Goal: Information Seeking & Learning: Learn about a topic

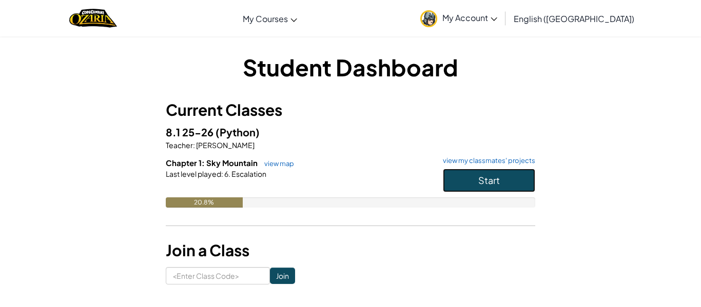
click at [468, 185] on button "Start" at bounding box center [489, 181] width 92 height 24
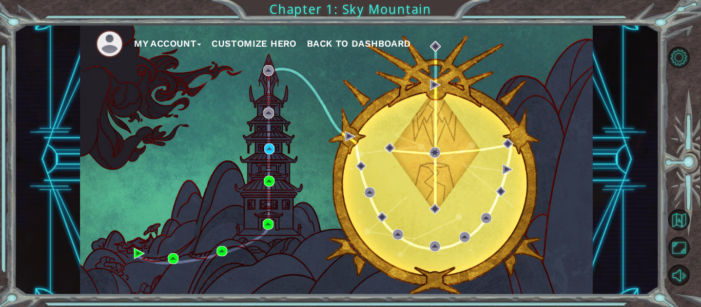
click at [272, 156] on div "My Account Customize Hero Back to Dashboard" at bounding box center [336, 160] width 513 height 270
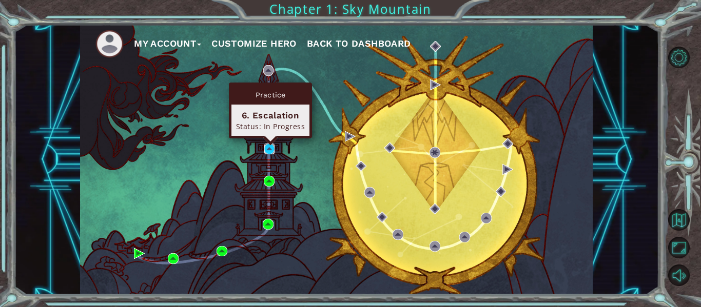
click at [272, 154] on img at bounding box center [269, 149] width 11 height 11
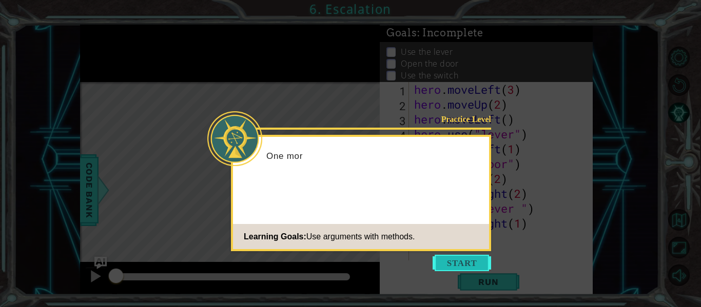
click at [481, 265] on button "Start" at bounding box center [462, 263] width 58 height 16
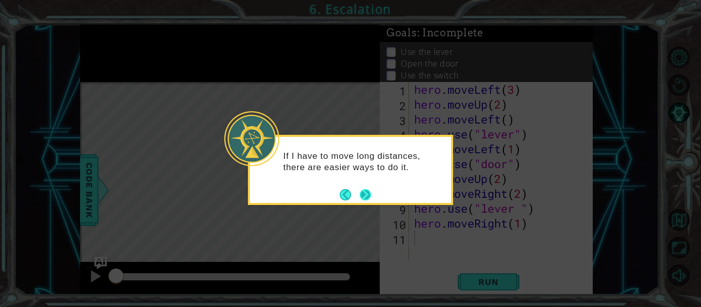
click at [371, 200] on button "Next" at bounding box center [365, 194] width 11 height 11
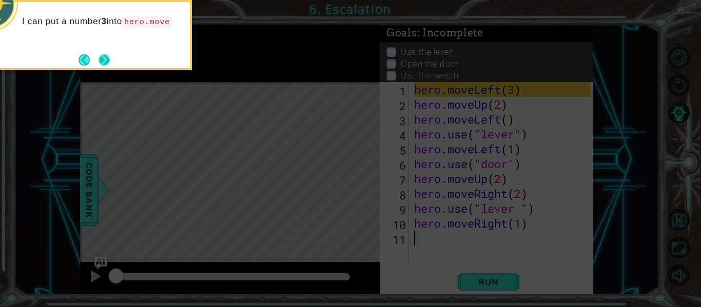
click at [112, 67] on div "I can put a number 3 into hero.move" at bounding box center [89, 35] width 205 height 70
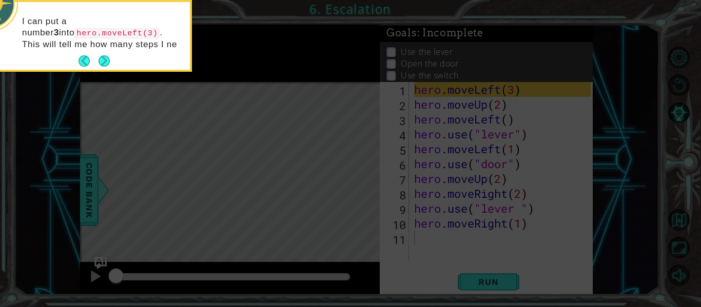
click at [112, 65] on div "I can put a number 3 into hero.moveLeft(3) . This will tell me how many steps I…" at bounding box center [89, 38] width 201 height 64
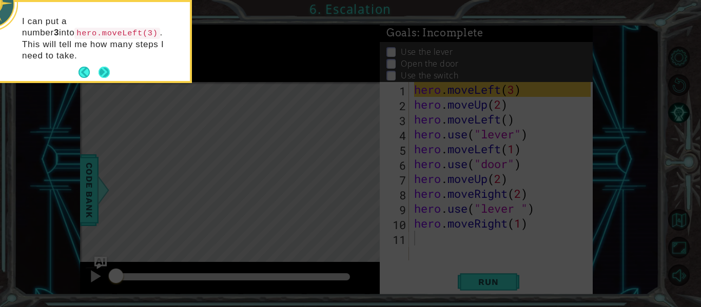
click at [106, 67] on button "Next" at bounding box center [104, 72] width 11 height 11
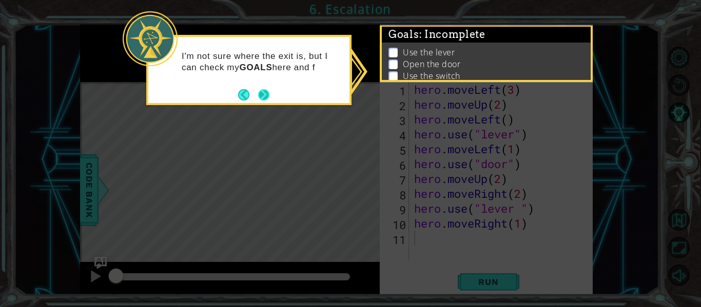
click at [265, 92] on button "Next" at bounding box center [264, 95] width 12 height 12
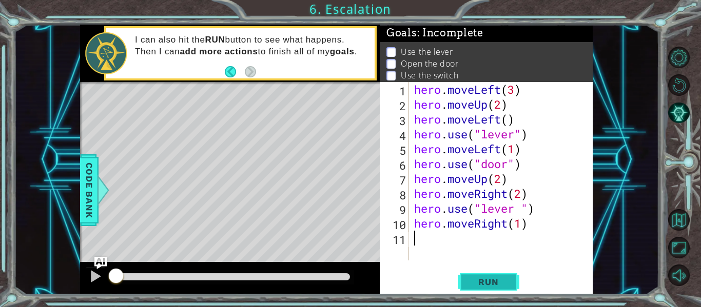
click at [492, 275] on button "Run" at bounding box center [489, 282] width 62 height 21
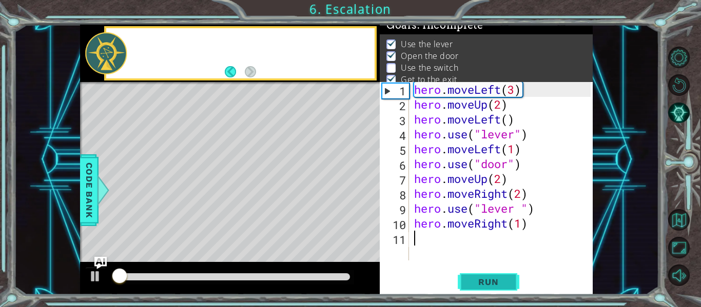
scroll to position [8, 0]
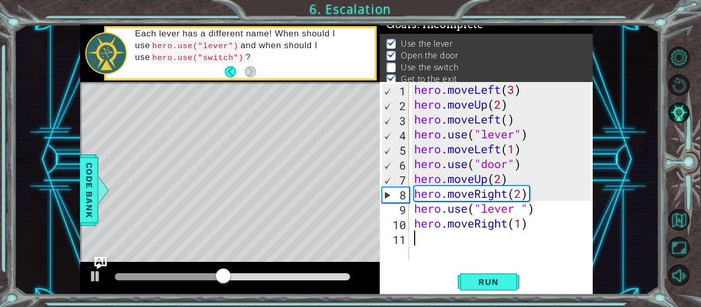
click at [497, 210] on div "hero . moveLeft ( 3 ) hero . moveUp ( 2 ) hero . moveLeft ( ) hero . use ( "lev…" at bounding box center [504, 186] width 184 height 208
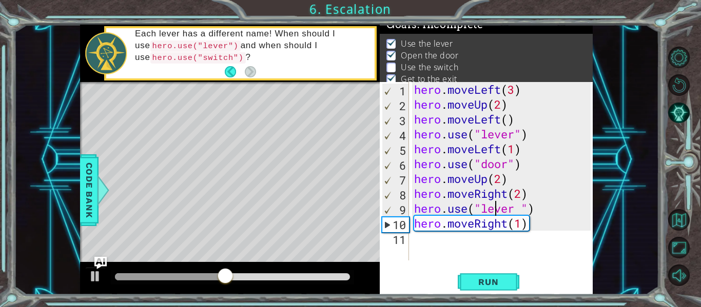
click at [497, 210] on div "hero . moveLeft ( 3 ) hero . moveUp ( 2 ) hero . moveLeft ( ) hero . use ( "lev…" at bounding box center [504, 186] width 184 height 208
click at [492, 283] on span "Run" at bounding box center [488, 282] width 41 height 10
click at [527, 199] on div "hero . moveLeft ( 3 ) hero . moveUp ( 2 ) hero . moveLeft ( ) hero . use ( "lev…" at bounding box center [504, 186] width 184 height 208
type textarea "hero.moveRight(2)"
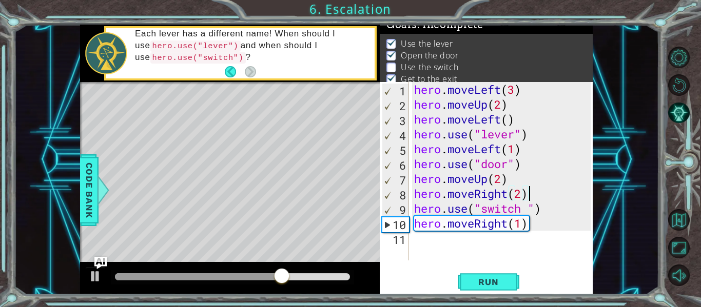
scroll to position [0, 0]
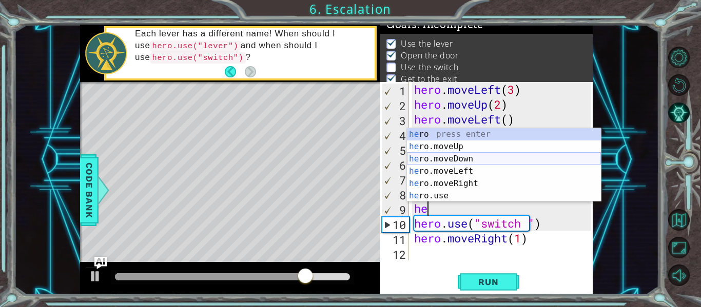
click at [472, 161] on div "he ro press enter he ro.moveUp press enter he ro.moveDown press enter he ro.mov…" at bounding box center [504, 177] width 194 height 99
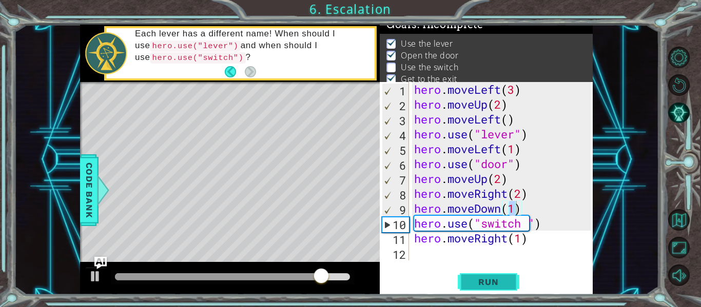
click at [492, 279] on span "Run" at bounding box center [488, 282] width 41 height 10
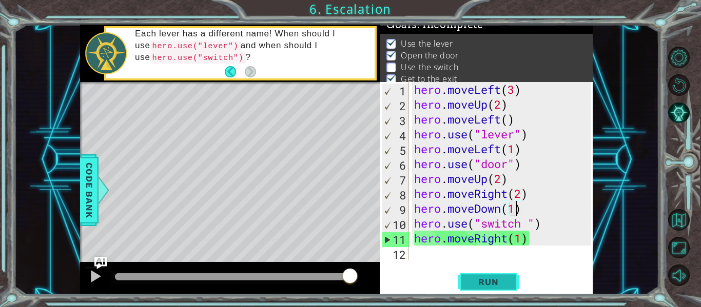
click at [486, 293] on button "Run" at bounding box center [489, 282] width 62 height 21
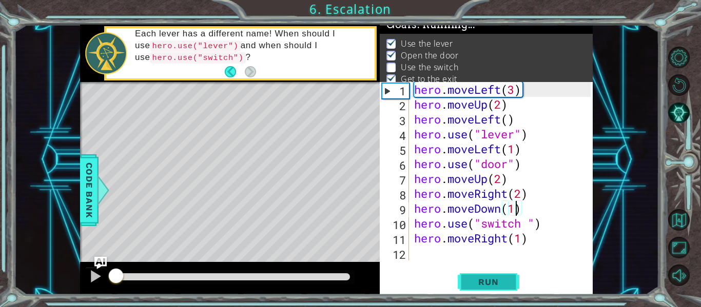
click at [489, 277] on button "Run" at bounding box center [489, 282] width 62 height 21
click at [523, 211] on div "hero . moveLeft ( 3 ) hero . moveUp ( 2 ) hero . moveLeft ( ) hero . use ( "lev…" at bounding box center [504, 186] width 184 height 208
click at [519, 225] on div "hero . moveLeft ( 3 ) hero . moveUp ( 2 ) hero . moveLeft ( ) hero . use ( "lev…" at bounding box center [504, 186] width 184 height 208
type textarea "hero.use("switch")"
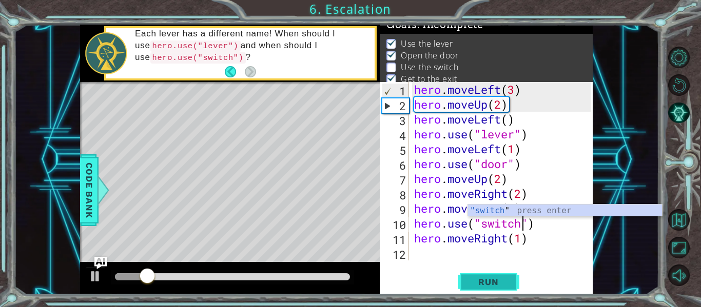
click at [506, 290] on button "Run" at bounding box center [489, 282] width 62 height 21
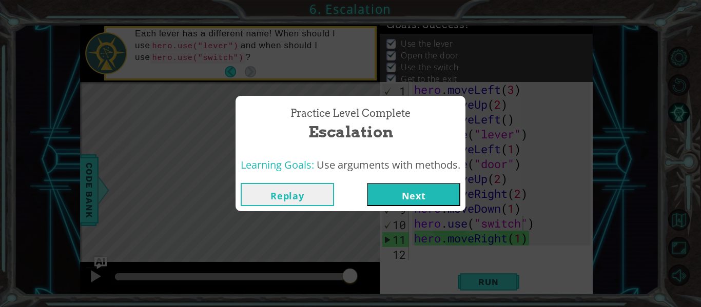
click at [452, 196] on button "Next" at bounding box center [413, 194] width 93 height 23
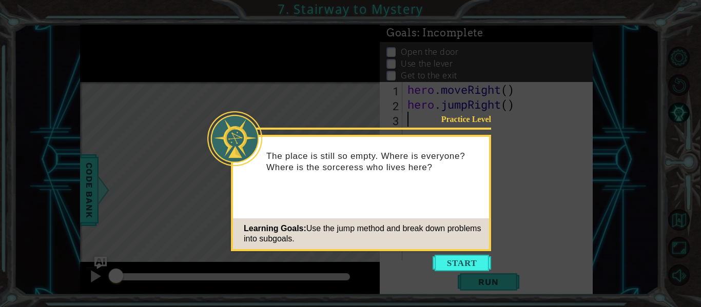
click at [506, 265] on icon at bounding box center [350, 153] width 701 height 307
click at [481, 271] on button "Start" at bounding box center [462, 263] width 58 height 16
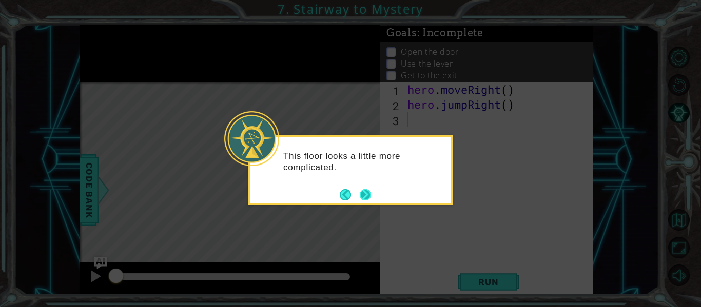
click at [364, 193] on button "Next" at bounding box center [365, 194] width 11 height 11
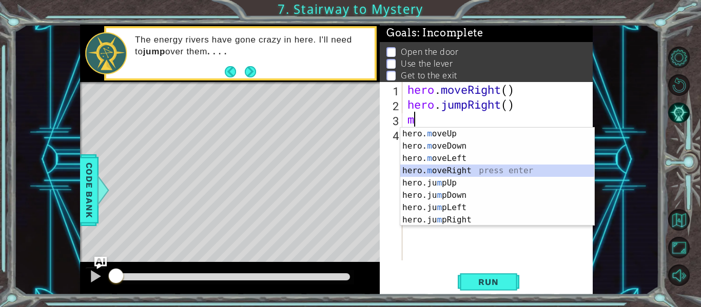
click at [459, 169] on div "hero. m oveUp press enter hero. m oveDown press enter hero. m oveLeft press ent…" at bounding box center [497, 189] width 194 height 123
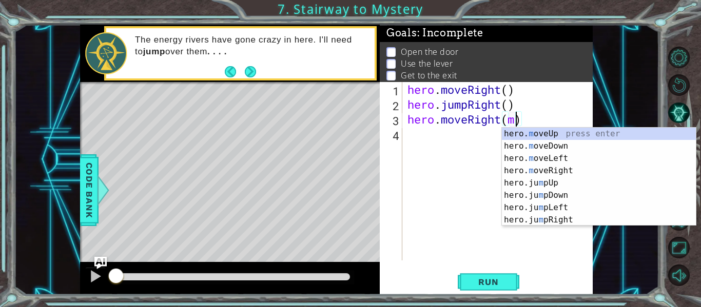
scroll to position [0, 5]
type textarea "hero.moveRight(hero.moveUp(1))"
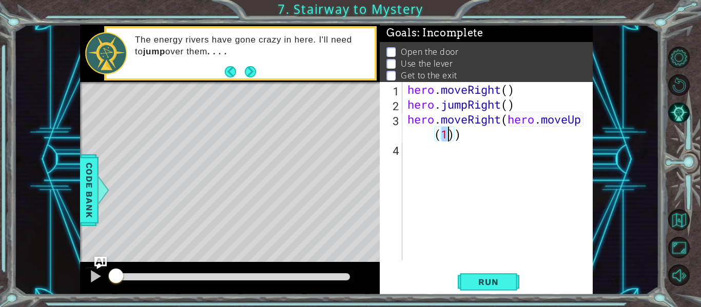
click at [424, 151] on div "hero . moveRight ( ) hero . jumpRight ( ) hero . moveRight ( hero . moveUp ( 1 …" at bounding box center [500, 186] width 190 height 208
click at [465, 137] on div "hero . moveRight ( ) hero . jumpRight ( ) hero . moveRight ( hero . moveUp ( 1 …" at bounding box center [500, 186] width 190 height 208
type textarea "hero.moveRight(hero.moveUp(1)"
click at [414, 155] on div "hero . moveRight ( ) hero . jumpRight ( ) hero . moveRight ( hero . moveUp ( 1 )" at bounding box center [500, 186] width 190 height 208
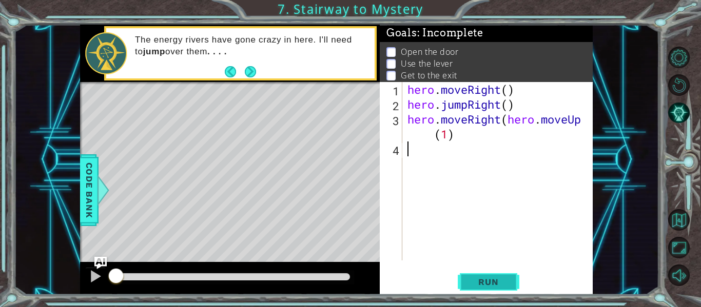
click at [465, 280] on button "Run" at bounding box center [489, 282] width 62 height 21
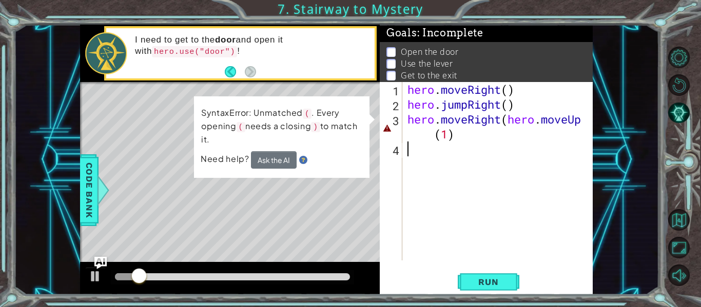
click at [452, 141] on div "hero . moveRight ( ) hero . jumpRight ( ) hero . moveRight ( hero . moveUp ( 1 )" at bounding box center [500, 186] width 190 height 208
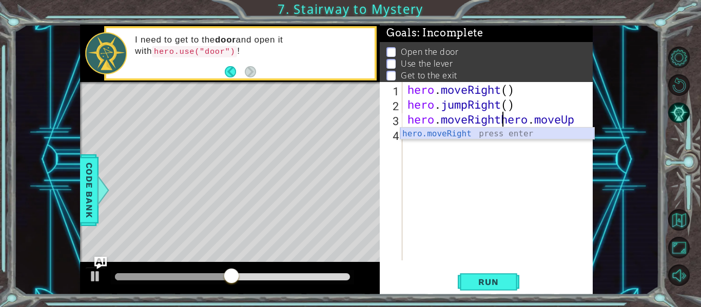
click at [480, 135] on div "hero.moveRight press enter" at bounding box center [497, 146] width 194 height 37
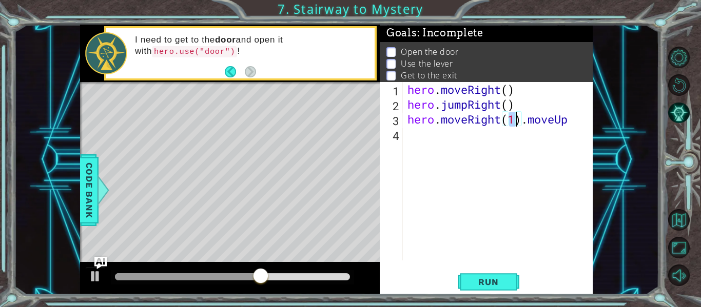
click at [524, 122] on div "hero . moveRight ( ) hero . jumpRight ( ) hero . moveRight ( 1 ) . moveUp" at bounding box center [500, 186] width 190 height 208
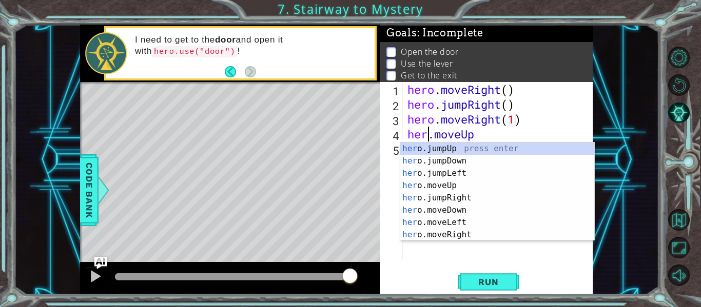
scroll to position [0, 2]
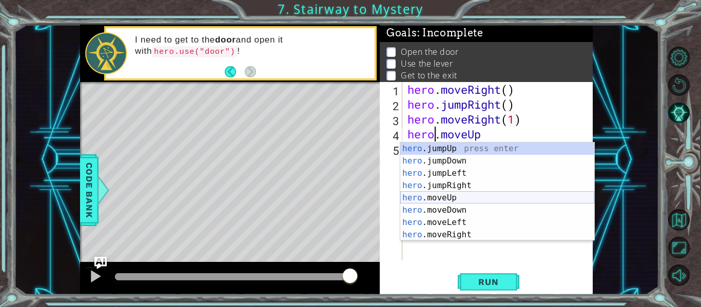
click at [435, 196] on div "hero .jumpUp press enter hero .jumpDown press enter hero .jumpLeft press enter …" at bounding box center [497, 204] width 194 height 123
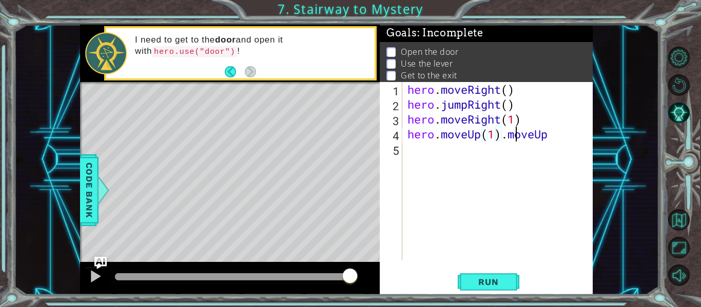
click at [517, 140] on div "hero . moveRight ( ) hero . jumpRight ( ) hero . moveRight ( 1 ) hero . moveUp …" at bounding box center [500, 186] width 190 height 208
type textarea "hero.moveUp(1)"
click at [476, 272] on button "Run" at bounding box center [489, 282] width 62 height 21
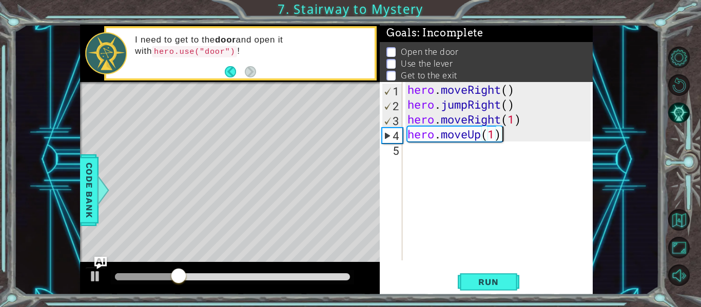
click at [416, 158] on div "hero . moveRight ( ) hero . jumpRight ( ) hero . moveRight ( 1 ) hero . moveUp …" at bounding box center [500, 186] width 190 height 208
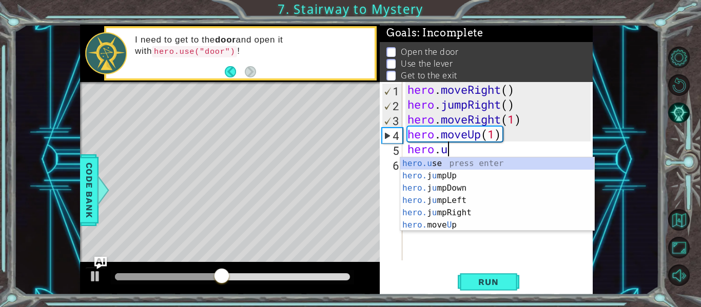
scroll to position [0, 2]
click at [461, 161] on div "hero.u se press enter hero. j u mpUp press enter hero. j u mpDown press enter h…" at bounding box center [497, 207] width 194 height 99
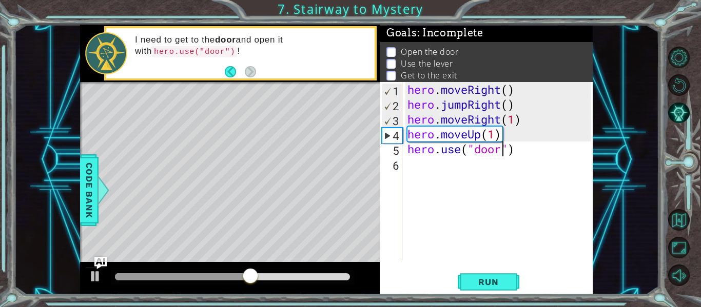
scroll to position [0, 5]
type textarea "hero.use("door")"
click at [472, 276] on button "Run" at bounding box center [489, 282] width 62 height 21
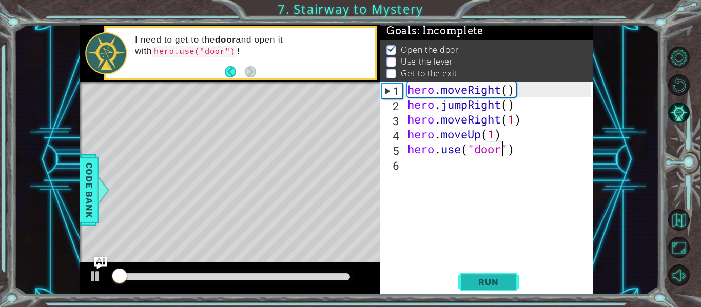
scroll to position [3, 0]
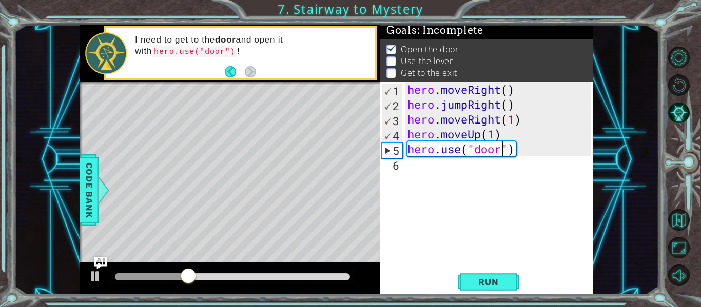
click at [474, 166] on div "hero . moveRight ( ) hero . jumpRight ( ) hero . moveRight ( 1 ) hero . moveUp …" at bounding box center [500, 186] width 190 height 208
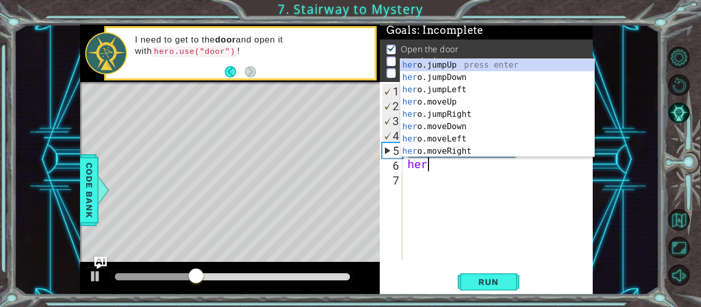
scroll to position [0, 1]
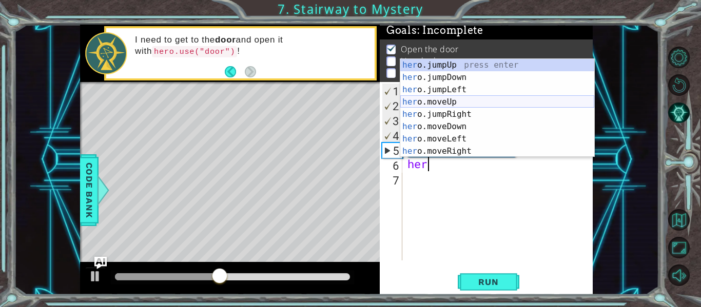
click at [474, 105] on div "her o.jumpUp press enter her o.jumpDown press enter her o.jumpLeft press enter …" at bounding box center [497, 120] width 194 height 123
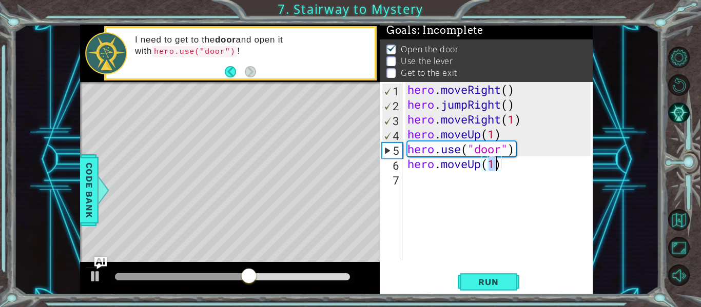
type textarea "hero.moveUp(2)"
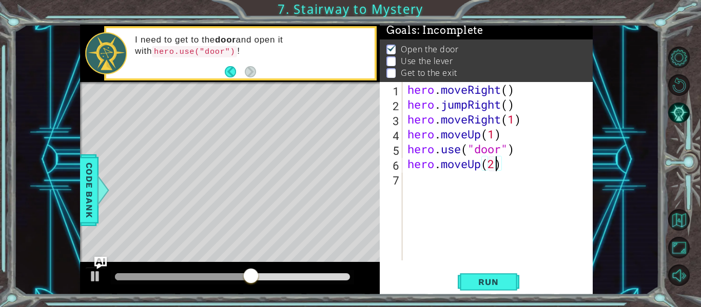
scroll to position [0, 4]
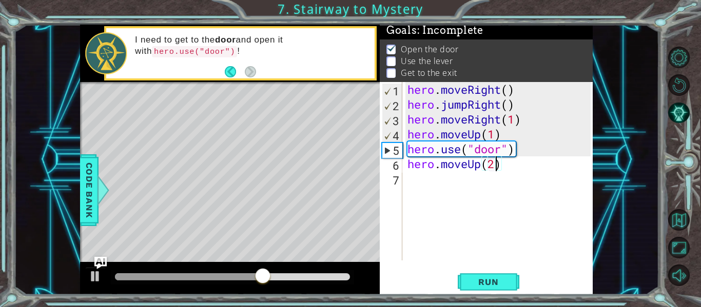
click at [438, 173] on div "hero . moveRight ( ) hero . jumpRight ( ) hero . moveRight ( 1 ) hero . moveUp …" at bounding box center [500, 186] width 190 height 208
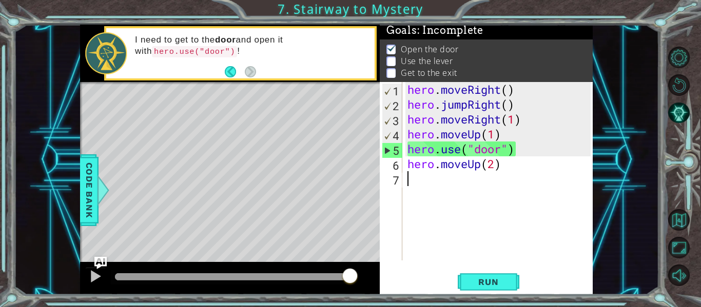
type textarea "h"
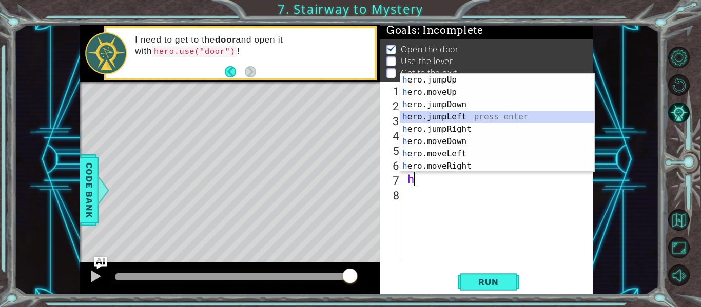
click at [428, 116] on div "h ero.jumpUp press enter h ero.moveUp press enter h ero.jumpDown press enter h …" at bounding box center [497, 135] width 194 height 123
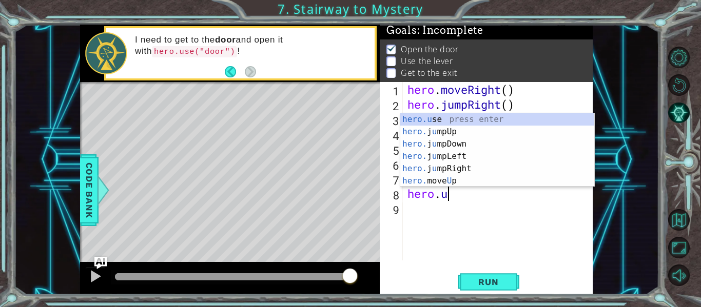
scroll to position [0, 2]
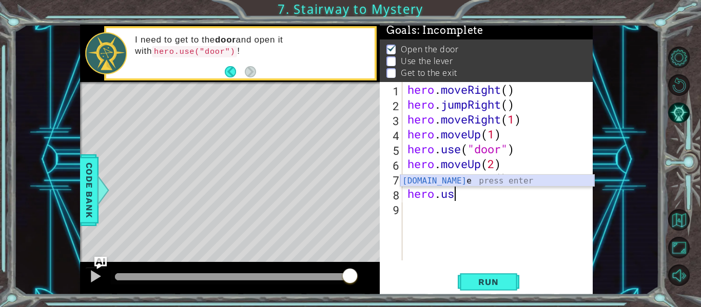
click at [518, 180] on div "[DOMAIN_NAME] e press enter" at bounding box center [497, 193] width 194 height 37
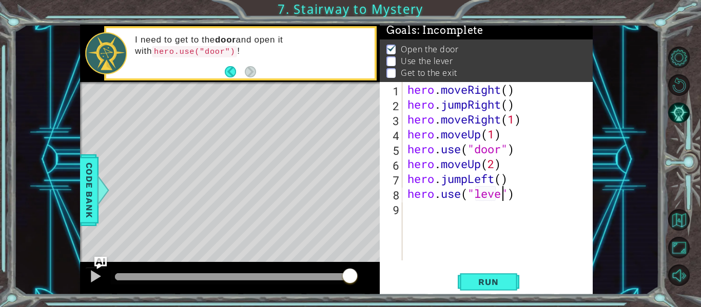
scroll to position [0, 5]
type textarea "hero.use("lever")"
click at [457, 206] on div "hero . moveRight ( ) hero . jumpRight ( ) hero . moveRight ( 1 ) hero . moveUp …" at bounding box center [500, 186] width 190 height 208
type textarea "he"
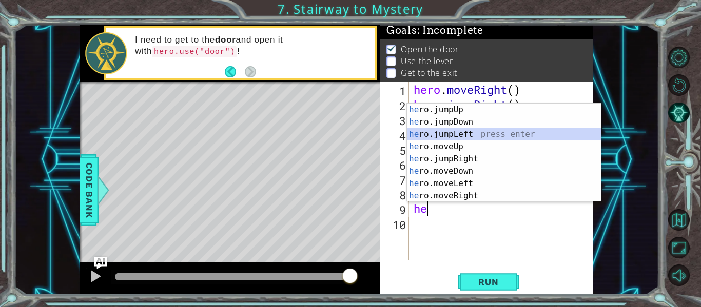
click at [462, 136] on div "he ro.jumpUp press enter he ro.jumpDown press enter he ro.jumpLeft press enter …" at bounding box center [504, 165] width 194 height 123
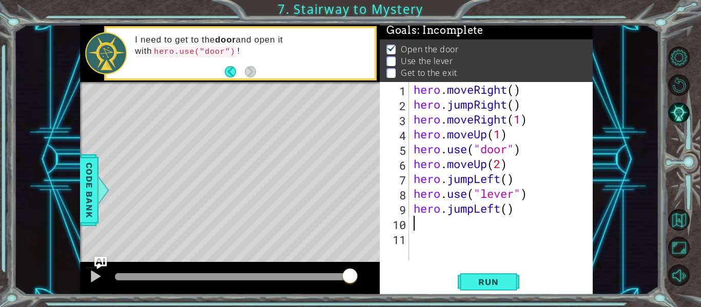
click at [470, 211] on div "hero . moveRight ( ) hero . jumpRight ( ) hero . moveRight ( 1 ) hero . moveUp …" at bounding box center [504, 186] width 184 height 208
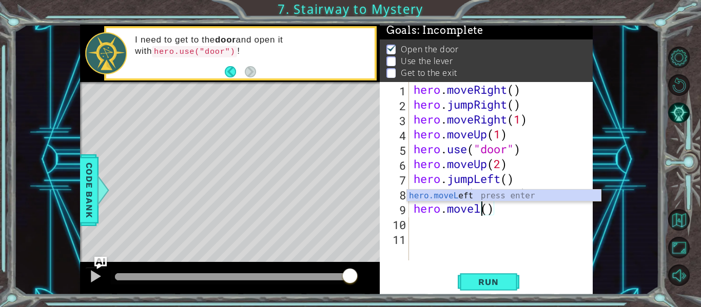
scroll to position [0, 4]
click at [468, 197] on div "hero.moveL e ft press enter" at bounding box center [504, 208] width 194 height 37
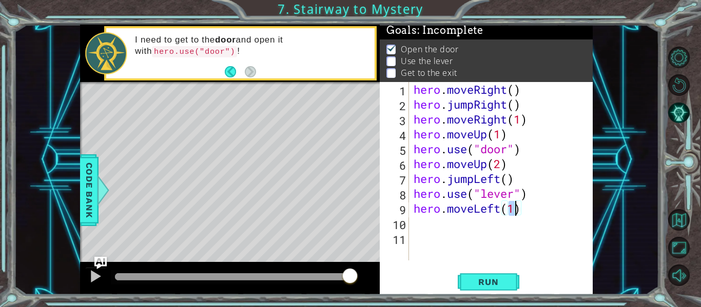
type textarea "hero.moveLeft(2)"
click at [484, 229] on div "hero . moveRight ( ) hero . jumpRight ( ) hero . moveRight ( 1 ) hero . moveUp …" at bounding box center [504, 186] width 184 height 208
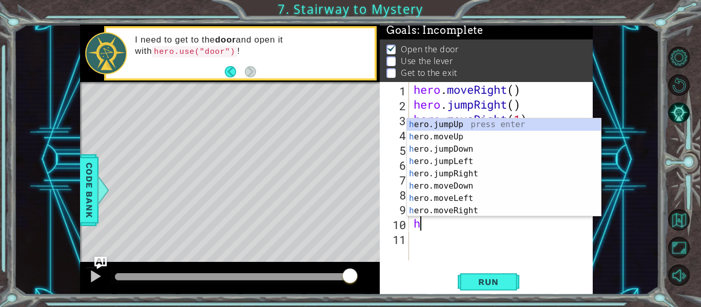
type textarea "he"
click at [464, 127] on div "he ro.jumpUp press enter he ro.jumpDown press enter he ro.jumpLeft press enter …" at bounding box center [504, 180] width 194 height 123
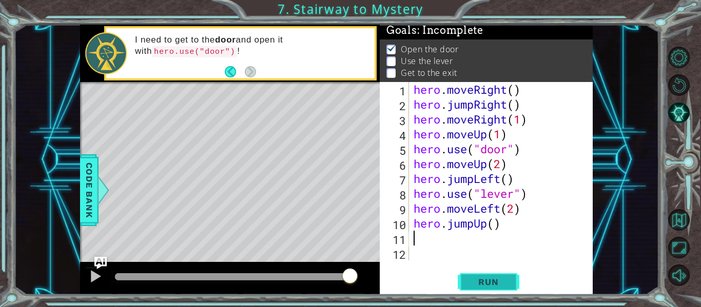
click at [483, 276] on button "Run" at bounding box center [489, 282] width 62 height 21
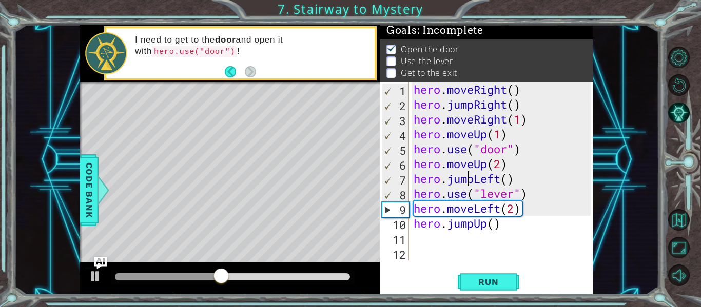
click at [466, 181] on div "hero . moveRight ( ) hero . jumpRight ( ) hero . moveRight ( 1 ) hero . moveUp …" at bounding box center [504, 186] width 184 height 208
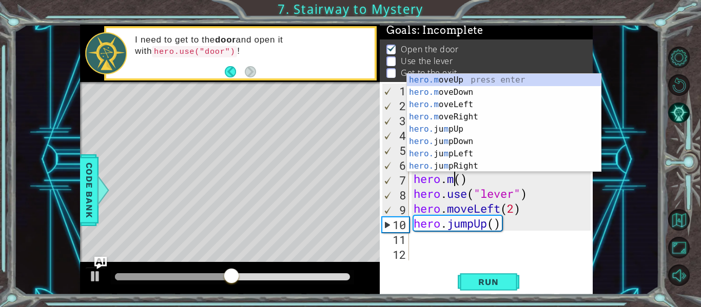
scroll to position [0, 2]
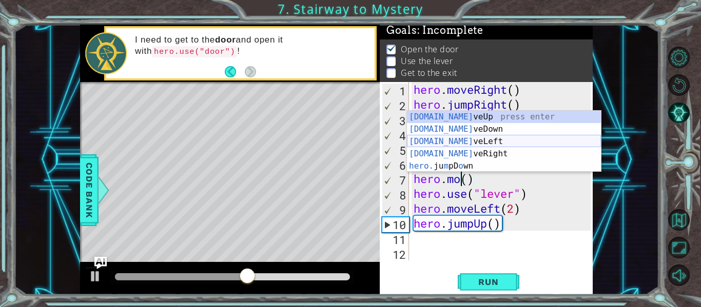
click at [467, 142] on div "[DOMAIN_NAME] veUp press enter [DOMAIN_NAME] veDown press enter [DOMAIN_NAME] v…" at bounding box center [504, 154] width 194 height 86
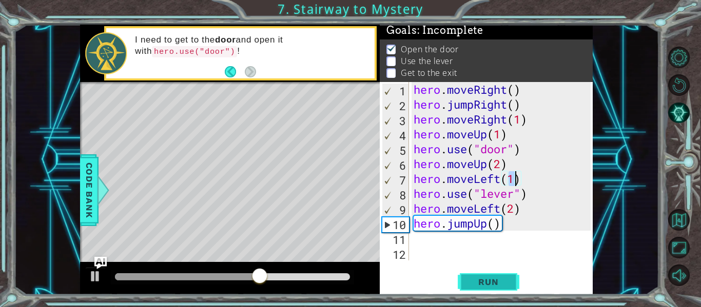
type textarea "hero.moveLeft(1)"
click at [482, 286] on span "Run" at bounding box center [488, 282] width 41 height 10
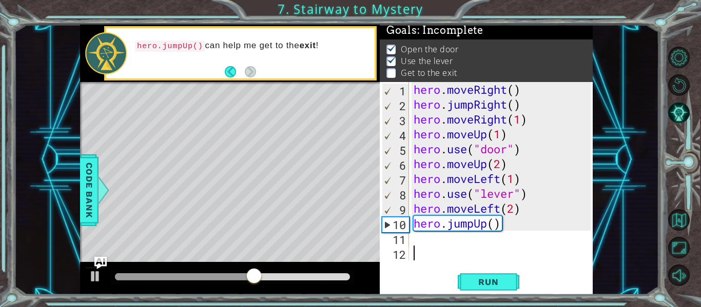
click at [451, 247] on div "hero . moveRight ( ) hero . jumpRight ( ) hero . moveRight ( 1 ) hero . moveUp …" at bounding box center [504, 186] width 184 height 208
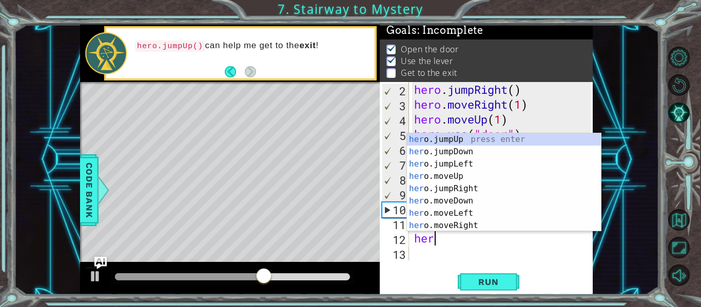
scroll to position [0, 1]
click at [450, 221] on div "her o.jumpUp press enter her o.jumpDown press enter her o.jumpLeft press enter …" at bounding box center [504, 194] width 194 height 123
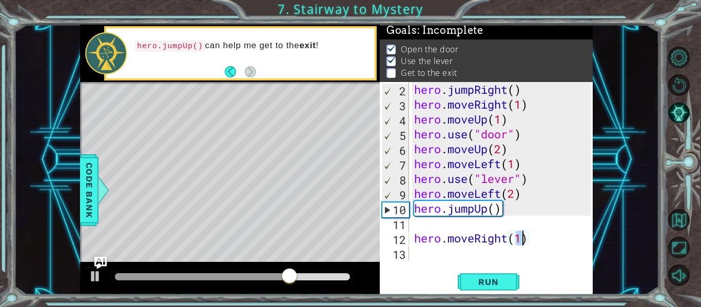
type textarea "hero.moveRight(2)"
click at [415, 229] on div "hero . jumpRight ( ) hero . moveRight ( 1 ) hero . moveUp ( 1 ) hero . use ( "d…" at bounding box center [504, 186] width 184 height 208
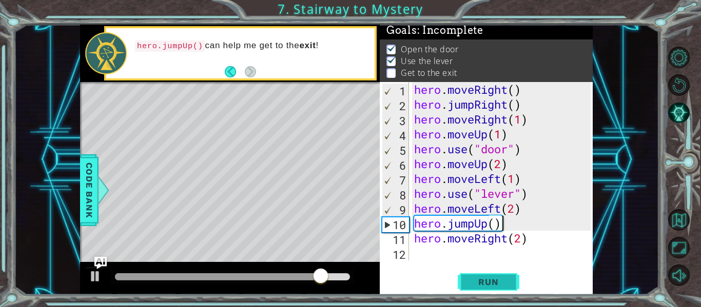
type textarea "hero.jumpUp()"
click at [485, 277] on span "Run" at bounding box center [488, 282] width 41 height 10
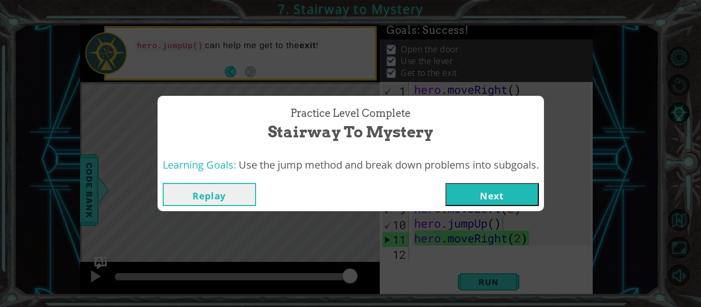
click at [482, 196] on button "Next" at bounding box center [491, 194] width 93 height 23
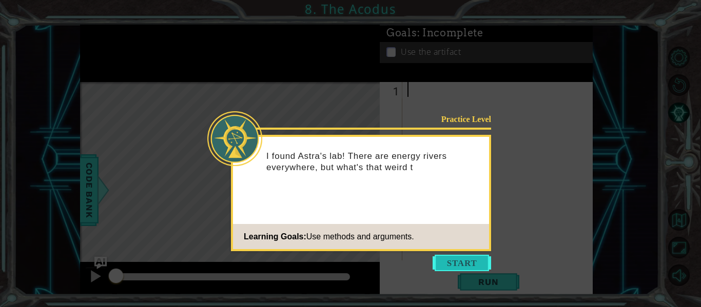
click at [449, 263] on button "Start" at bounding box center [462, 263] width 58 height 16
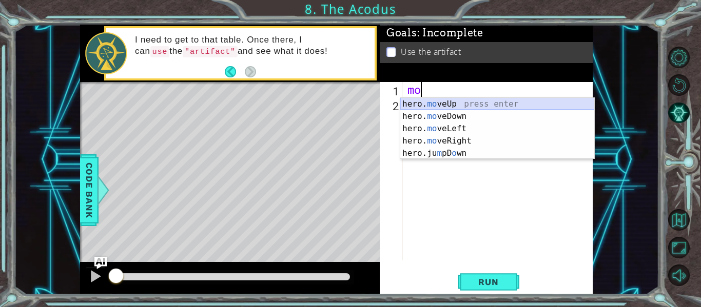
click at [472, 102] on div "hero. mo veUp press enter hero. mo veDown press enter hero. mo veLeft press ent…" at bounding box center [497, 141] width 194 height 86
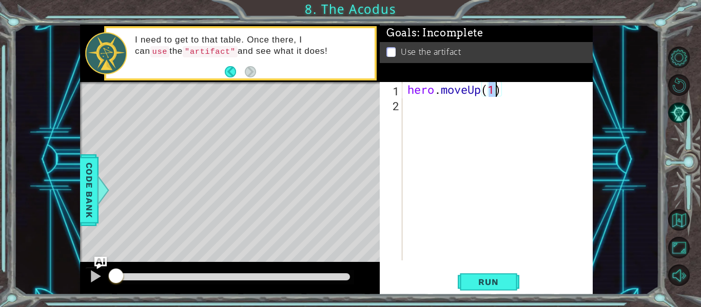
type textarea "hero.moveUp(2)"
click at [427, 107] on div "hero . moveUp ( 2 )" at bounding box center [500, 186] width 190 height 208
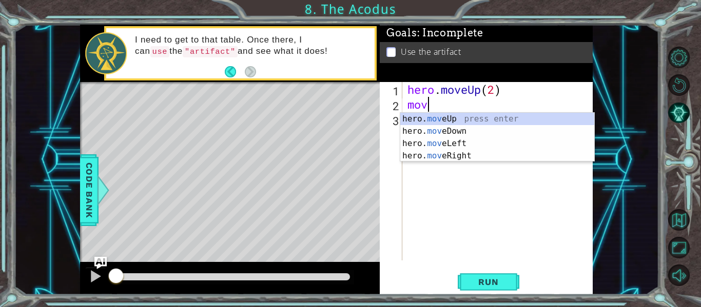
scroll to position [0, 1]
click at [490, 141] on div "hero. mov eUp press enter hero. mov eDown press enter hero. mov eLeft press ent…" at bounding box center [497, 150] width 194 height 74
type textarea "hero.moveLeft(1)"
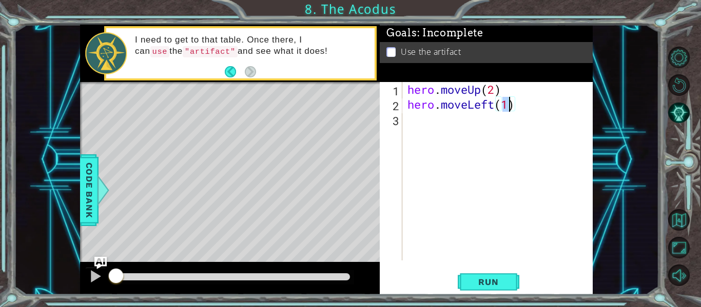
click at [443, 123] on div "hero . moveUp ( 2 ) hero . moveLeft ( 1 )" at bounding box center [500, 186] width 190 height 208
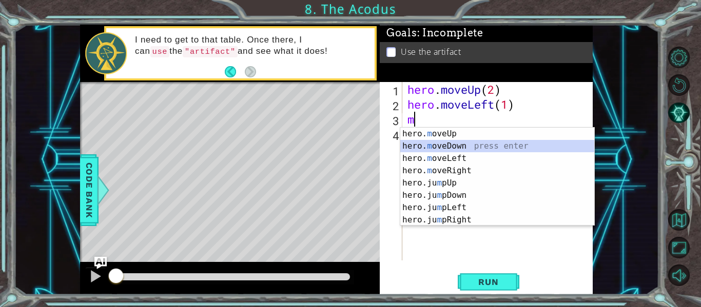
click at [464, 143] on div "hero. m oveUp press enter hero. m oveDown press enter hero. m oveLeft press ent…" at bounding box center [497, 189] width 194 height 123
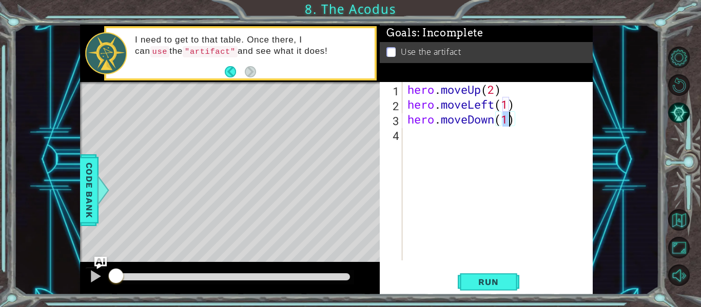
type textarea "hero.moveDown(2)"
click at [459, 134] on div "hero . moveUp ( 2 ) hero . moveLeft ( 1 ) hero . moveDown ( 2 )" at bounding box center [500, 186] width 190 height 208
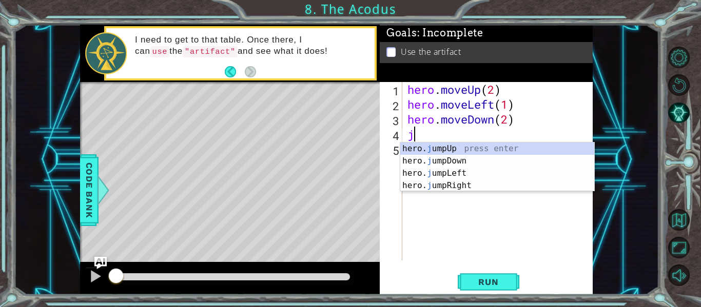
type textarea "ju"
click at [478, 171] on div "hero. ju mpUp press enter hero. ju mpDown press enter hero. [PERSON_NAME] mpLef…" at bounding box center [497, 180] width 194 height 74
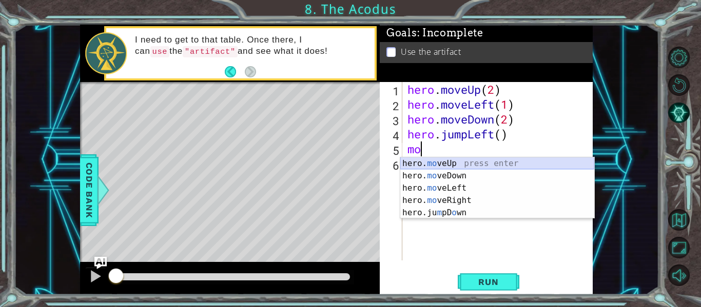
click at [481, 166] on div "hero. mo veUp press enter hero. mo veDown press enter hero. mo veLeft press ent…" at bounding box center [497, 201] width 194 height 86
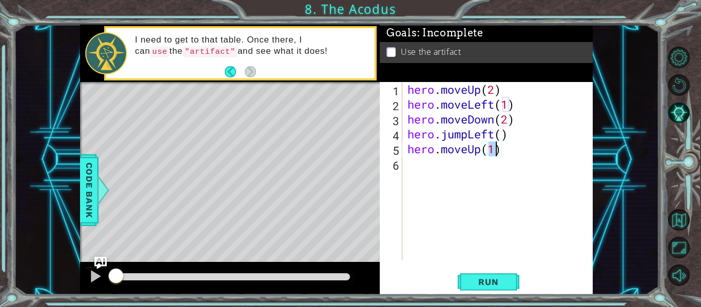
type textarea "hero.moveUp(2)"
click at [451, 180] on div "hero . moveUp ( 2 ) hero . moveLeft ( 1 ) hero . moveDown ( 2 ) hero . jumpLeft…" at bounding box center [500, 186] width 190 height 208
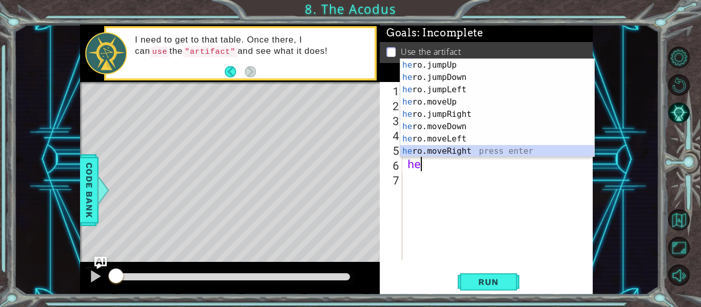
click at [454, 148] on div "he ro.jumpUp press enter he ro.jumpDown press enter he ro.jumpLeft press enter …" at bounding box center [497, 120] width 194 height 123
type textarea "hero.moveRight(1)"
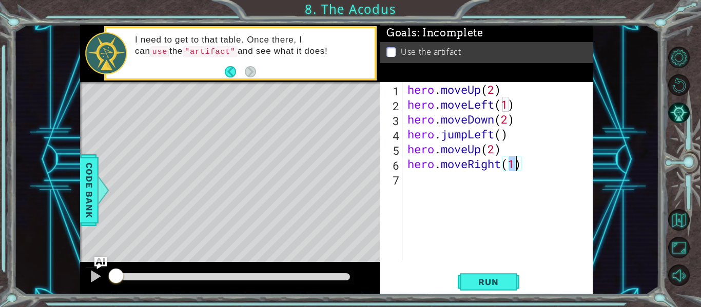
click at [412, 181] on div "hero . moveUp ( 2 ) hero . moveLeft ( 1 ) hero . moveDown ( 2 ) hero . jumpLeft…" at bounding box center [500, 186] width 190 height 208
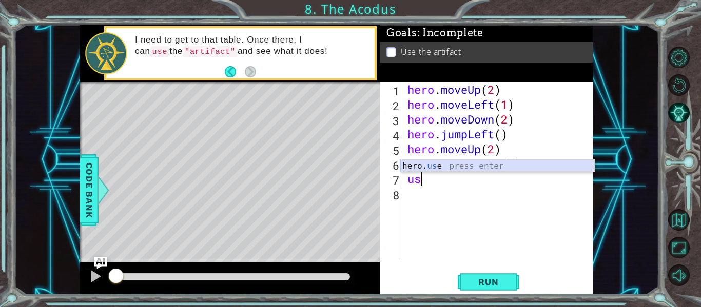
click at [431, 166] on div "hero. us e press enter" at bounding box center [497, 178] width 194 height 37
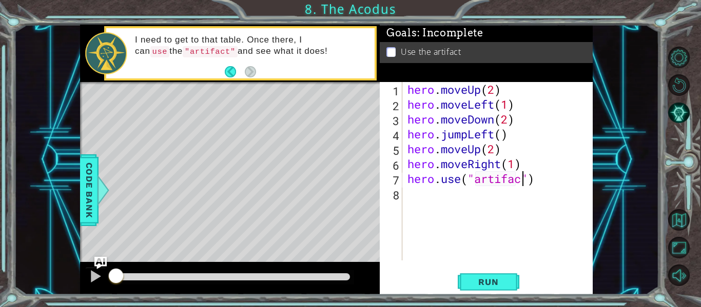
scroll to position [0, 6]
type textarea "hero.use("artifact")"
click at [490, 280] on span "Run" at bounding box center [488, 282] width 41 height 10
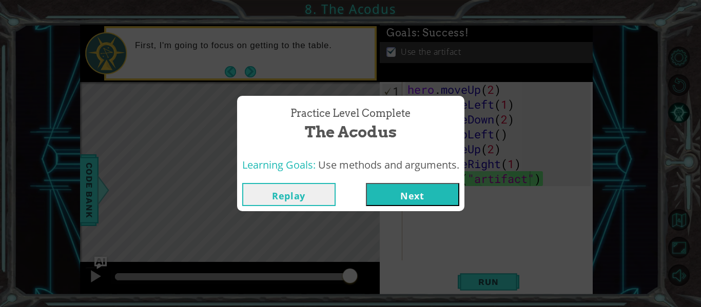
click at [376, 196] on button "Next" at bounding box center [412, 194] width 93 height 23
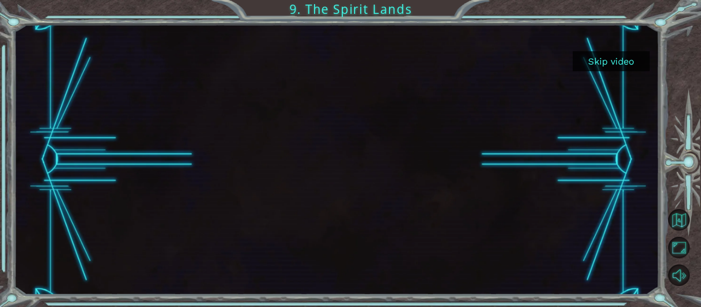
click at [588, 64] on button "Skip video" at bounding box center [611, 61] width 77 height 20
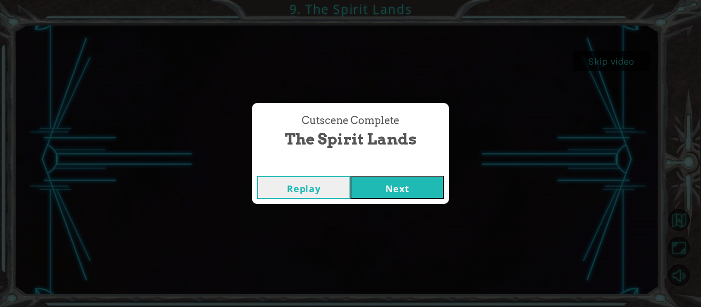
click at [400, 196] on button "Next" at bounding box center [396, 187] width 93 height 23
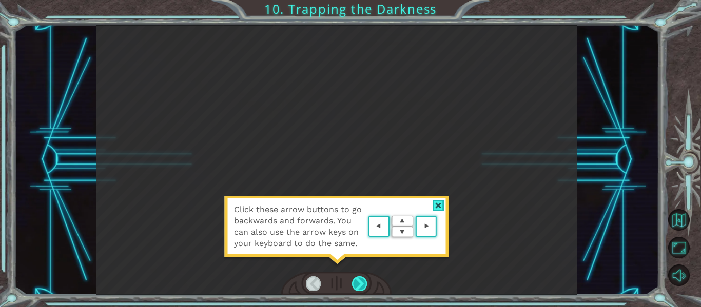
click at [365, 287] on div at bounding box center [359, 284] width 15 height 14
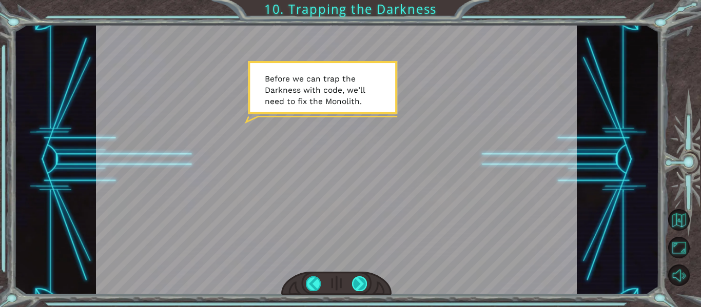
click at [365, 287] on div at bounding box center [359, 284] width 15 height 14
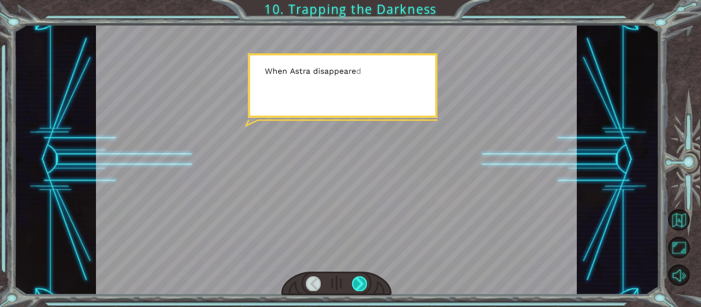
click at [365, 287] on div at bounding box center [359, 284] width 15 height 14
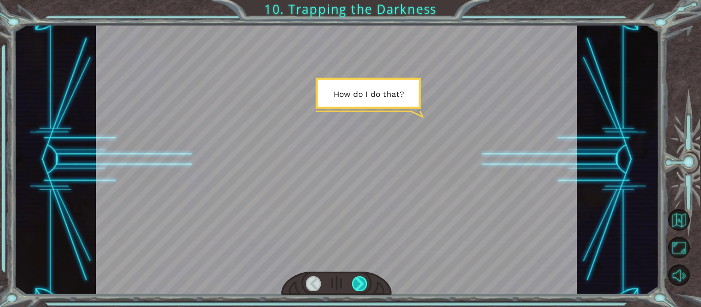
click at [365, 287] on div at bounding box center [359, 284] width 15 height 14
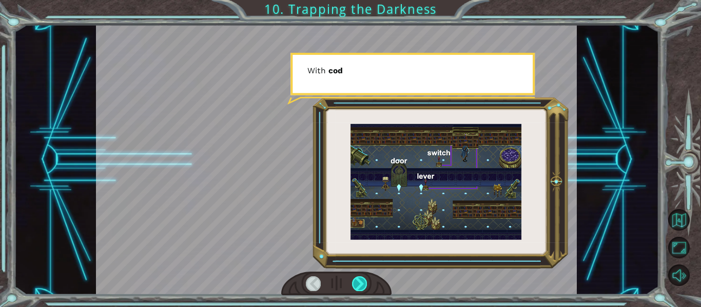
click at [365, 287] on div at bounding box center [359, 284] width 15 height 14
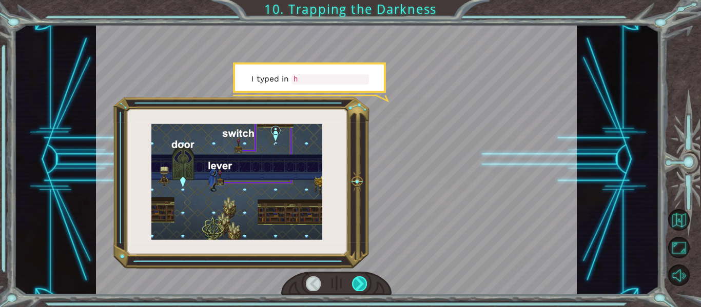
click at [365, 288] on div at bounding box center [359, 284] width 15 height 14
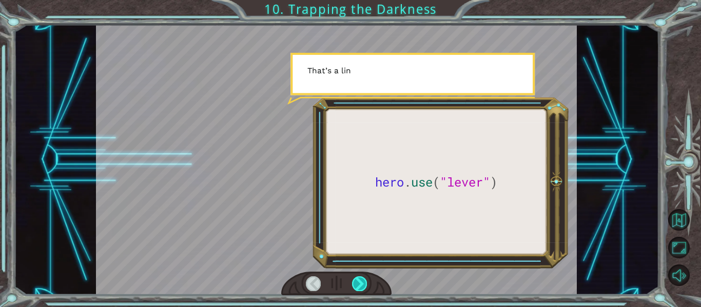
click at [365, 288] on div at bounding box center [359, 284] width 15 height 14
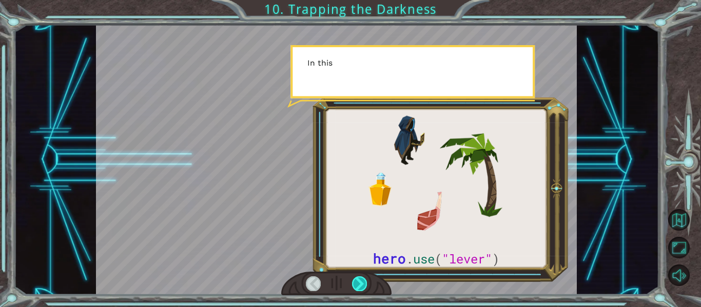
click at [365, 288] on div at bounding box center [359, 284] width 15 height 14
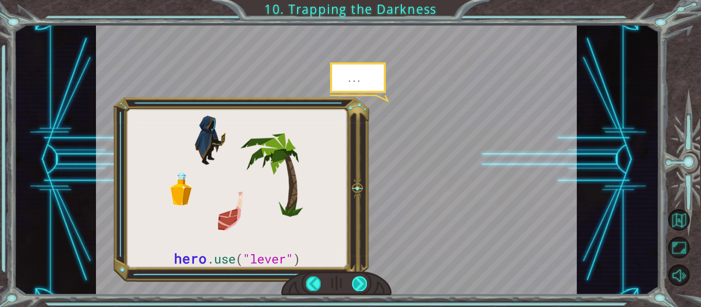
click at [365, 288] on div at bounding box center [359, 284] width 15 height 14
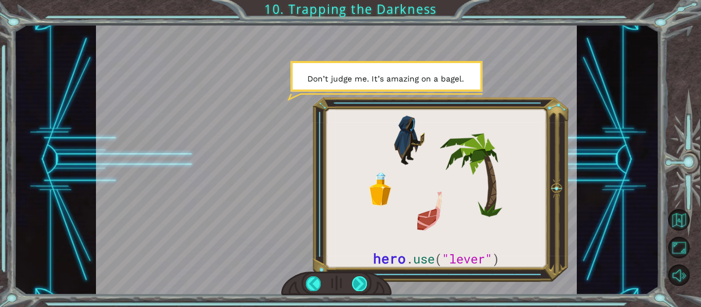
click at [363, 289] on div at bounding box center [359, 284] width 15 height 14
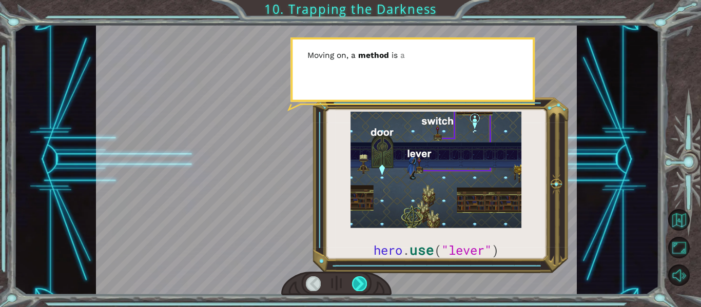
click at [364, 288] on div at bounding box center [359, 284] width 15 height 14
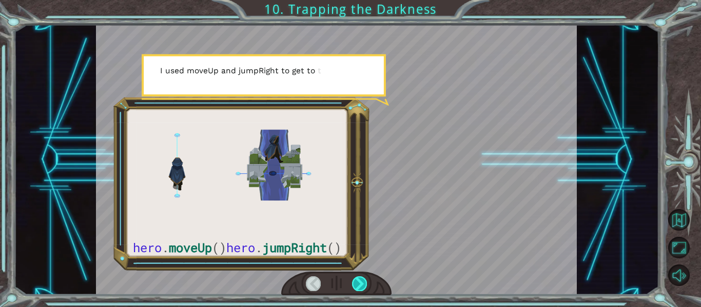
click at [364, 288] on div at bounding box center [359, 284] width 15 height 14
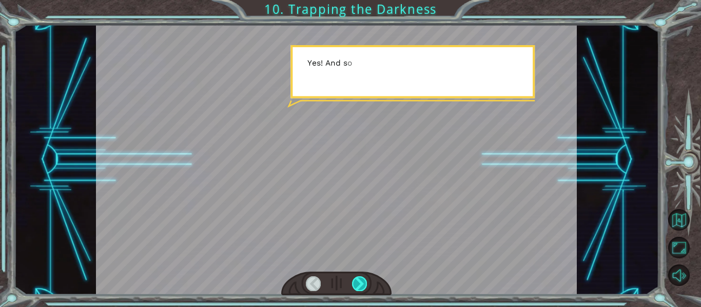
click at [364, 288] on div at bounding box center [359, 284] width 15 height 14
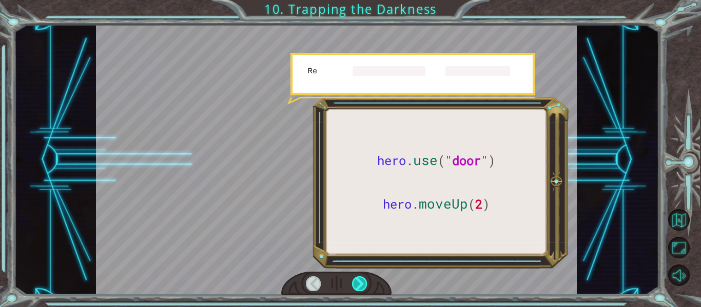
click at [364, 288] on div at bounding box center [359, 284] width 15 height 14
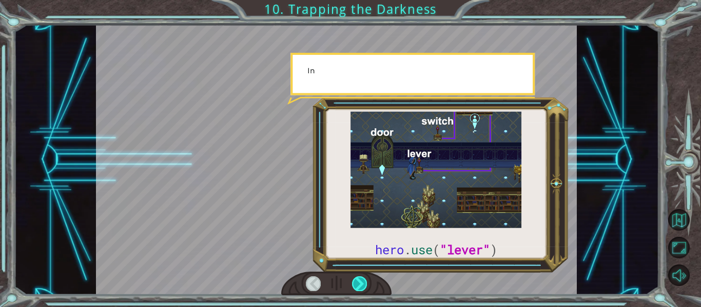
click at [364, 288] on div at bounding box center [359, 284] width 15 height 14
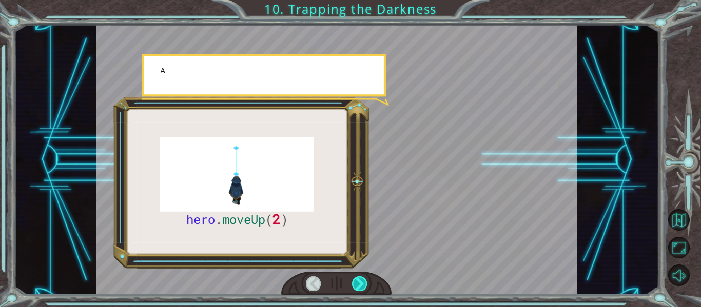
click at [364, 288] on div at bounding box center [359, 284] width 15 height 14
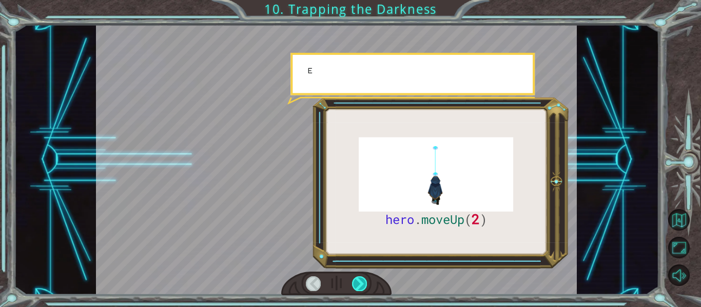
click at [364, 288] on div at bounding box center [359, 284] width 15 height 14
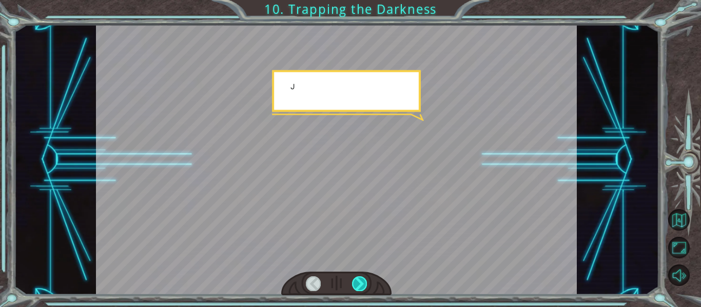
click at [364, 288] on div at bounding box center [359, 284] width 15 height 14
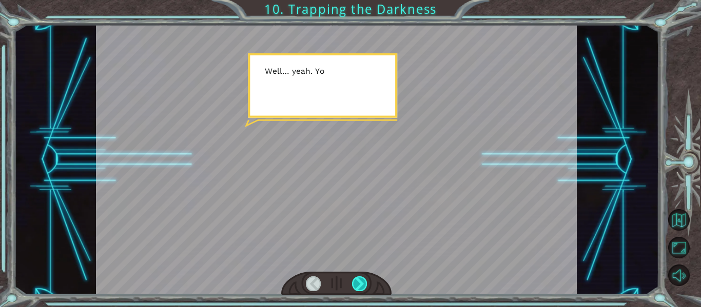
click at [362, 285] on div at bounding box center [359, 284] width 15 height 14
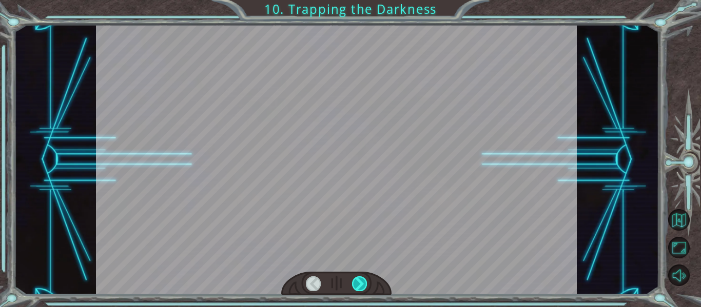
click at [362, 285] on div at bounding box center [359, 284] width 15 height 14
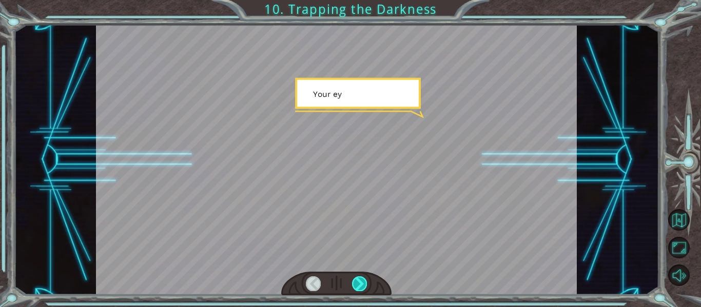
click at [362, 285] on div at bounding box center [359, 284] width 15 height 14
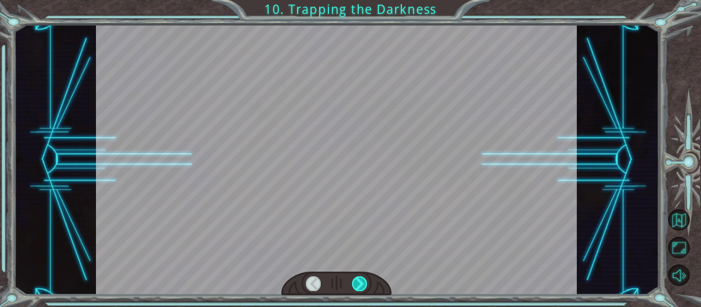
click at [362, 285] on div at bounding box center [359, 284] width 15 height 14
click at [362, 286] on div at bounding box center [359, 284] width 15 height 14
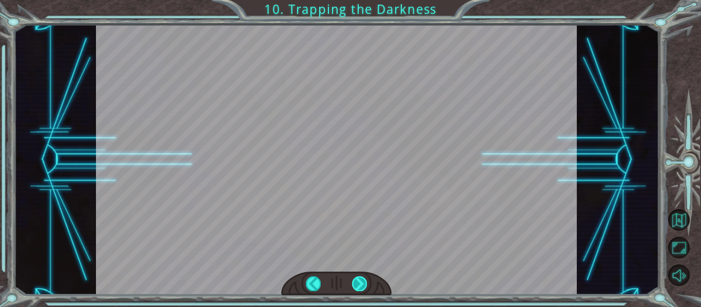
click at [362, 286] on div at bounding box center [359, 284] width 15 height 14
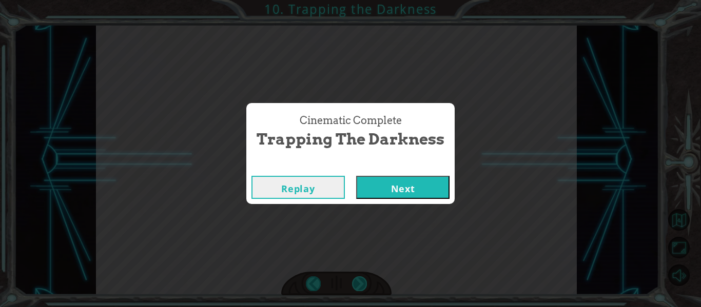
click at [362, 286] on div "Cinematic Complete Trapping the Darkness Replay Next" at bounding box center [350, 153] width 701 height 307
click at [411, 188] on button "Next" at bounding box center [402, 187] width 93 height 23
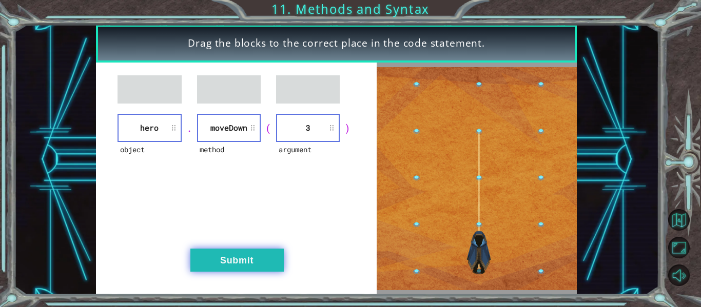
click at [206, 271] on button "Submit" at bounding box center [236, 260] width 93 height 23
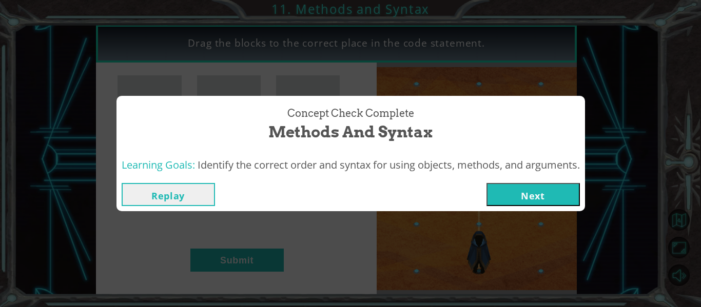
click at [534, 197] on button "Next" at bounding box center [532, 194] width 93 height 23
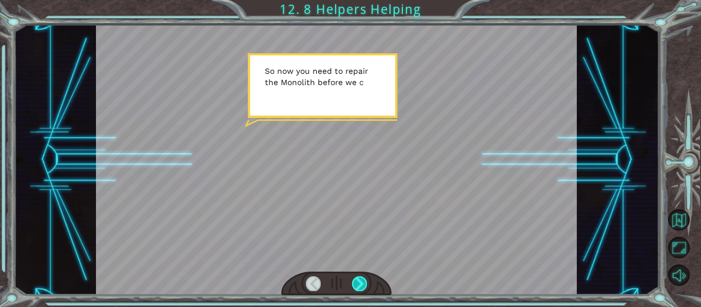
click at [366, 284] on div at bounding box center [359, 284] width 15 height 14
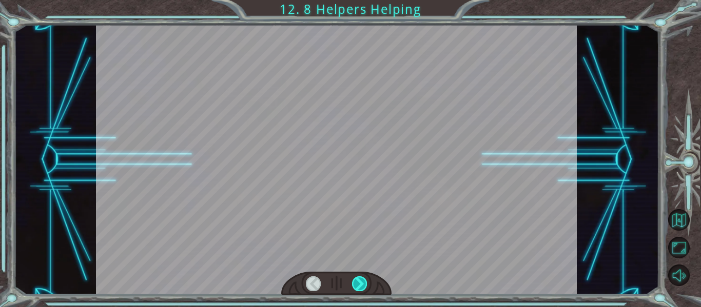
click at [366, 284] on div at bounding box center [359, 284] width 15 height 14
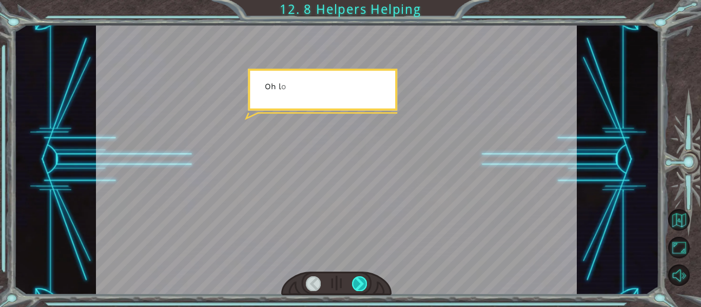
click at [366, 284] on div at bounding box center [359, 284] width 15 height 14
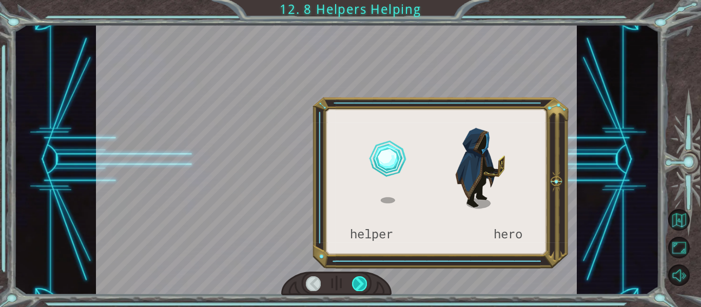
click at [366, 284] on div at bounding box center [359, 284] width 15 height 14
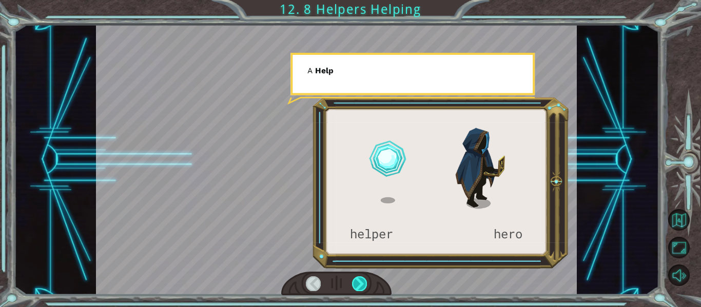
click at [366, 284] on div at bounding box center [359, 284] width 15 height 14
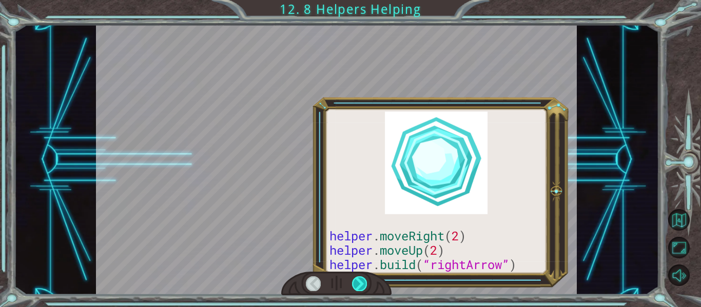
click at [366, 284] on div at bounding box center [359, 284] width 15 height 14
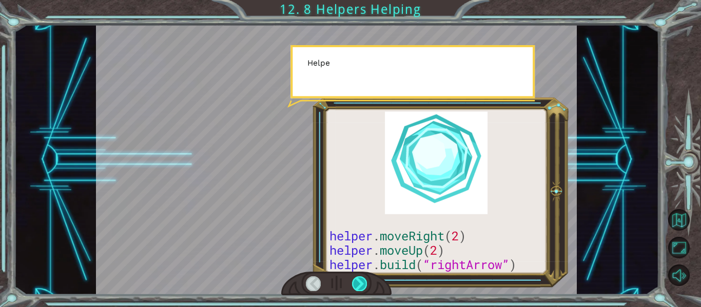
click at [366, 284] on div at bounding box center [359, 284] width 15 height 14
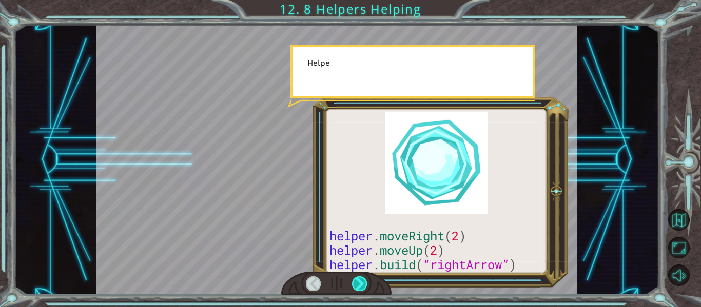
click at [366, 284] on div at bounding box center [359, 284] width 15 height 14
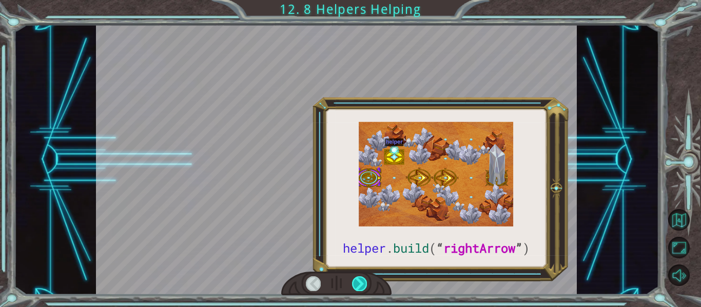
click at [366, 284] on div at bounding box center [359, 284] width 15 height 14
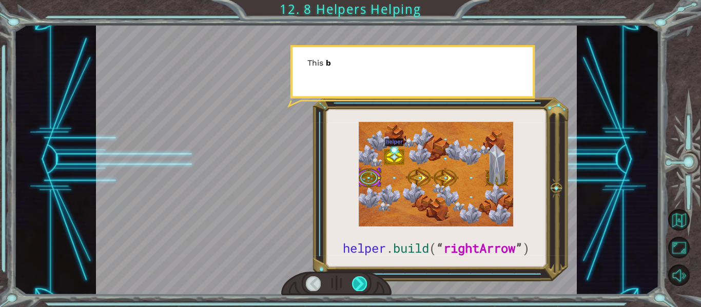
click at [366, 284] on div at bounding box center [359, 284] width 15 height 14
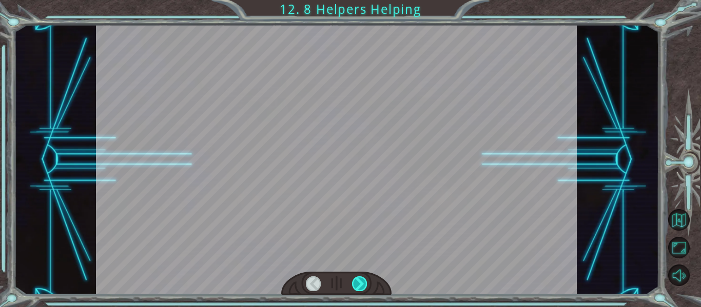
click at [366, 284] on div at bounding box center [359, 284] width 15 height 14
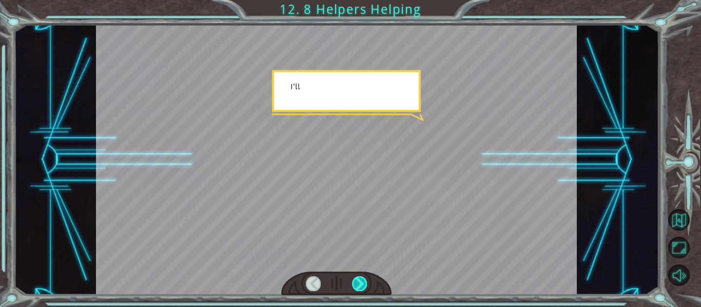
click at [366, 284] on div at bounding box center [359, 284] width 15 height 14
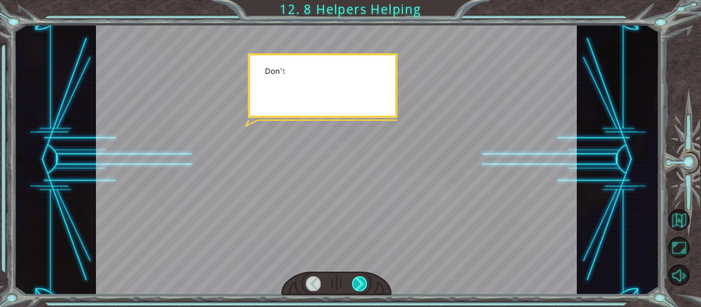
click at [366, 284] on div at bounding box center [359, 284] width 15 height 14
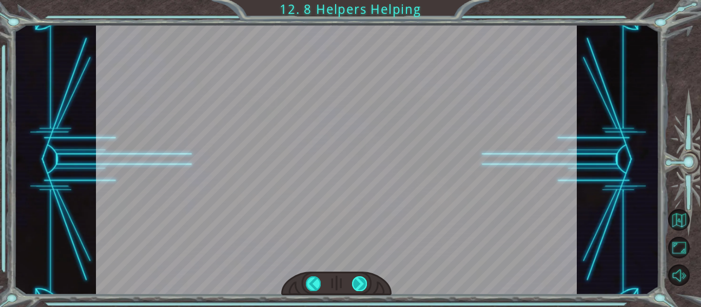
click at [366, 0] on div "helper . build ( “ rightArrow ” ) S o n o w y o u n e e d t o r e p a i r t h e…" at bounding box center [350, 0] width 701 height 0
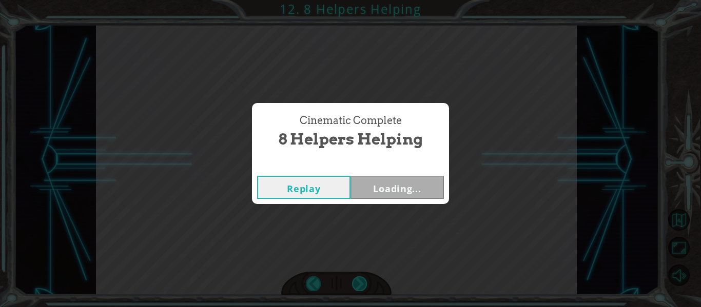
click at [366, 284] on div "Cinematic Complete 8 Helpers Helping Replay Loading..." at bounding box center [350, 153] width 701 height 307
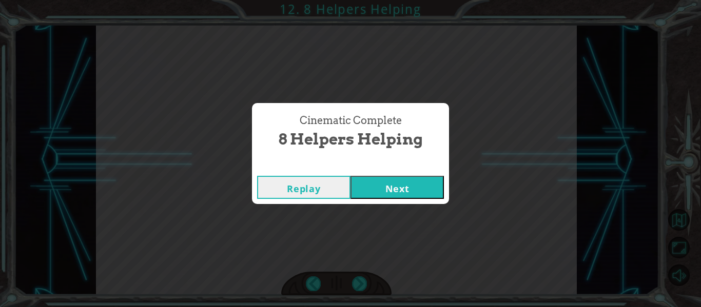
click at [367, 285] on div "Cinematic Complete 8 Helpers Helping Replay Next" at bounding box center [350, 153] width 701 height 307
click at [362, 197] on button "Next" at bounding box center [396, 187] width 93 height 23
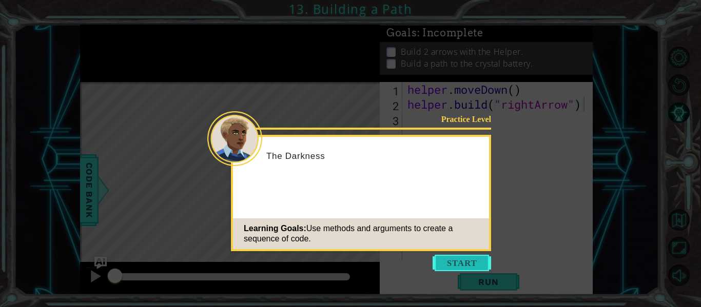
click at [474, 257] on button "Start" at bounding box center [462, 263] width 58 height 16
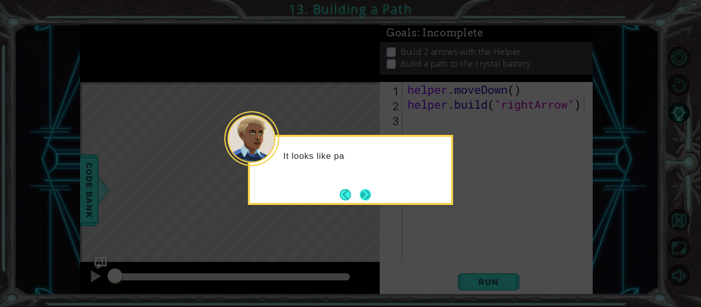
click at [363, 198] on button "Next" at bounding box center [365, 194] width 11 height 11
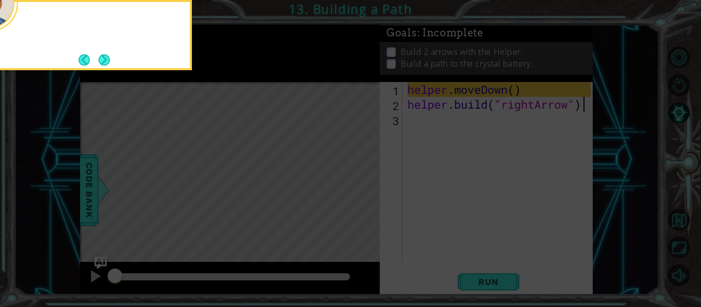
click at [363, 198] on icon at bounding box center [350, 45] width 701 height 523
click at [109, 56] on button "Next" at bounding box center [104, 59] width 11 height 11
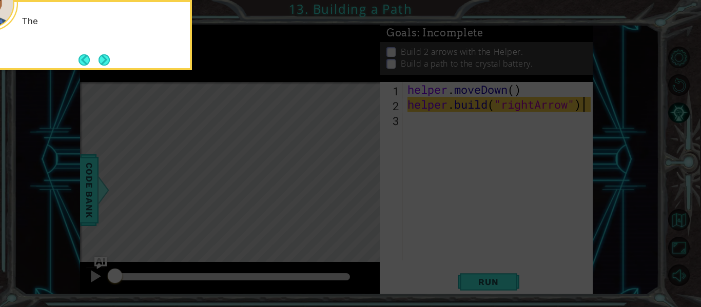
click at [109, 56] on button "Next" at bounding box center [104, 59] width 11 height 11
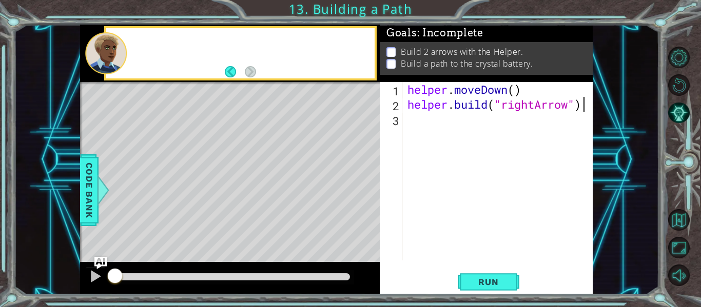
click at [109, 56] on div at bounding box center [106, 53] width 42 height 42
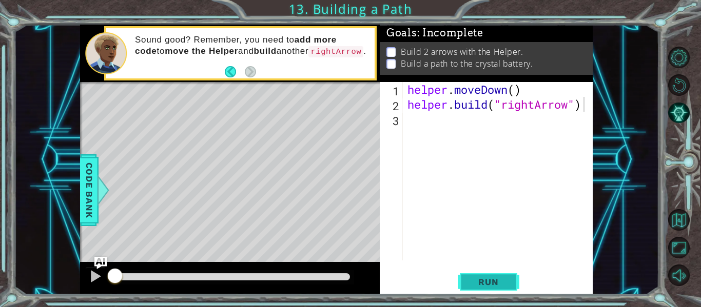
click at [505, 284] on span "Run" at bounding box center [488, 282] width 41 height 10
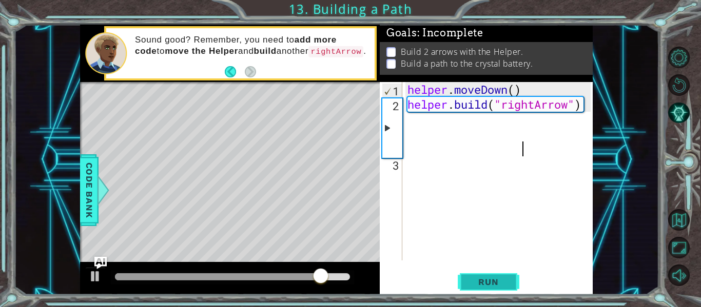
click at [498, 280] on span "Run" at bounding box center [488, 282] width 41 height 10
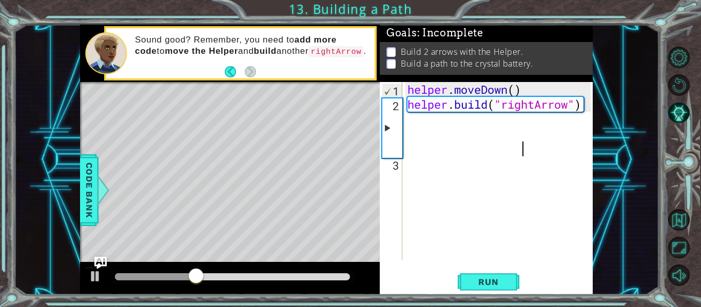
click at [421, 133] on div "helper . moveDown ( ) helper . build ( "rightArrow" )" at bounding box center [500, 186] width 190 height 208
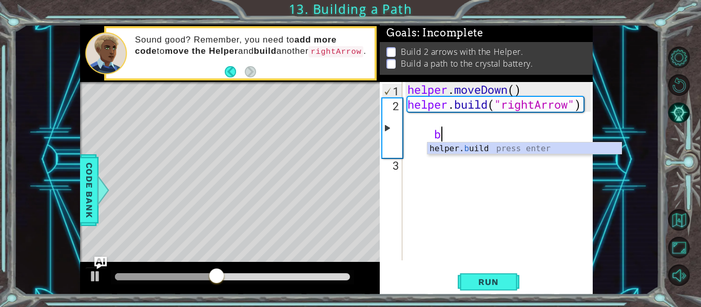
scroll to position [0, 16]
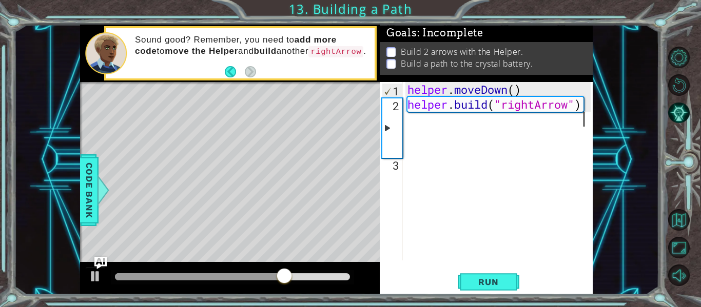
click at [519, 109] on div "helper . moveDown ( ) helper . build ( "rightArrow" )" at bounding box center [500, 186] width 190 height 208
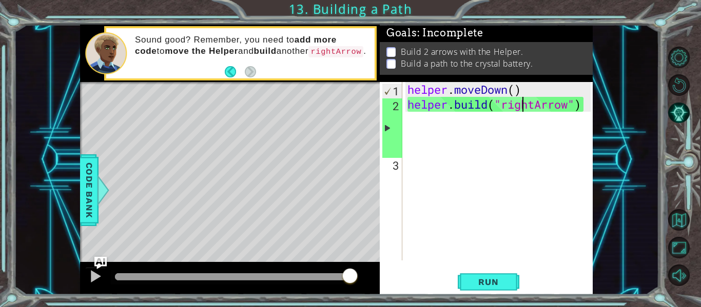
click at [524, 79] on div "Goals : Incomplete Build 2 arrows with the Helper. Build a path to the crystal …" at bounding box center [486, 53] width 213 height 57
click at [493, 86] on div "helper . moveDown ( ) helper . build ( "rightArrow" )" at bounding box center [500, 186] width 190 height 208
click at [488, 83] on div "helper . moveDown ( ) helper . build ( "rightArrow" )" at bounding box center [500, 186] width 190 height 208
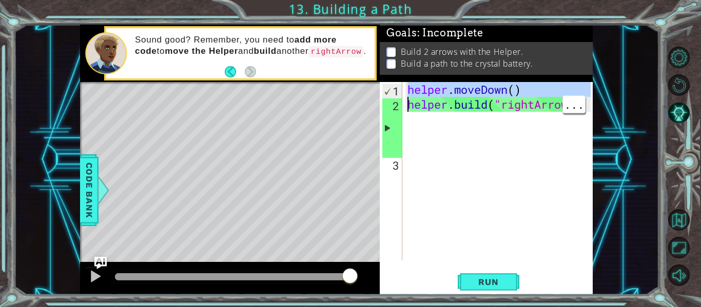
scroll to position [0, 1]
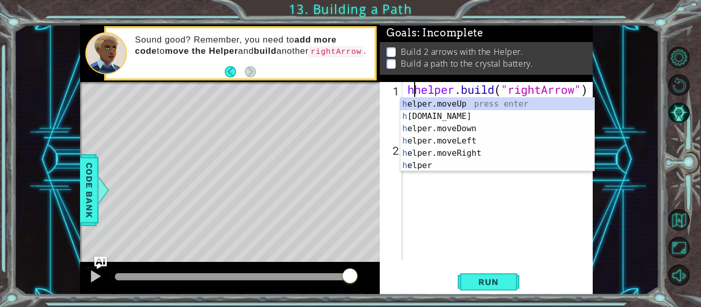
click at [497, 153] on div "h elper.moveUp press enter h [DOMAIN_NAME] press enter h elper.moveDown press e…" at bounding box center [497, 147] width 194 height 99
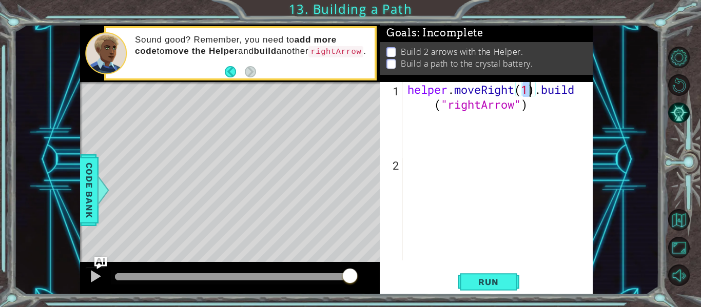
click at [540, 92] on div "helper . moveRight ( 1 ) . build ( "rightArrow" )" at bounding box center [500, 216] width 190 height 268
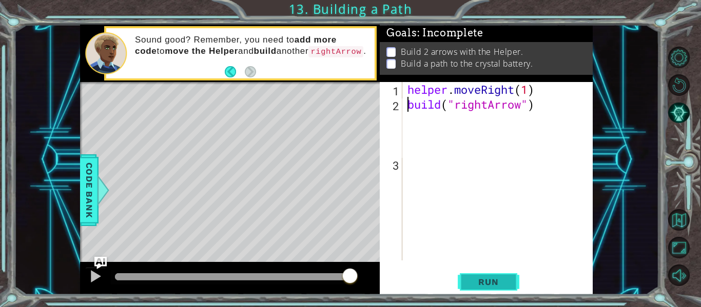
click at [493, 286] on span "Run" at bounding box center [488, 282] width 41 height 10
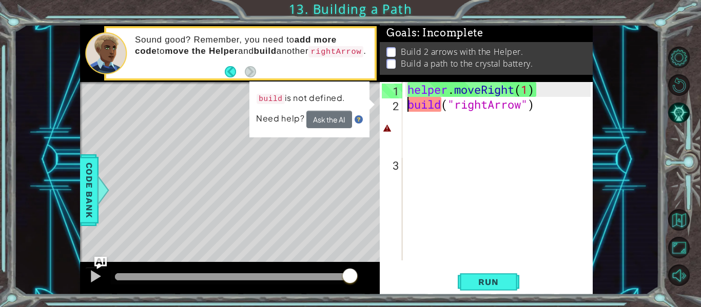
click at [440, 109] on div "helper . moveRight ( 1 ) build ( "rightArrow" )" at bounding box center [500, 186] width 190 height 208
click at [414, 104] on div "helper . moveRight ( 1 ) build ( "rightArrow" )" at bounding box center [500, 186] width 190 height 208
click at [409, 105] on div "helper . moveRight ( 1 ) build ( "rightArrow" )" at bounding box center [500, 186] width 190 height 208
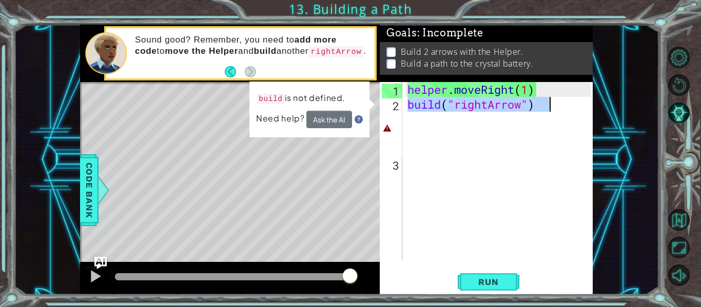
drag, startPoint x: 409, startPoint y: 105, endPoint x: 552, endPoint y: 108, distance: 142.7
click at [552, 108] on div "helper . moveRight ( 1 ) build ( "rightArrow" )" at bounding box center [500, 186] width 190 height 208
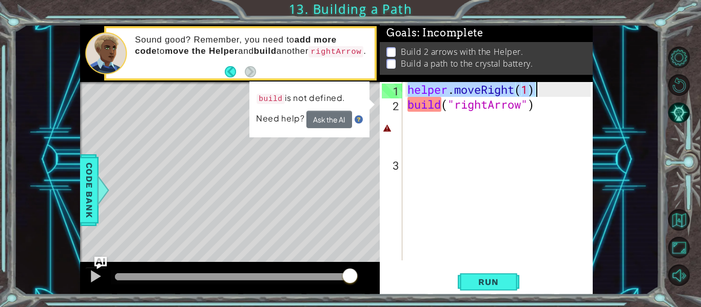
drag, startPoint x: 409, startPoint y: 87, endPoint x: 534, endPoint y: 88, distance: 124.7
click at [534, 88] on div "helper . moveRight ( 1 ) build ( "rightArrow" )" at bounding box center [500, 186] width 190 height 208
type textarea "helper.moveRight(1)"
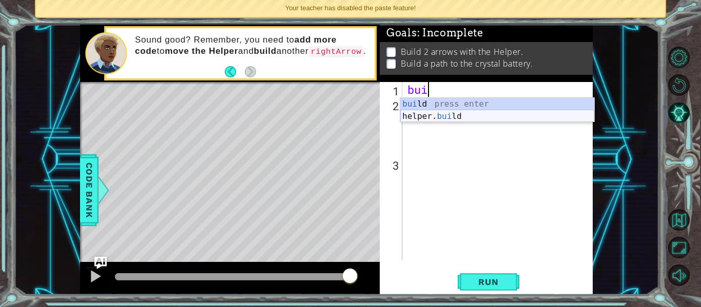
click at [448, 118] on div "[PERSON_NAME] press enter helper. [PERSON_NAME] press enter" at bounding box center [497, 122] width 194 height 49
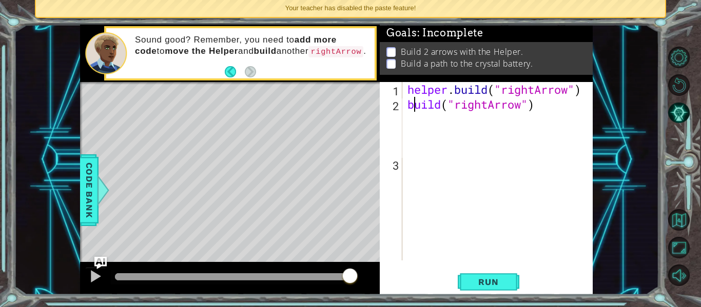
click at [412, 104] on div "helper . build ( "rightArrow" ) build ( "rightArrow" )" at bounding box center [500, 186] width 190 height 208
type textarea "build("rightArrow")"
drag, startPoint x: 408, startPoint y: 104, endPoint x: 534, endPoint y: 110, distance: 126.4
click at [534, 110] on div "helper . build ( "rightArrow" ) build ( "rightArrow" )" at bounding box center [500, 186] width 190 height 208
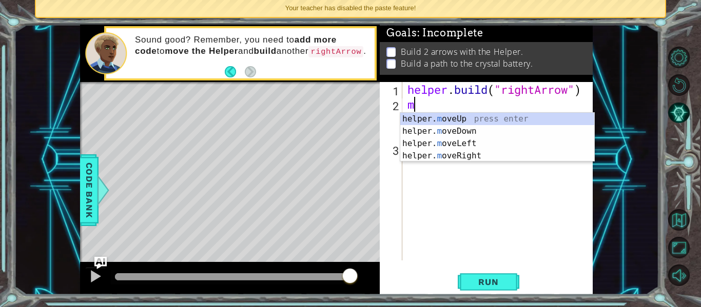
click at [509, 90] on div "helper . build ( "rightArrow" ) m" at bounding box center [500, 186] width 190 height 208
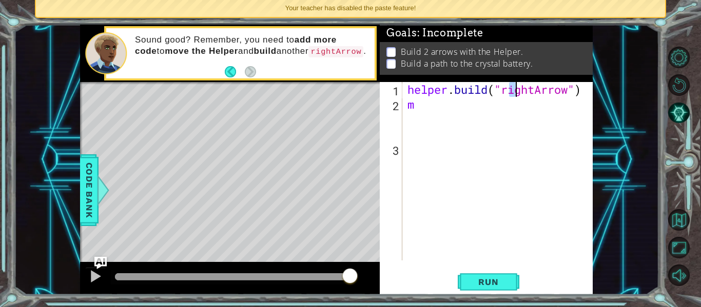
drag, startPoint x: 506, startPoint y: 90, endPoint x: 515, endPoint y: 90, distance: 9.2
click at [515, 90] on div "helper . build ( "rightArrow" ) m" at bounding box center [500, 186] width 190 height 208
click at [533, 90] on div "helper . build ( "rightArrow" ) m" at bounding box center [500, 186] width 190 height 208
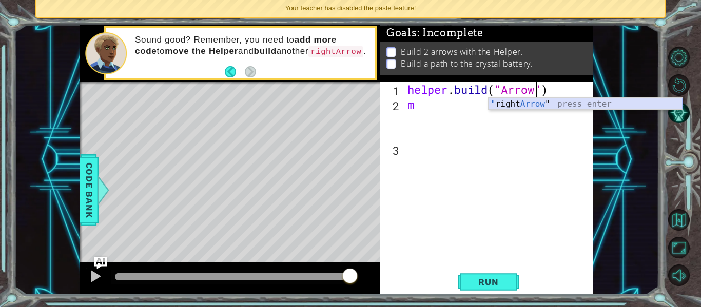
click at [525, 106] on div "" right Arrow " press enter" at bounding box center [585, 116] width 194 height 37
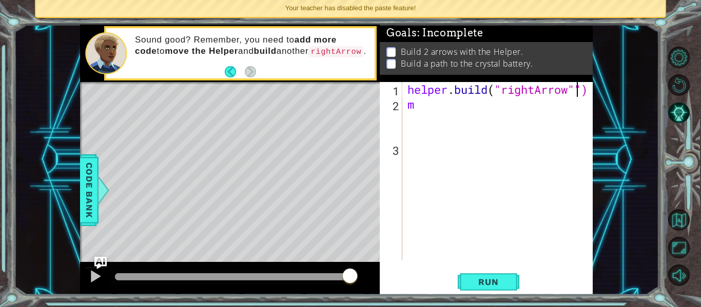
click at [421, 108] on div "helper . build ( "rightArrow"") m" at bounding box center [500, 186] width 190 height 208
click at [419, 108] on div "helper . build ( "rightArrow"") m" at bounding box center [500, 186] width 190 height 208
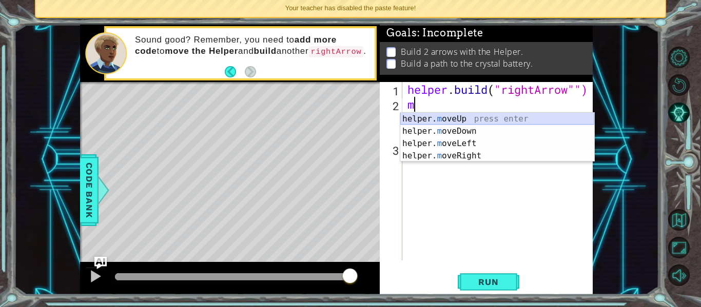
click at [437, 118] on div "helper. m oveUp press enter helper. m oveDown press enter helper. m oveLeft pre…" at bounding box center [497, 150] width 194 height 74
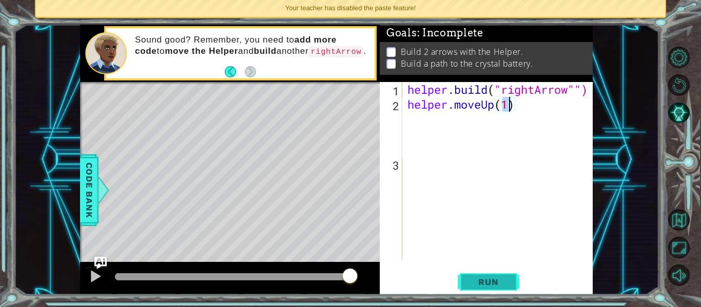
click at [477, 283] on span "Run" at bounding box center [488, 282] width 41 height 10
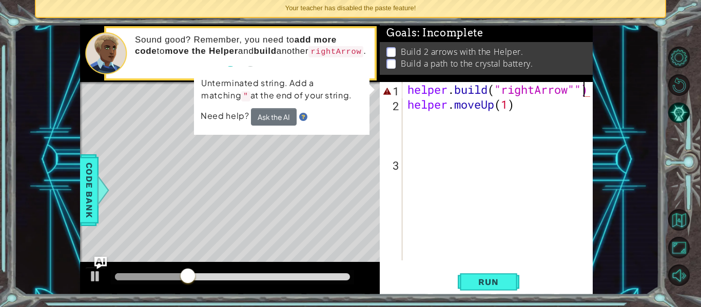
click at [582, 88] on div "helper . build ( "rightArrow"") helper . moveUp ( 1 )" at bounding box center [500, 186] width 190 height 208
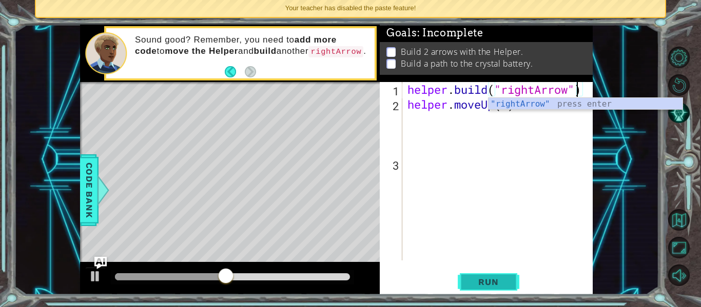
click at [464, 277] on button "Run" at bounding box center [489, 282] width 62 height 21
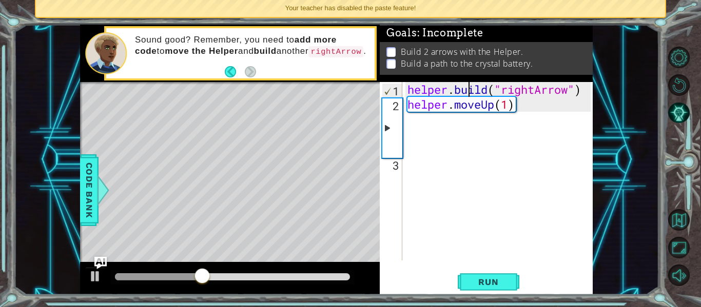
click at [466, 90] on div "helper . build ( "rightArrow" ) helper . moveUp ( 1 )" at bounding box center [500, 186] width 190 height 208
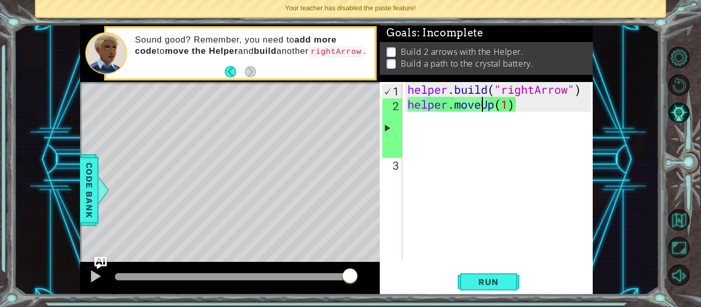
click at [480, 104] on div "helper . build ( "rightArrow" ) helper . moveUp ( 1 )" at bounding box center [500, 186] width 190 height 208
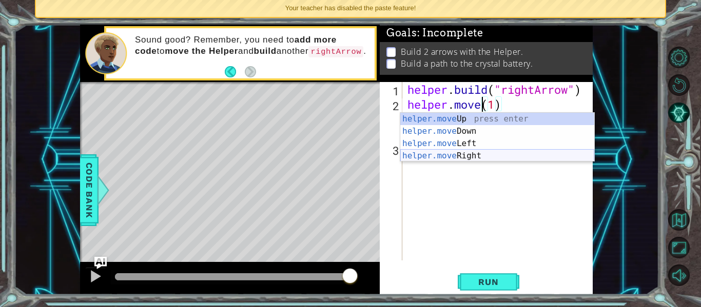
click at [462, 155] on div "helper.move Up press enter helper.move Down press enter helper.move Left press …" at bounding box center [497, 150] width 194 height 74
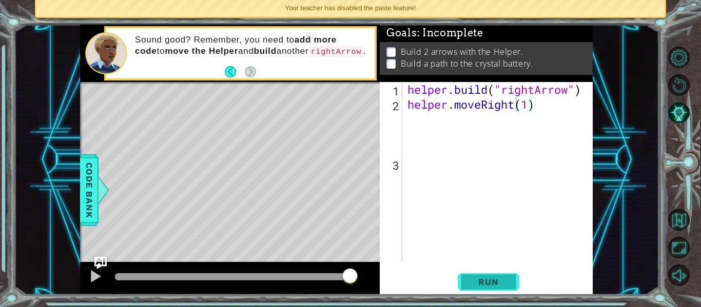
click at [480, 284] on span "Run" at bounding box center [488, 282] width 41 height 10
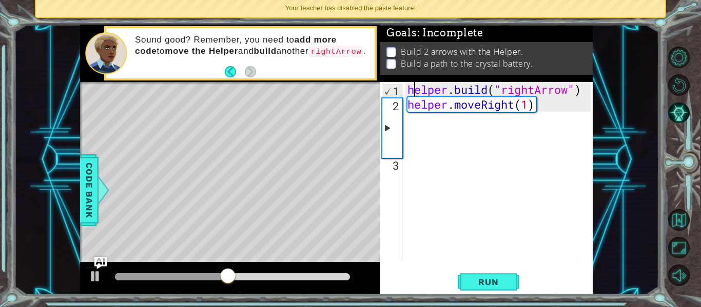
click at [412, 90] on div "helper . build ( "rightArrow" ) helper . moveRight ( 1 )" at bounding box center [500, 186] width 190 height 208
type textarea "[DOMAIN_NAME]("rightArrow")"
click at [411, 90] on div "helper . build ( "rightArrow" ) helper . moveRight ( 1 )" at bounding box center [500, 186] width 190 height 208
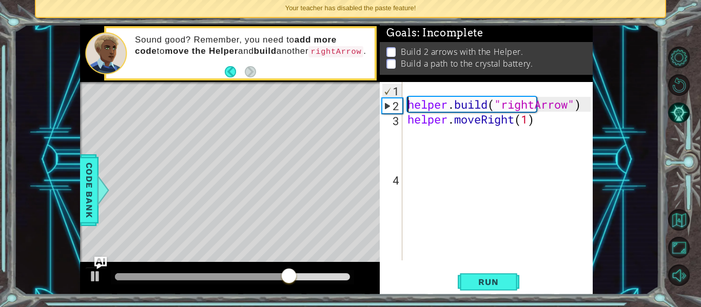
scroll to position [0, 0]
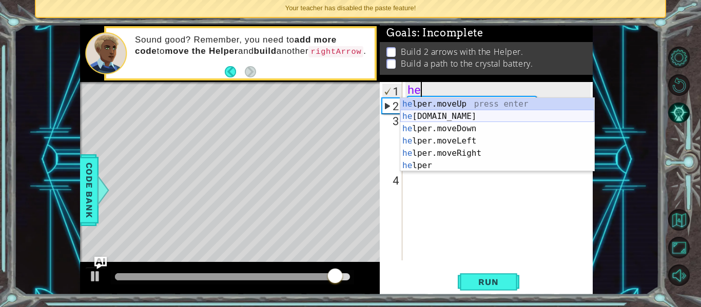
click at [448, 112] on div "he lper.moveUp press enter he [DOMAIN_NAME] press enter he lper.moveDown press …" at bounding box center [497, 147] width 194 height 99
type textarea "[DOMAIN_NAME]("rightArrow")"
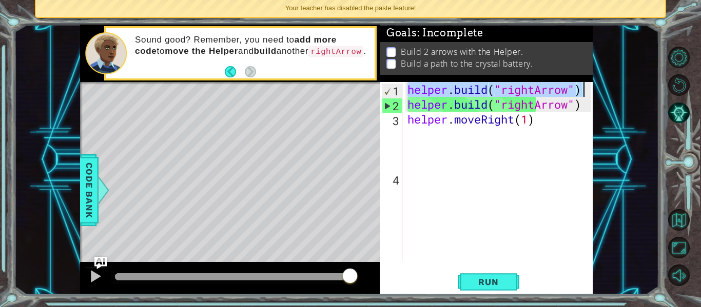
drag, startPoint x: 409, startPoint y: 87, endPoint x: 589, endPoint y: 86, distance: 180.1
click at [589, 86] on div "helper . build ( "rightArrow" ) helper . build ( "rightArrow" ) helper . moveRi…" at bounding box center [500, 186] width 190 height 208
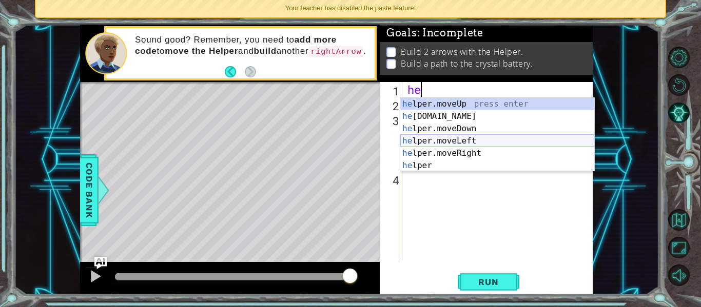
click at [478, 149] on div "he lper.moveUp press enter he [DOMAIN_NAME] press enter he lper.moveDown press …" at bounding box center [497, 147] width 194 height 99
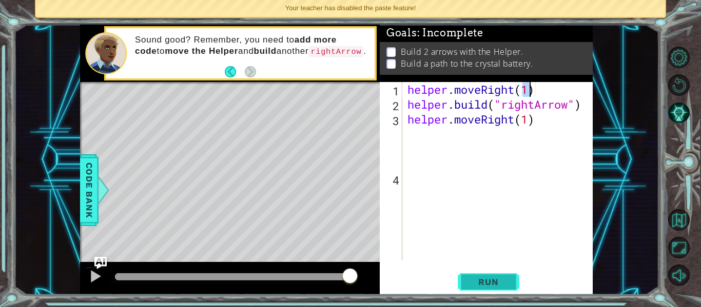
click at [484, 279] on span "Run" at bounding box center [488, 282] width 41 height 10
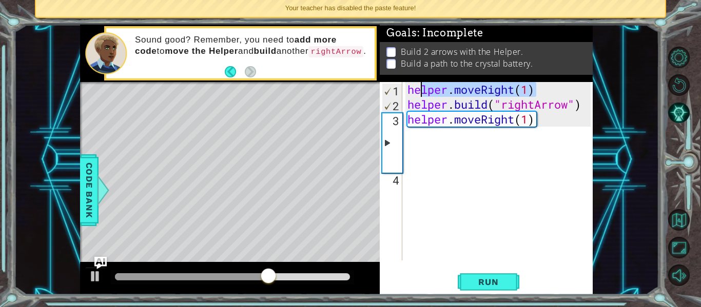
drag, startPoint x: 536, startPoint y: 85, endPoint x: 424, endPoint y: 91, distance: 112.0
click at [424, 91] on div "helper . moveRight ( 1 ) helper . build ( "rightArrow" ) helper . moveRight ( 1…" at bounding box center [500, 186] width 190 height 208
click at [494, 135] on div "helper . moveRight ( 1 ) helper . build ( "rightArrow" ) helper . moveRight ( 1…" at bounding box center [500, 186] width 190 height 208
type textarea "helper.moveRight(1)"
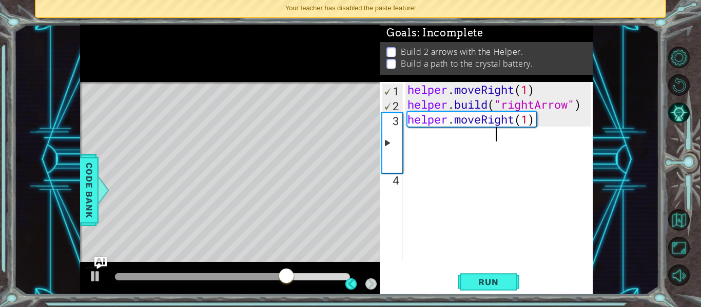
click at [450, 137] on div "helper . moveRight ( 1 ) helper . build ( "rightArrow" ) helper . moveRight ( 1…" at bounding box center [500, 186] width 190 height 208
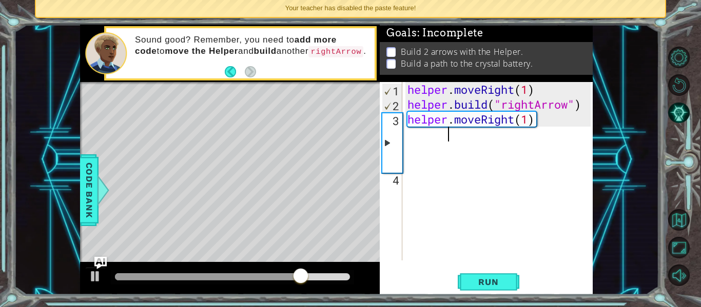
click at [560, 118] on div "helper . moveRight ( 1 ) helper . build ( "rightArrow" ) helper . moveRight ( 1…" at bounding box center [500, 186] width 190 height 208
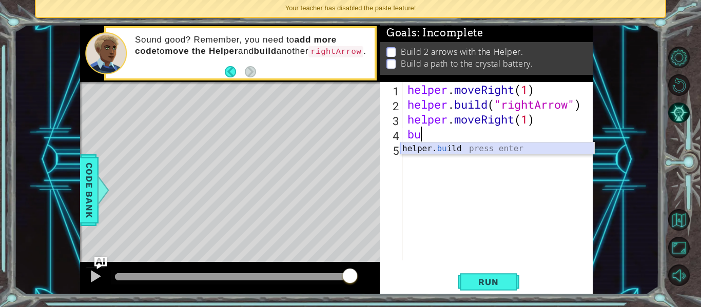
click at [520, 148] on div "helper. bu ild press enter" at bounding box center [497, 161] width 194 height 37
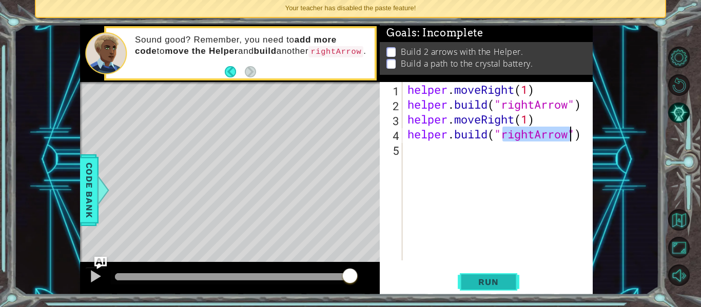
type textarea "[DOMAIN_NAME]("rightArrow")"
click at [471, 276] on button "Run" at bounding box center [489, 282] width 62 height 21
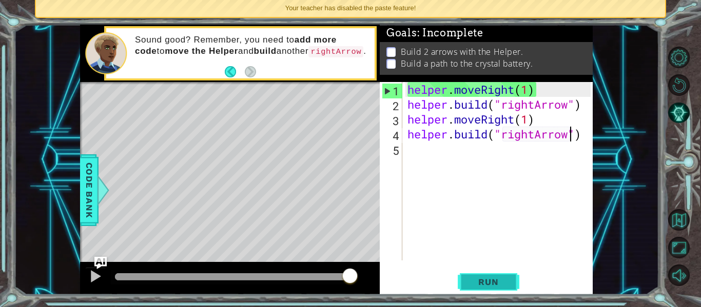
click at [483, 279] on span "Run" at bounding box center [488, 282] width 41 height 10
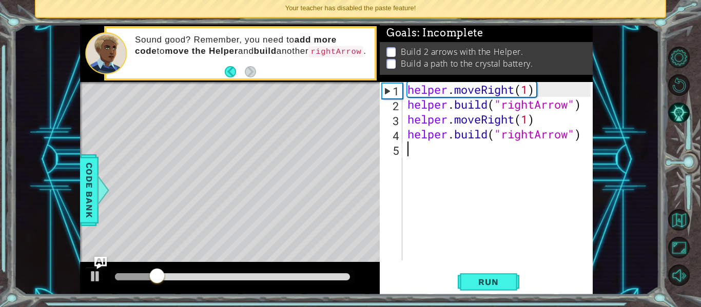
click at [457, 151] on div "helper . moveRight ( 1 ) helper . build ( "rightArrow" ) helper . moveRight ( 1…" at bounding box center [500, 186] width 190 height 208
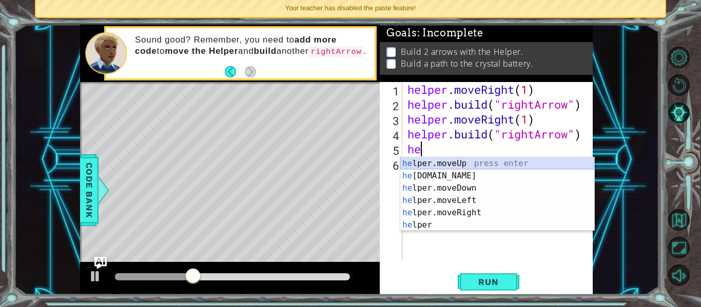
click at [469, 158] on div "he lper.moveUp press enter he [DOMAIN_NAME] press enter he lper.moveDown press …" at bounding box center [497, 207] width 194 height 99
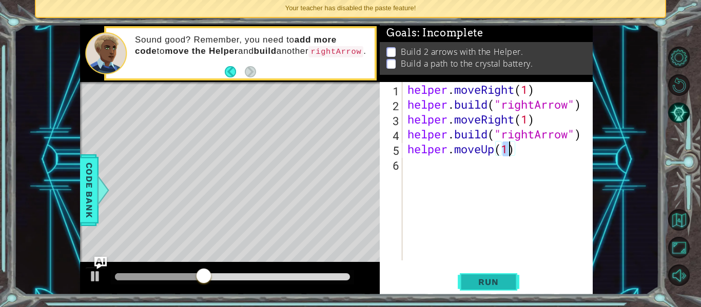
click at [500, 278] on span "Run" at bounding box center [488, 282] width 41 height 10
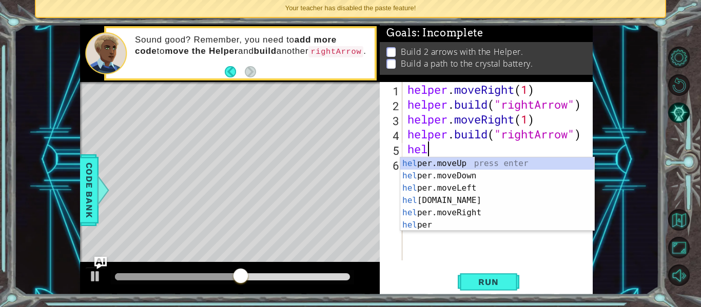
type textarea "h"
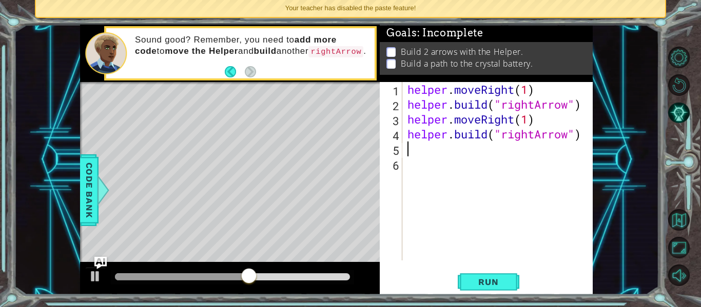
type textarea "[DOMAIN_NAME]("rightArrow")"
click at [427, 155] on div "helper . moveRight ( 1 ) helper . build ( "rightArrow" ) helper . moveRight ( 1…" at bounding box center [500, 186] width 190 height 208
type textarea "b"
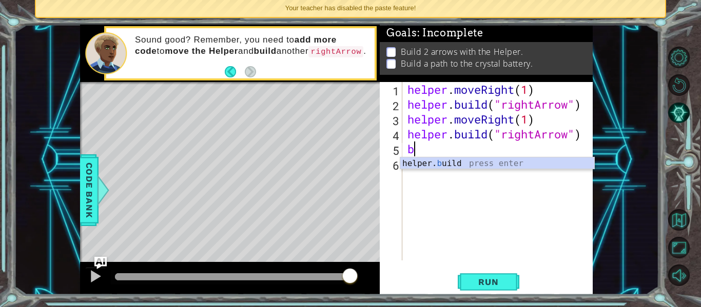
click at [438, 170] on div "helper . moveRight ( 1 ) helper . build ( "rightArrow" ) helper . moveRight ( 1…" at bounding box center [500, 186] width 190 height 208
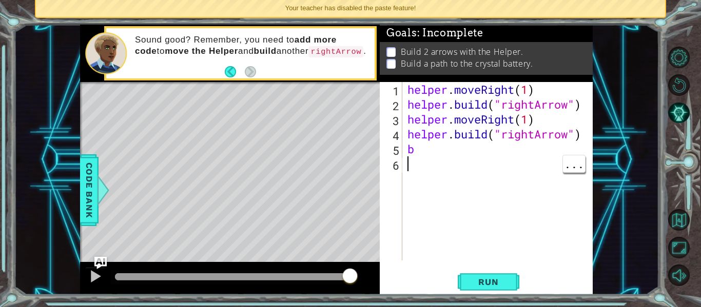
click at [425, 149] on div "helper . moveRight ( 1 ) helper . build ( "rightArrow" ) helper . moveRight ( 1…" at bounding box center [500, 186] width 190 height 208
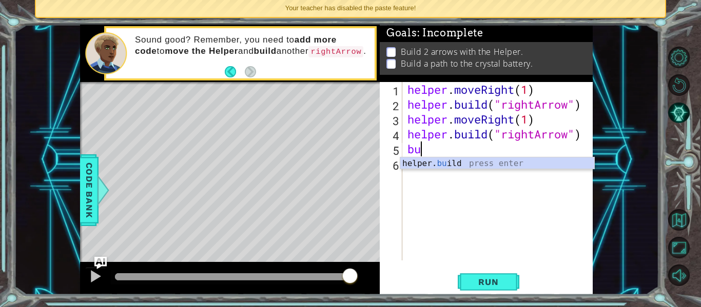
click at [418, 165] on div "helper. bu ild press enter" at bounding box center [497, 176] width 194 height 37
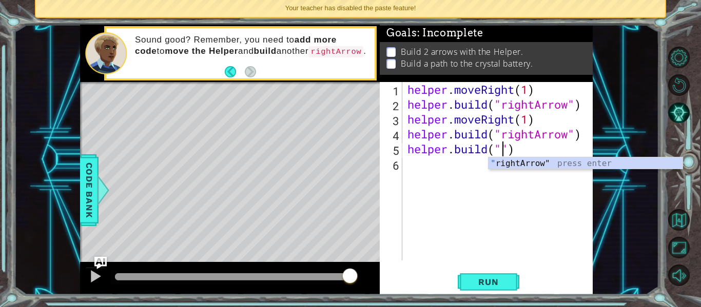
click at [600, 162] on div "" rightArrow" press enter" at bounding box center [585, 176] width 194 height 37
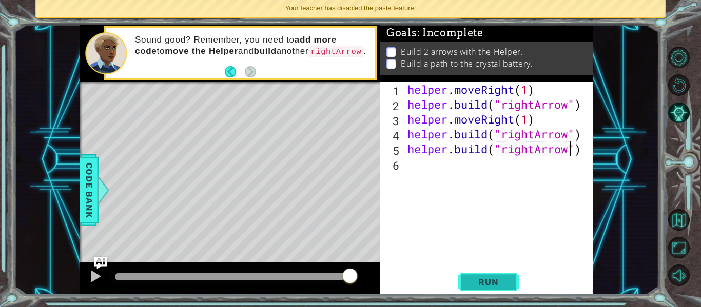
click at [499, 289] on button "Run" at bounding box center [489, 282] width 62 height 21
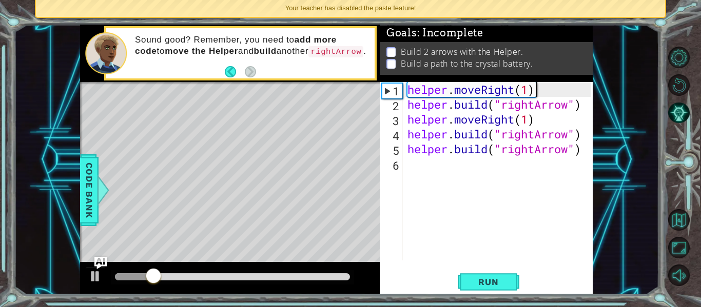
click at [546, 84] on div "helper . moveRight ( 1 ) helper . build ( "rightArrow" ) helper . moveRight ( 1…" at bounding box center [500, 186] width 190 height 208
type textarea "helper.moveRight(1)"
click at [540, 89] on div "helper . moveRight ( 1 ) helper . build ( "rightArrow" ) helper . moveRight ( 1…" at bounding box center [500, 186] width 190 height 208
click at [531, 85] on div "helper . moveRight ( 1 ) helper . build ( "rightArrow" ) helper . moveRight ( 1…" at bounding box center [500, 186] width 190 height 208
click at [406, 89] on div "helper . moveRight ( 1 ) helper . build ( "rightArrow" ) helper . moveRight ( 1…" at bounding box center [500, 186] width 190 height 208
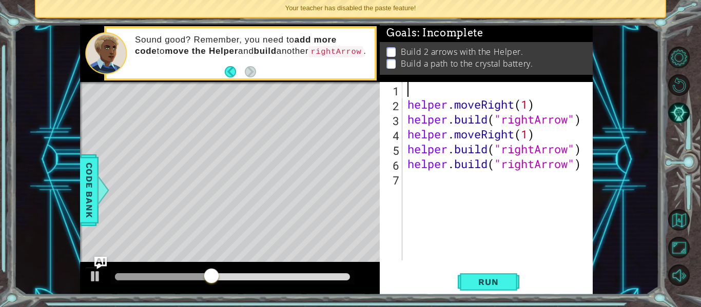
click at [413, 84] on div "helper . moveRight ( 1 ) helper . build ( "rightArrow" ) helper . moveRight ( 1…" at bounding box center [500, 186] width 190 height 208
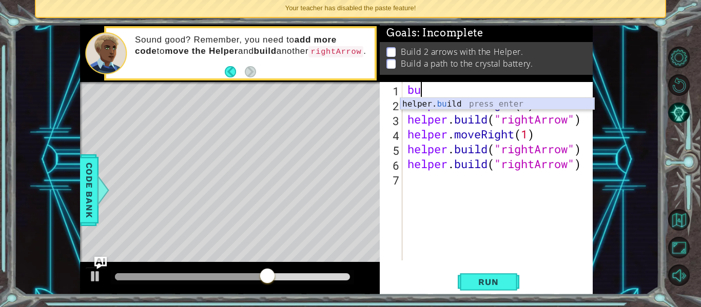
click at [444, 105] on div "helper. bu ild press enter" at bounding box center [497, 116] width 194 height 37
type textarea "[DOMAIN_NAME]("rightArrow")"
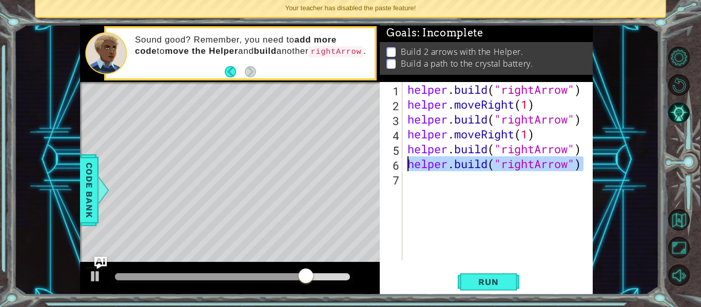
drag, startPoint x: 584, startPoint y: 165, endPoint x: 402, endPoint y: 165, distance: 182.2
click at [402, 165] on div "[DOMAIN_NAME]("rightArrow") 1 2 3 4 5 6 7 helper . build ( "rightArrow" ) helpe…" at bounding box center [485, 171] width 211 height 179
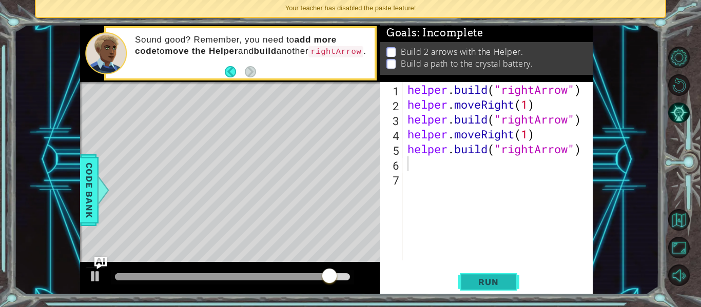
click at [487, 276] on button "Run" at bounding box center [489, 282] width 62 height 21
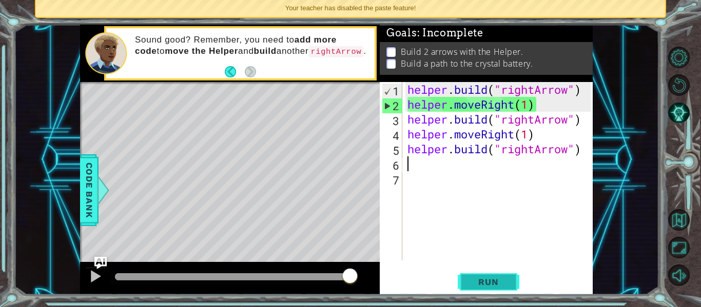
click at [509, 285] on button "Run" at bounding box center [489, 282] width 62 height 21
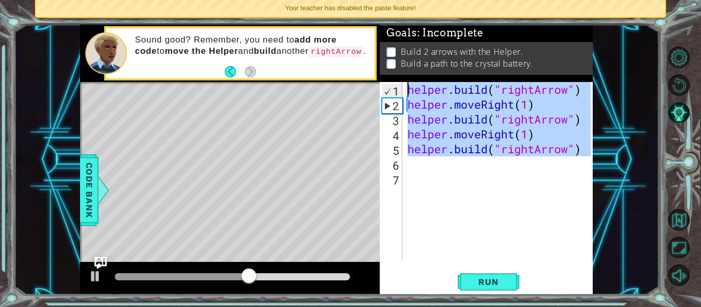
drag, startPoint x: 483, startPoint y: 159, endPoint x: 409, endPoint y: 92, distance: 99.5
click at [409, 92] on div "helper . build ( "rightArrow" ) helper . moveRight ( 1 ) helper . build ( "righ…" at bounding box center [500, 186] width 190 height 208
type textarea "[DOMAIN_NAME]("rightArrow") helper.moveRight(1)"
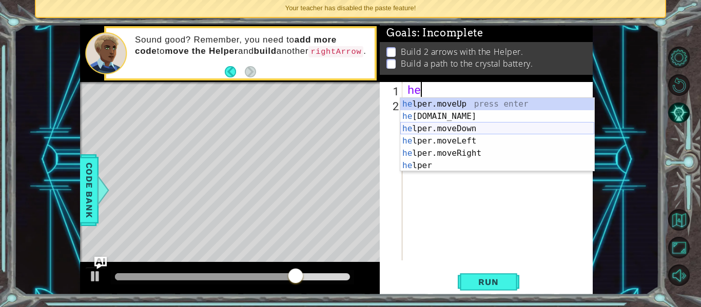
click at [429, 128] on div "he lper.moveUp press enter he [DOMAIN_NAME] press enter he lper.moveDown press …" at bounding box center [497, 147] width 194 height 99
type textarea "helper.moveDown(1)"
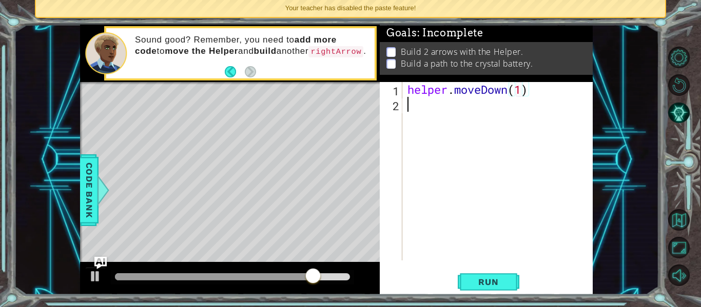
click at [420, 104] on div "helper . moveDown ( 1 )" at bounding box center [500, 186] width 190 height 208
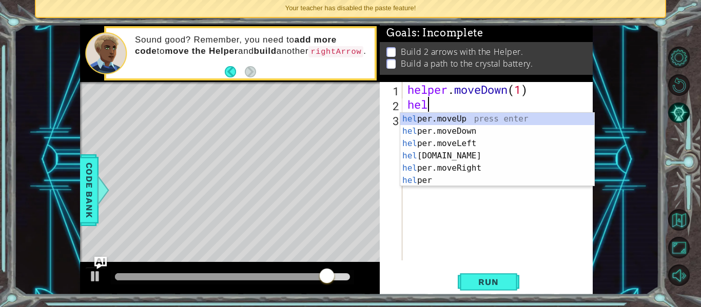
scroll to position [0, 1]
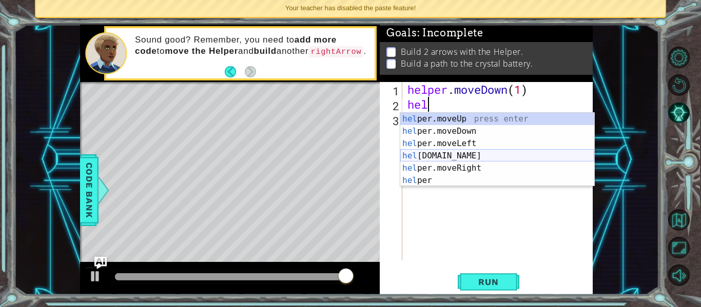
click at [451, 160] on div "hel per.moveUp press enter hel per.moveDown press enter hel per.moveLeft press …" at bounding box center [497, 162] width 194 height 99
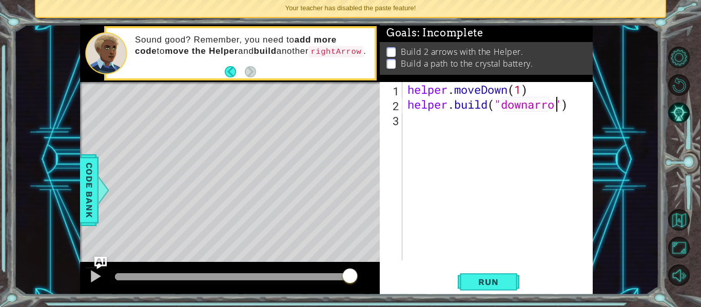
type textarea "[DOMAIN_NAME]("downarrow")"
click at [534, 126] on div "helper . moveDown ( 1 ) helper . build ( "downarrow" )" at bounding box center [500, 186] width 190 height 208
click at [479, 288] on button "Run" at bounding box center [489, 282] width 62 height 21
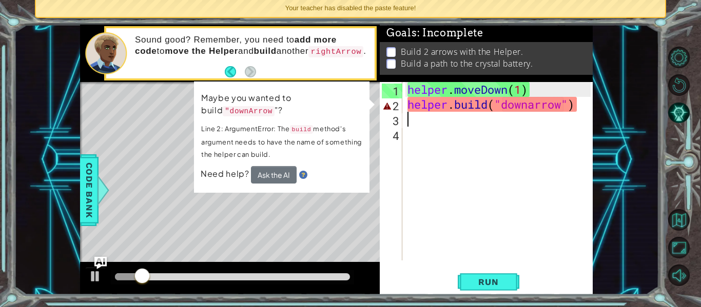
click at [525, 114] on div "helper . moveDown ( 1 ) helper . build ( "downarrow" )" at bounding box center [500, 186] width 190 height 208
click at [569, 104] on div "helper . moveDown ( 1 ) helper . build ( "downarrow" )" at bounding box center [500, 186] width 190 height 208
click at [561, 102] on div "helper . moveDown ( 1 ) helper . build ( "downarrow" )" at bounding box center [500, 186] width 190 height 208
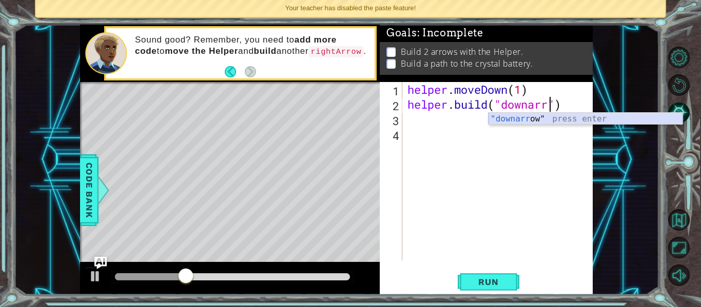
click at [543, 121] on div ""downarr ow" press enter" at bounding box center [585, 131] width 194 height 37
type textarea "[DOMAIN_NAME]("downarrow")"
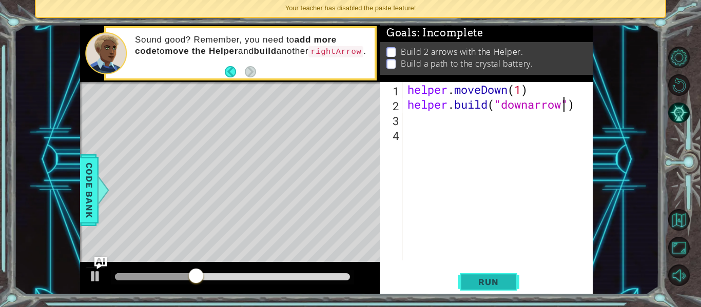
click at [481, 289] on button "Run" at bounding box center [489, 282] width 62 height 21
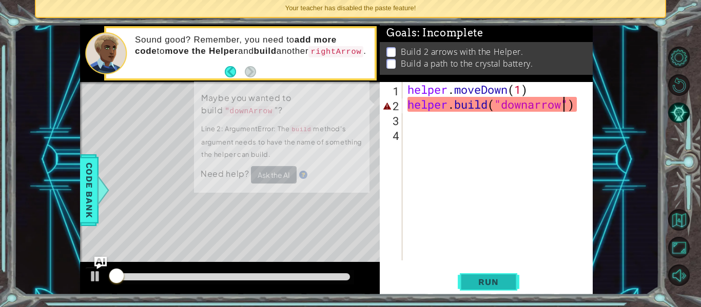
click at [478, 277] on span "Run" at bounding box center [488, 282] width 41 height 10
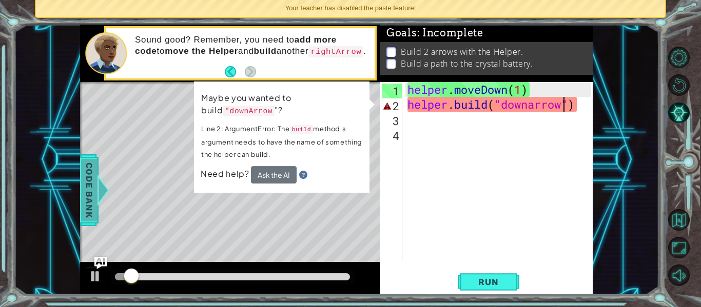
click at [87, 176] on span "Code Bank" at bounding box center [89, 190] width 16 height 63
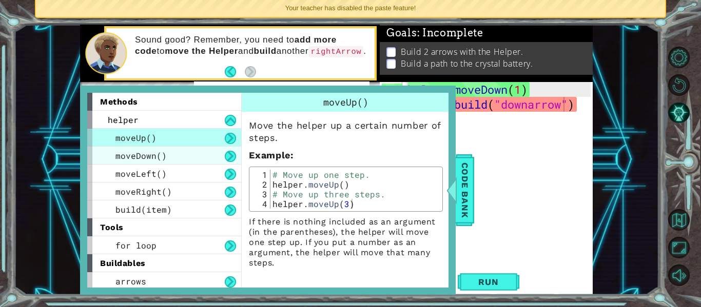
scroll to position [3, 0]
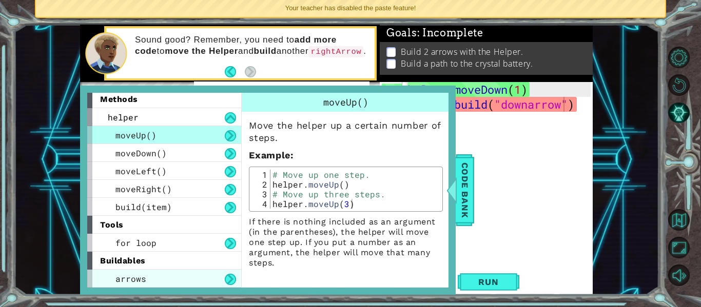
click at [134, 274] on span "arrows" at bounding box center [130, 278] width 31 height 11
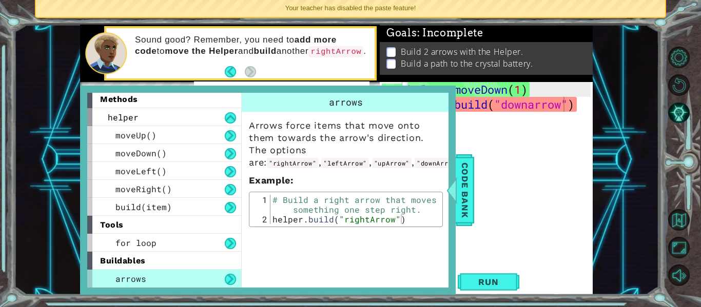
click at [544, 185] on div "helper . moveDown ( 1 ) helper . build ( "downarrow" )" at bounding box center [500, 186] width 190 height 208
click at [462, 191] on span "Code Bank" at bounding box center [465, 190] width 16 height 63
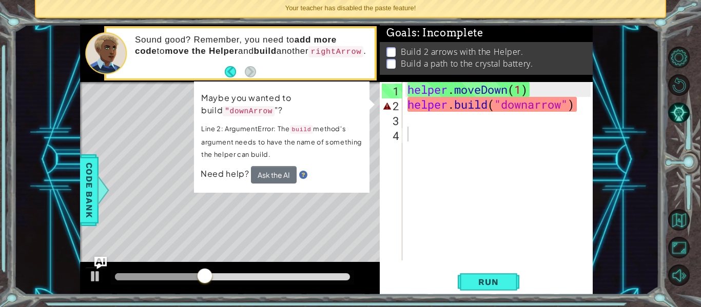
click at [534, 105] on div "helper . moveDown ( 1 ) helper . build ( "downarrow" )" at bounding box center [500, 186] width 190 height 208
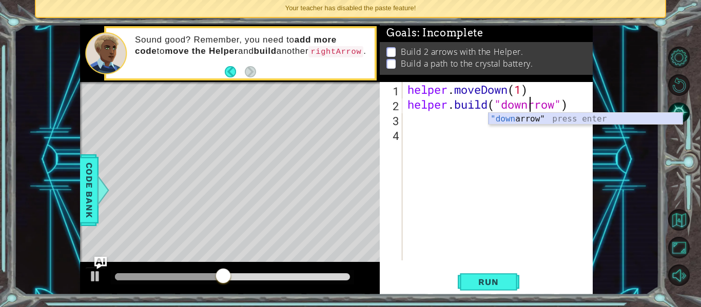
type textarea "[DOMAIN_NAME]("downArrow")"
click at [537, 173] on div "helper . moveDown ( 1 ) helper . build ( "downArrow" )" at bounding box center [500, 186] width 190 height 208
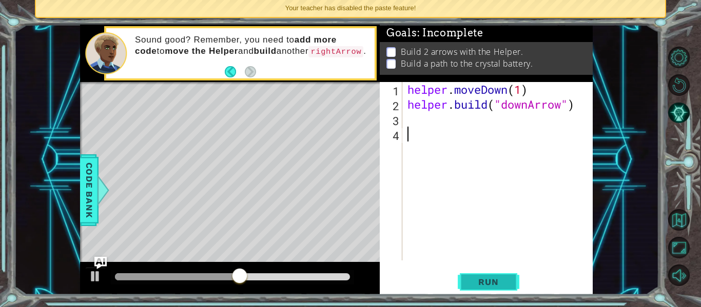
click at [483, 281] on span "Run" at bounding box center [488, 282] width 41 height 10
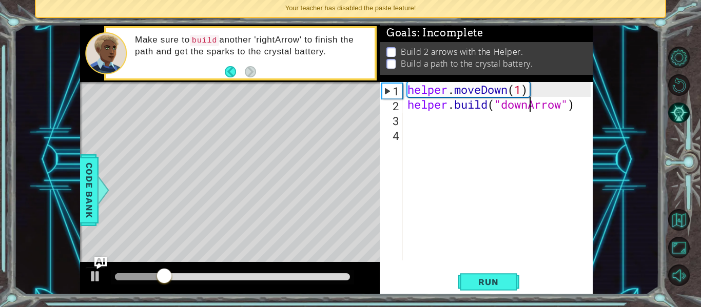
click at [530, 102] on div "helper . moveDown ( 1 ) helper . build ( "downArrow" )" at bounding box center [500, 186] width 190 height 208
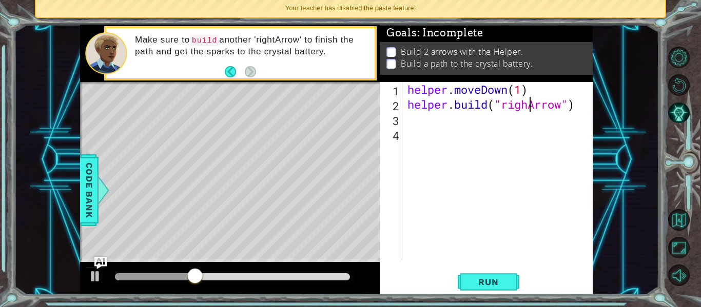
type textarea "[DOMAIN_NAME]("rightArrow")"
click at [538, 142] on div "helper . moveDown ( 1 ) helper . build ( "rightArrow" )" at bounding box center [500, 186] width 190 height 208
click at [511, 125] on div "helper . moveDown ( 1 ) helper . build ( "rightArrow" )" at bounding box center [500, 186] width 190 height 208
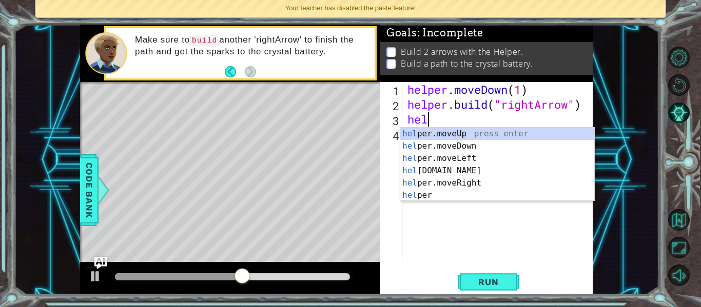
scroll to position [0, 1]
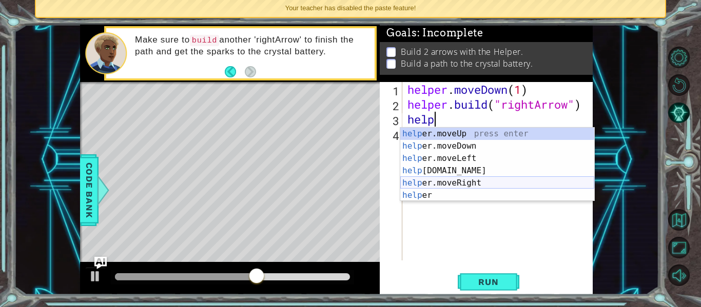
click at [476, 179] on div "help er.moveUp press enter help er.moveDown press enter help er.moveLeft press …" at bounding box center [497, 177] width 194 height 99
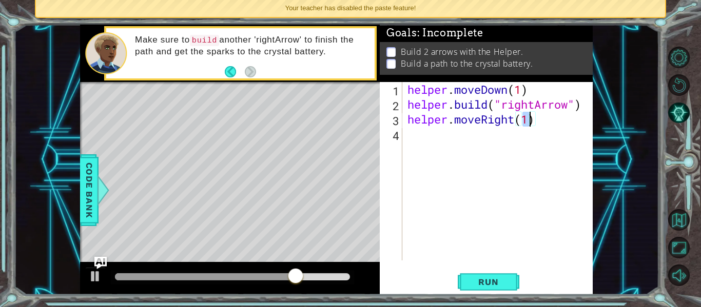
type textarea "helper.moveRight(2)"
click at [455, 148] on div "helper . moveDown ( 1 ) helper . build ( "rightArrow" ) helper . moveRight ( 2 )" at bounding box center [500, 186] width 190 height 208
click at [474, 280] on span "Run" at bounding box center [488, 282] width 41 height 10
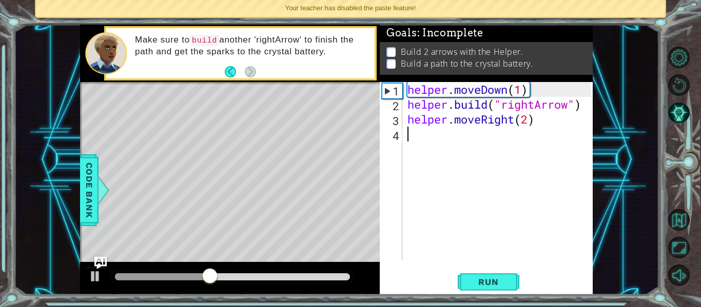
click at [530, 122] on div "helper . moveDown ( 1 ) helper . build ( "rightArrow" ) helper . moveRight ( 2 )" at bounding box center [500, 186] width 190 height 208
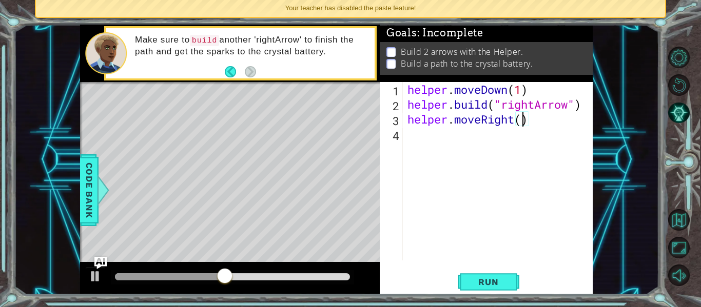
type textarea "helper.moveRight(3)"
click at [474, 129] on div "helper . moveDown ( 1 ) helper . build ( "rightArrow" ) helper . moveRight ( 3 )" at bounding box center [500, 186] width 190 height 208
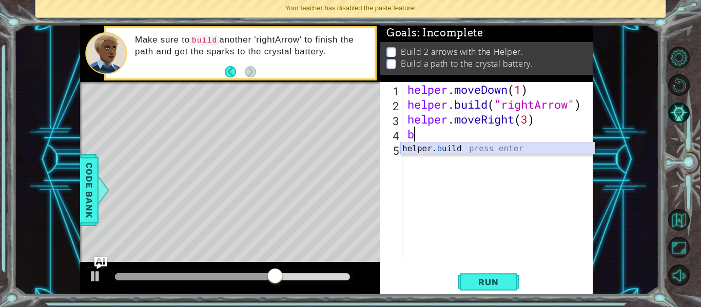
click at [449, 150] on div "helper. b uild press enter" at bounding box center [497, 161] width 194 height 37
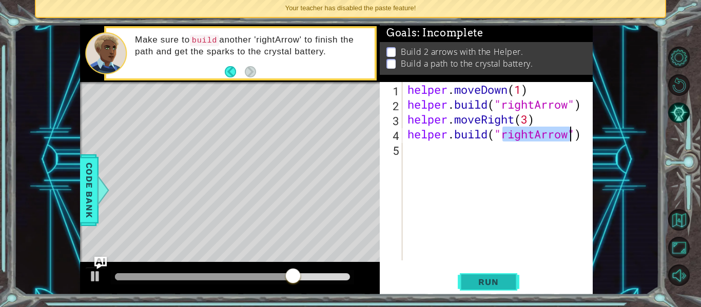
type textarea "[DOMAIN_NAME]("rightArrow")"
click at [492, 272] on button "Run" at bounding box center [489, 282] width 62 height 21
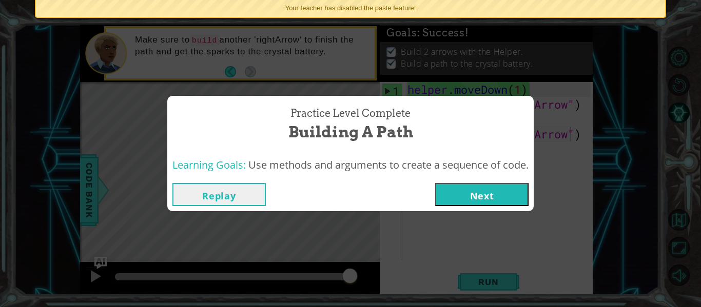
click at [452, 190] on button "Next" at bounding box center [481, 194] width 93 height 23
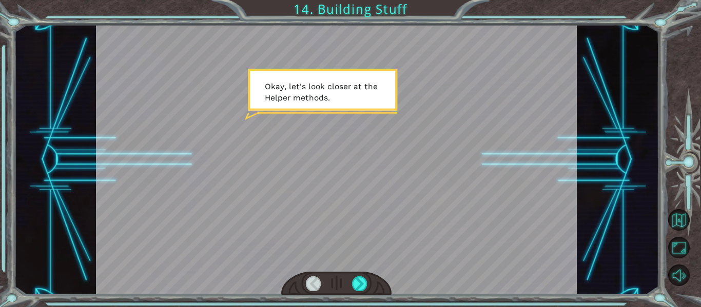
click at [386, 79] on div at bounding box center [336, 160] width 481 height 270
click at [362, 289] on div at bounding box center [359, 284] width 15 height 14
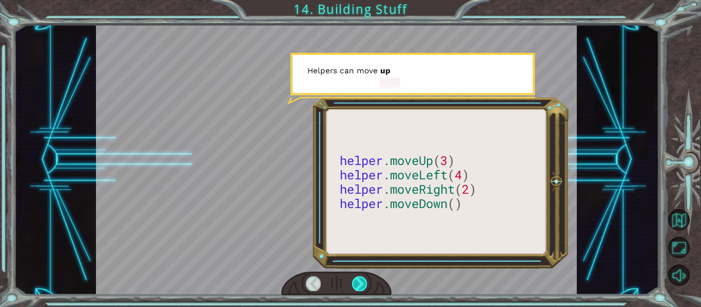
click at [363, 286] on div at bounding box center [359, 284] width 15 height 14
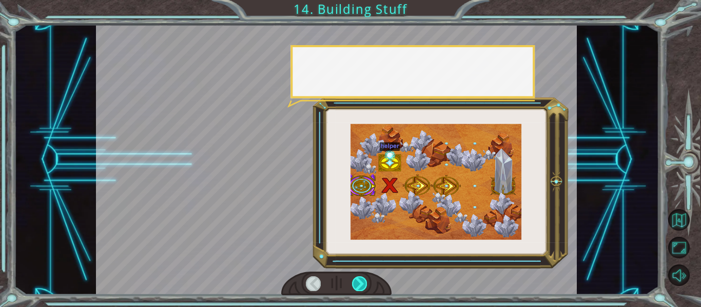
click at [363, 286] on div at bounding box center [359, 284] width 15 height 14
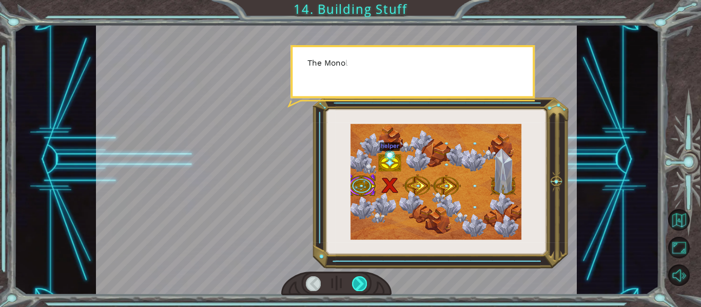
click at [363, 286] on div at bounding box center [359, 284] width 15 height 14
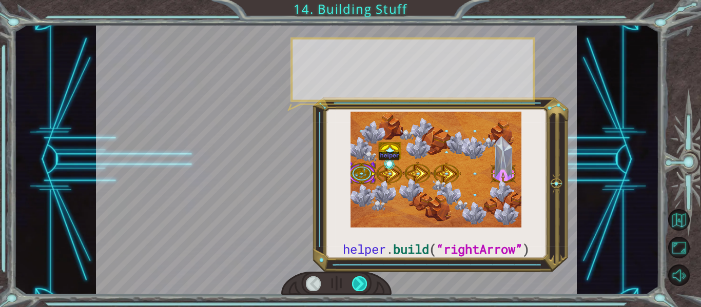
click at [363, 286] on div at bounding box center [359, 284] width 15 height 14
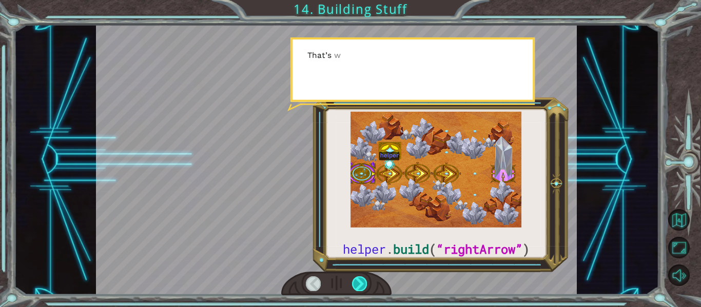
click at [363, 286] on div at bounding box center [359, 284] width 15 height 14
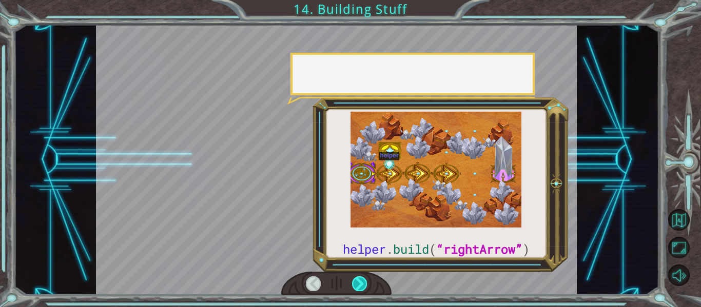
click at [363, 286] on div at bounding box center [359, 284] width 15 height 14
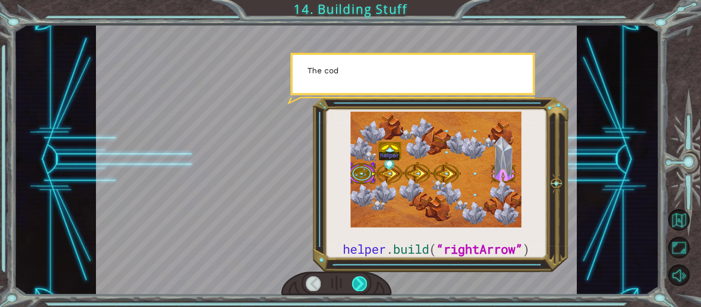
click at [363, 286] on div at bounding box center [359, 284] width 15 height 14
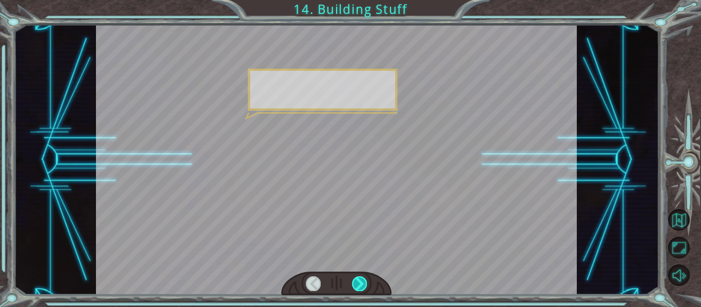
click at [363, 286] on div at bounding box center [359, 284] width 15 height 14
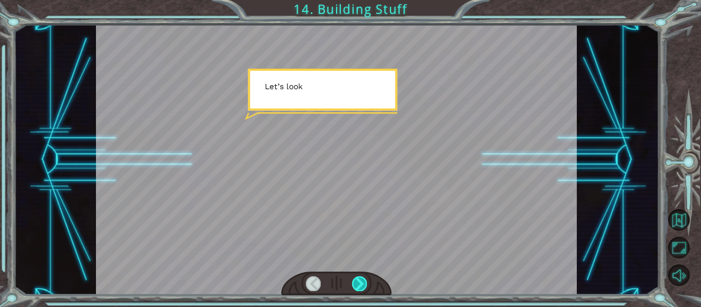
click at [363, 286] on div at bounding box center [359, 284] width 15 height 14
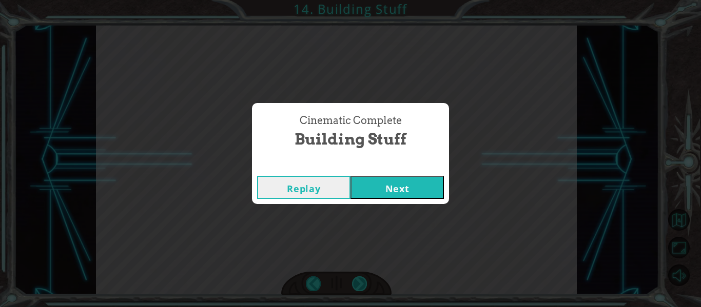
click at [363, 286] on div "Cinematic Complete Building Stuff Replay Next" at bounding box center [350, 153] width 701 height 307
click at [390, 194] on button "Next" at bounding box center [396, 187] width 93 height 23
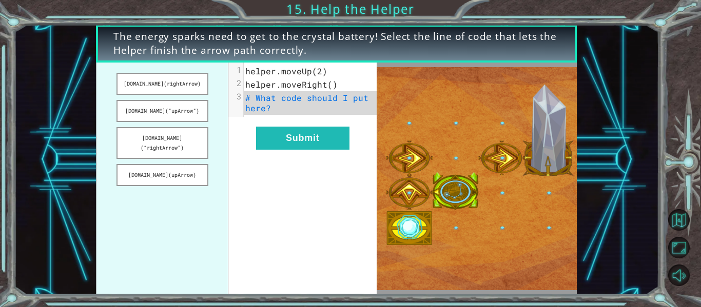
click at [256, 107] on span "# What code should I put here?" at bounding box center [309, 102] width 128 height 21
drag, startPoint x: 163, startPoint y: 87, endPoint x: 182, endPoint y: 88, distance: 19.0
click at [182, 88] on button "[DOMAIN_NAME](rightArrow)" at bounding box center [162, 84] width 92 height 22
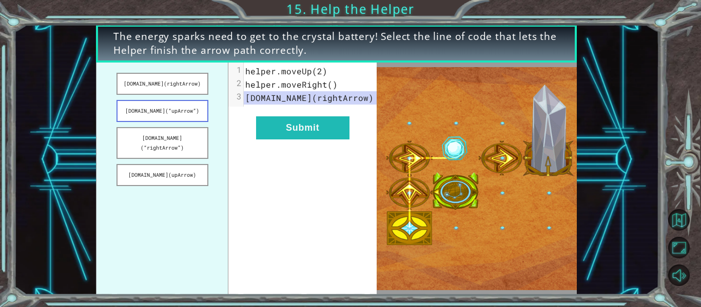
click at [180, 108] on button "[DOMAIN_NAME](“upArrow”)" at bounding box center [162, 111] width 92 height 22
click at [196, 148] on button "[DOMAIN_NAME](“rightArrow”)" at bounding box center [162, 143] width 92 height 32
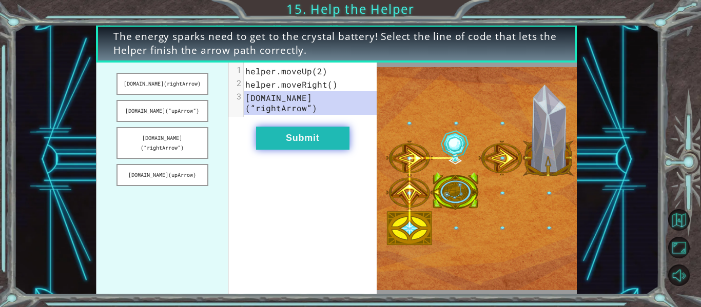
click at [289, 127] on button "Submit" at bounding box center [302, 138] width 93 height 23
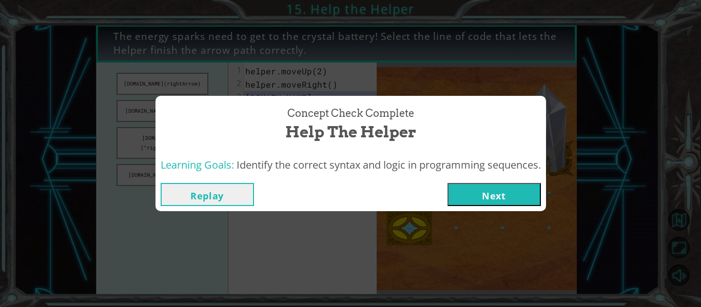
click at [473, 192] on button "Next" at bounding box center [493, 194] width 93 height 23
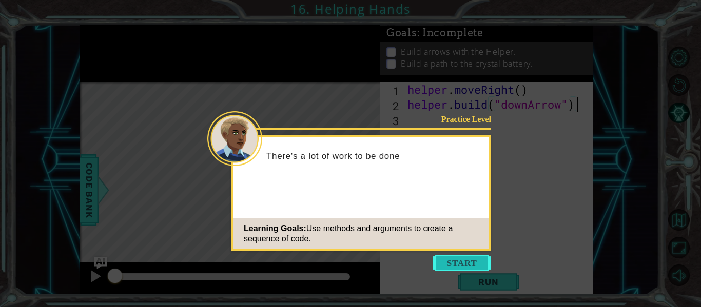
click at [448, 262] on button "Start" at bounding box center [462, 263] width 58 height 16
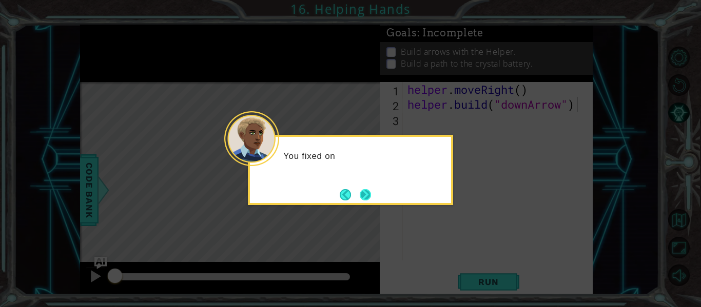
click at [368, 200] on button "Next" at bounding box center [365, 194] width 11 height 11
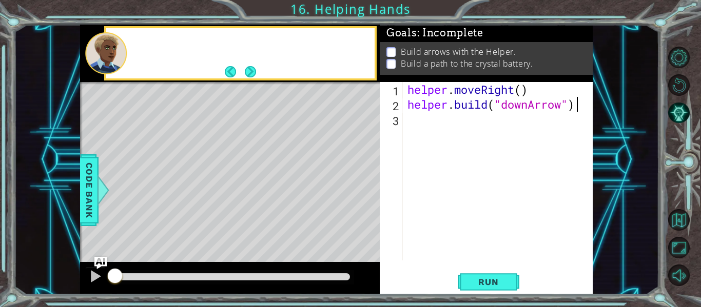
click at [368, 200] on div "Level Map" at bounding box center [317, 233] width 474 height 302
click at [251, 74] on button "Next" at bounding box center [250, 71] width 11 height 11
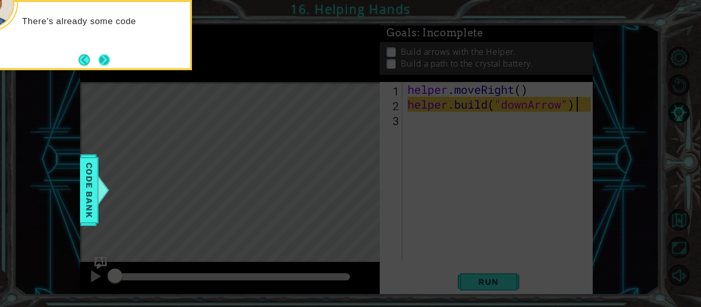
click at [108, 55] on button "Next" at bounding box center [104, 59] width 11 height 11
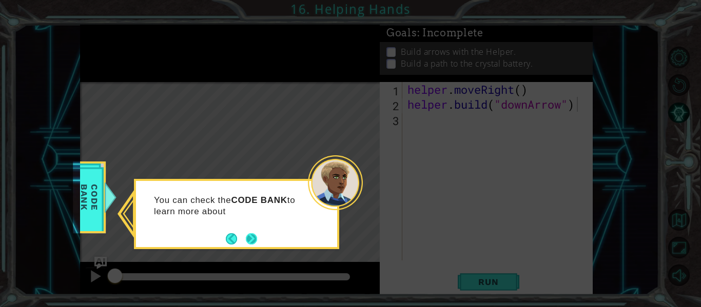
click at [249, 238] on button "Next" at bounding box center [251, 238] width 11 height 11
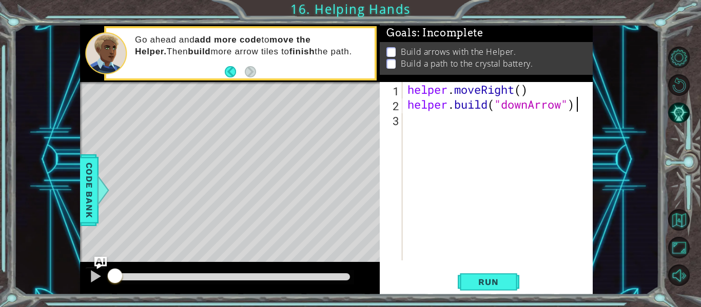
click at [511, 108] on div "helper . moveRight ( ) helper . build ( "downArrow" )" at bounding box center [500, 186] width 190 height 208
click at [499, 284] on span "Run" at bounding box center [488, 282] width 41 height 10
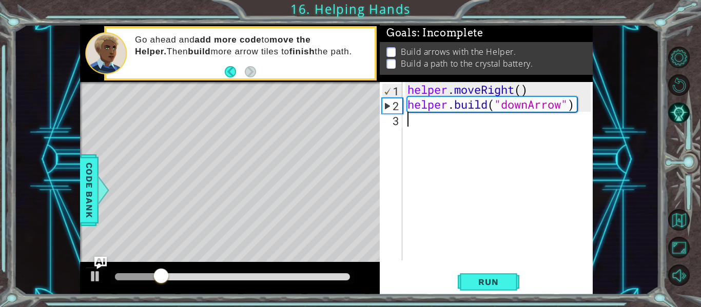
click at [457, 124] on div "helper . moveRight ( ) helper . build ( "downArrow" )" at bounding box center [500, 186] width 190 height 208
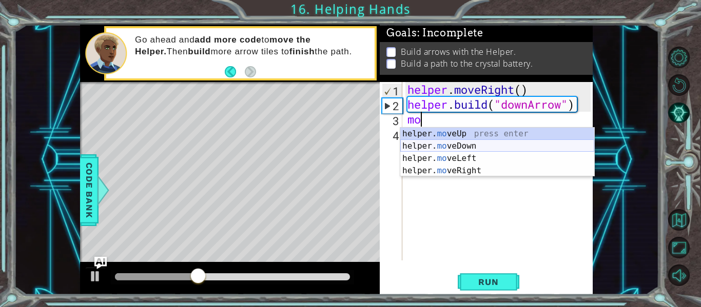
click at [493, 148] on div "helper. mo veUp press enter helper. mo veDown press enter helper. mo veLeft pre…" at bounding box center [497, 165] width 194 height 74
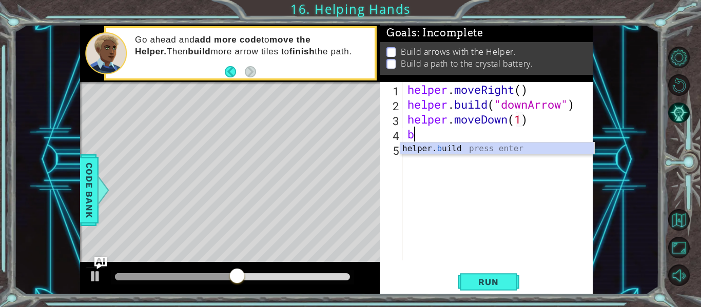
scroll to position [0, 6]
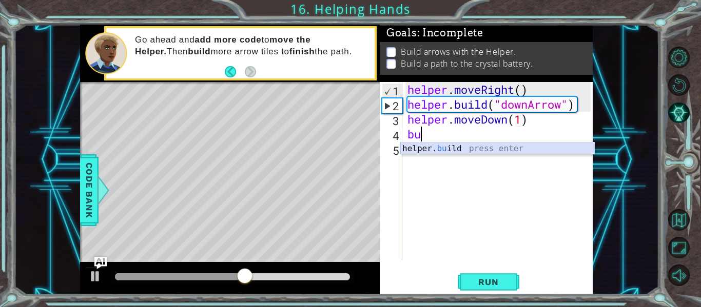
click at [509, 147] on div "helper. bu ild press enter" at bounding box center [497, 161] width 194 height 37
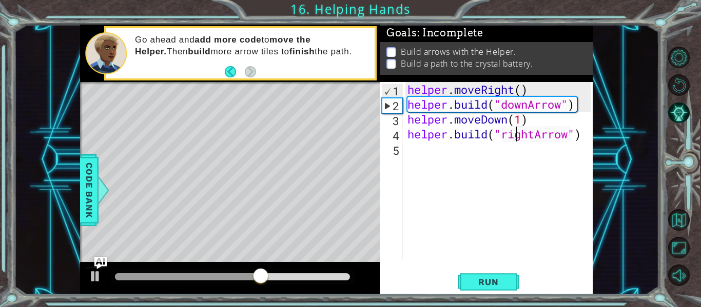
click at [513, 137] on div "helper . moveRight ( ) helper . build ( "downArrow" ) helper . moveDown ( 1 ) h…" at bounding box center [500, 186] width 190 height 208
drag, startPoint x: 528, startPoint y: 135, endPoint x: 505, endPoint y: 134, distance: 23.1
click at [505, 134] on div "helper . moveRight ( ) helper . build ( "downArrow" ) helper . moveDown ( 1 ) h…" at bounding box center [500, 186] width 190 height 208
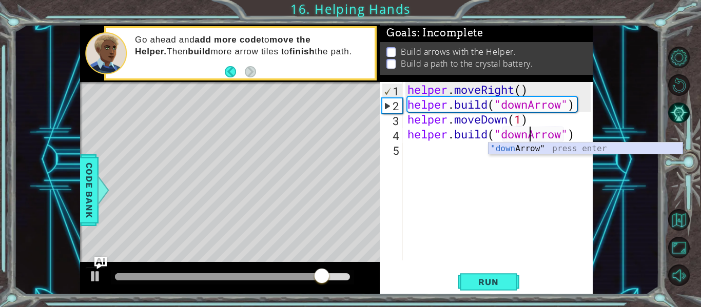
click at [511, 150] on div ""down Arrow" press enter" at bounding box center [585, 161] width 194 height 37
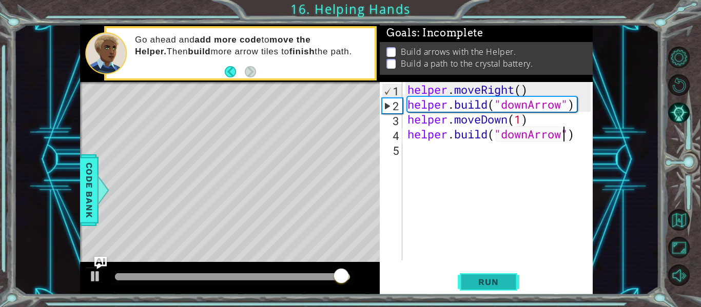
click at [479, 288] on button "Run" at bounding box center [489, 282] width 62 height 21
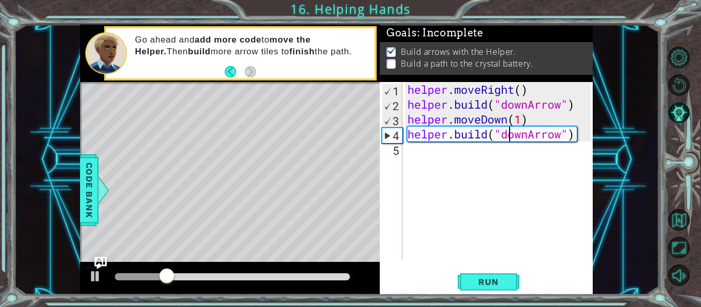
click at [511, 135] on div "helper . moveRight ( ) helper . build ( "downArrow" ) helper . moveDown ( 1 ) h…" at bounding box center [500, 186] width 190 height 208
click at [526, 136] on div "helper . moveRight ( ) helper . build ( "downArrow" ) helper . moveDown ( 1 ) h…" at bounding box center [500, 186] width 190 height 208
type textarea "[DOMAIN_NAME]("rightArrow")"
click at [496, 278] on span "Run" at bounding box center [488, 282] width 41 height 10
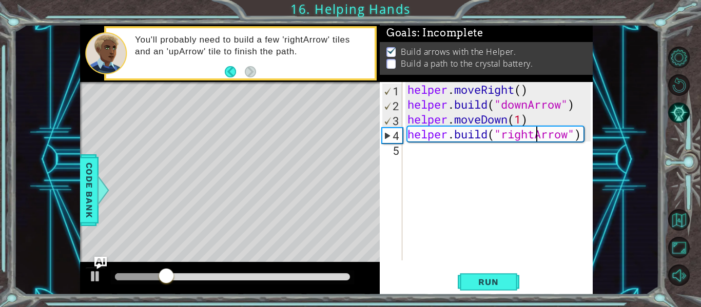
click at [450, 149] on div "helper . moveRight ( ) helper . build ( "downArrow" ) helper . moveDown ( 1 ) h…" at bounding box center [500, 186] width 190 height 208
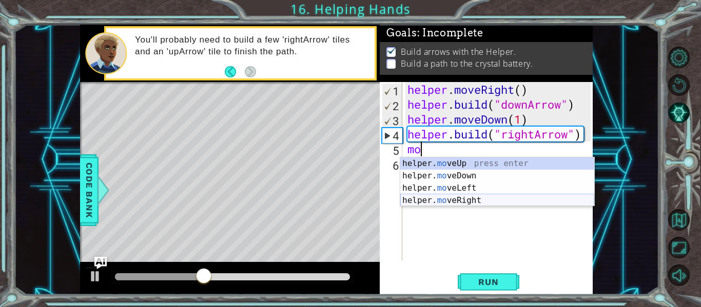
click at [468, 197] on div "helper. mo veUp press enter helper. mo veDown press enter helper. mo veLeft pre…" at bounding box center [497, 195] width 194 height 74
type textarea "helper.moveRight(1)"
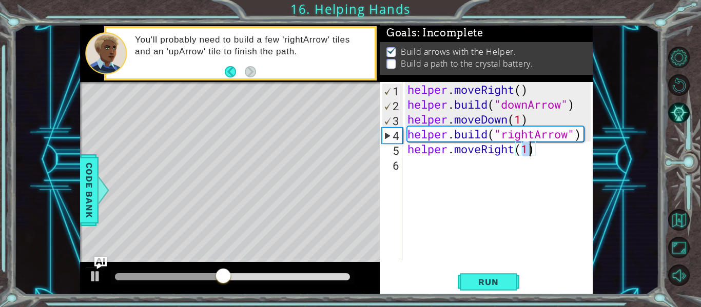
click at [470, 169] on div "helper . moveRight ( ) helper . build ( "downArrow" ) helper . moveDown ( 1 ) h…" at bounding box center [500, 186] width 190 height 208
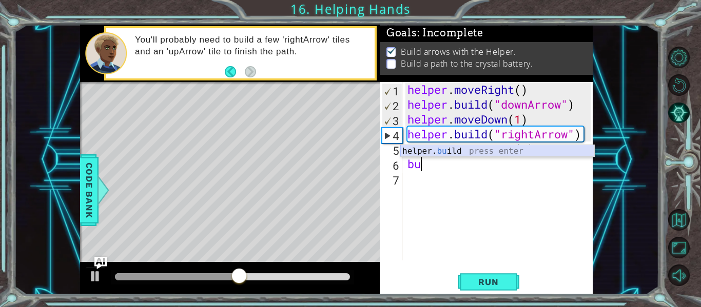
click at [478, 153] on div "helper. bu ild press enter" at bounding box center [497, 163] width 194 height 37
type textarea "[DOMAIN_NAME]("rightArrow")"
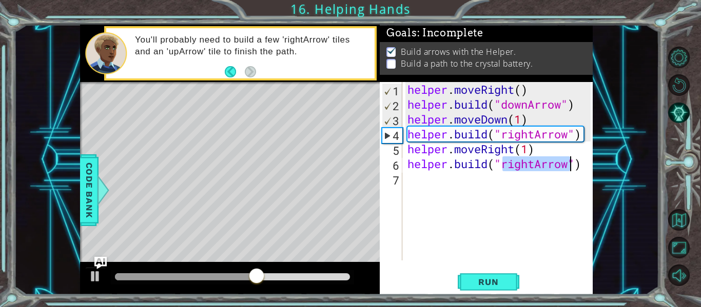
click at [460, 188] on div "helper . moveRight ( ) helper . build ( "downArrow" ) helper . moveDown ( 1 ) h…" at bounding box center [500, 186] width 190 height 208
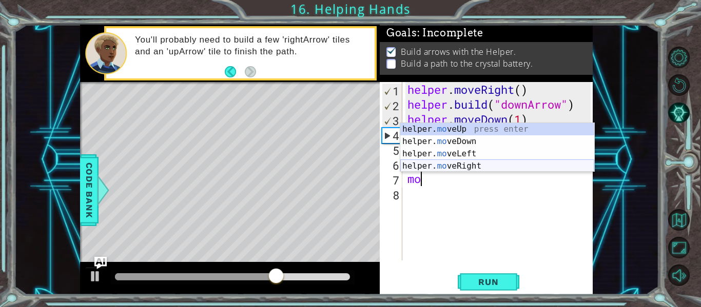
click at [481, 166] on div "helper. mo veUp press enter helper. mo veDown press enter helper. mo veLeft pre…" at bounding box center [497, 160] width 194 height 74
type textarea "helper.moveRight(1)"
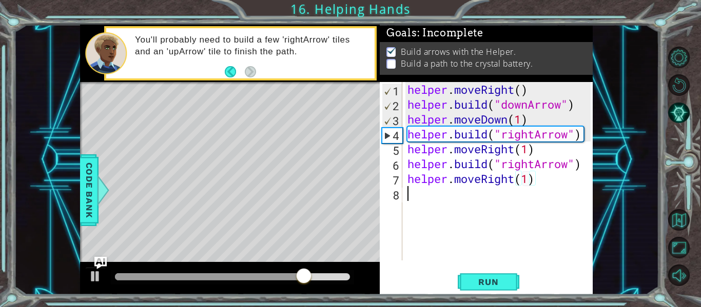
click at [446, 195] on div "helper . moveRight ( ) helper . build ( "downArrow" ) helper . moveDown ( 1 ) h…" at bounding box center [500, 186] width 190 height 208
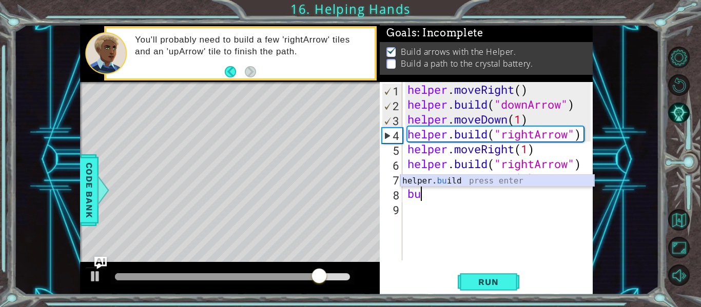
click at [454, 184] on div "helper. bu ild press enter" at bounding box center [497, 193] width 194 height 37
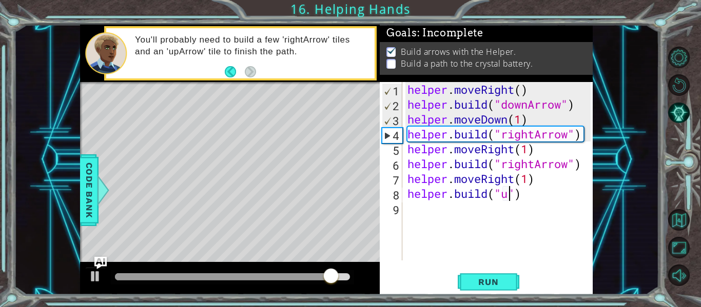
scroll to position [0, 5]
click at [496, 284] on span "Run" at bounding box center [488, 282] width 41 height 10
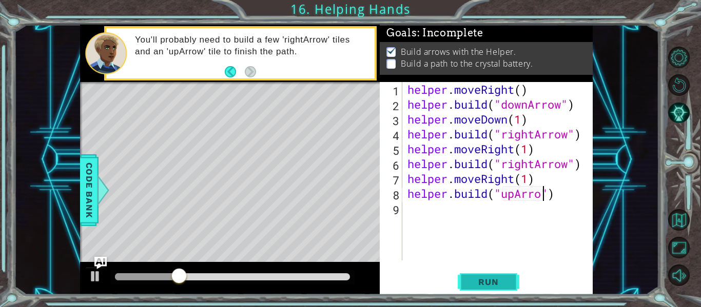
scroll to position [0, 7]
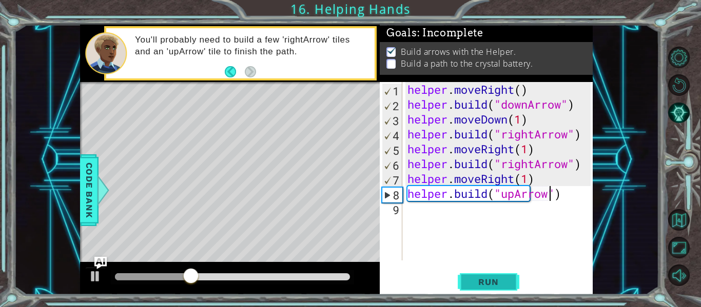
type textarea "[DOMAIN_NAME]("upArrow")"
click at [483, 286] on span "Run" at bounding box center [488, 282] width 41 height 10
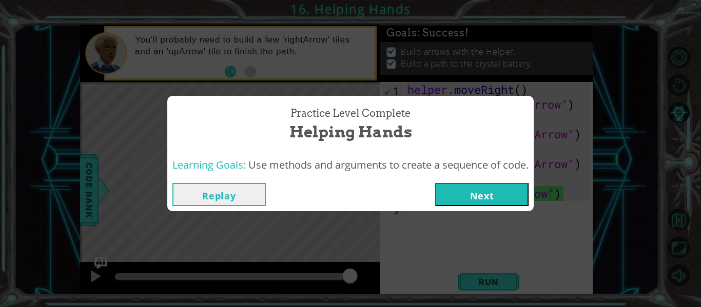
click at [461, 192] on button "Next" at bounding box center [481, 194] width 93 height 23
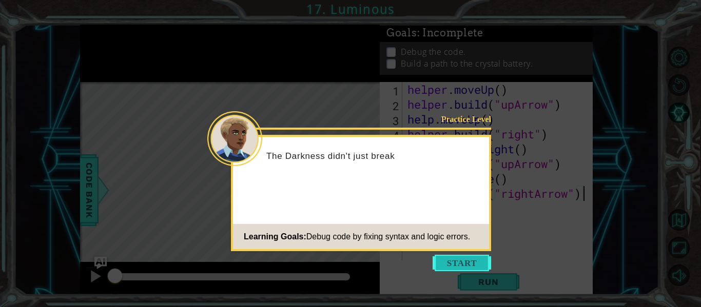
click at [462, 258] on button "Start" at bounding box center [462, 263] width 58 height 16
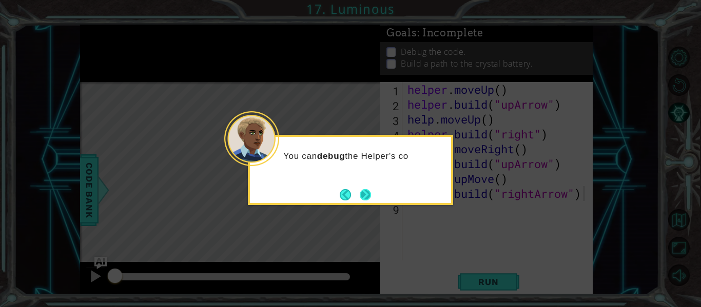
click at [362, 196] on button "Next" at bounding box center [365, 194] width 11 height 11
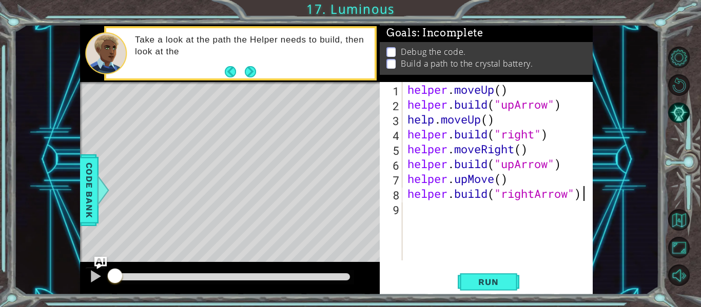
click at [251, 79] on footer at bounding box center [240, 71] width 31 height 15
click at [247, 75] on button "Next" at bounding box center [250, 71] width 11 height 11
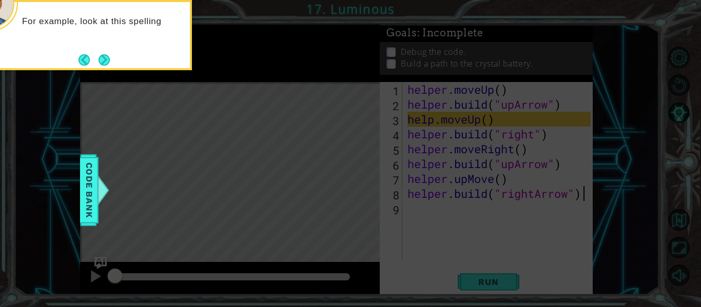
click at [113, 59] on div "For example, look at this spelling" at bounding box center [89, 35] width 205 height 70
click at [111, 59] on div "For example, look at this spelling mistake. You can fi" at bounding box center [89, 35] width 205 height 70
click at [106, 58] on button "Next" at bounding box center [104, 59] width 11 height 11
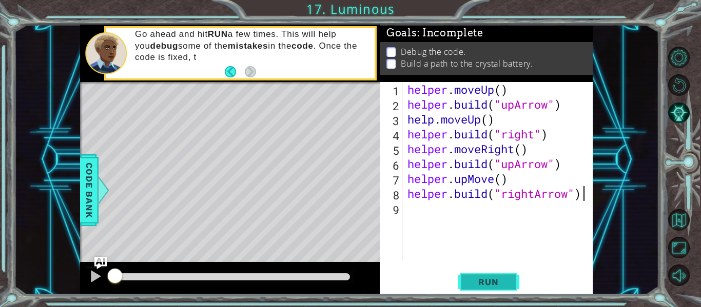
click at [481, 280] on span "Run" at bounding box center [488, 282] width 41 height 10
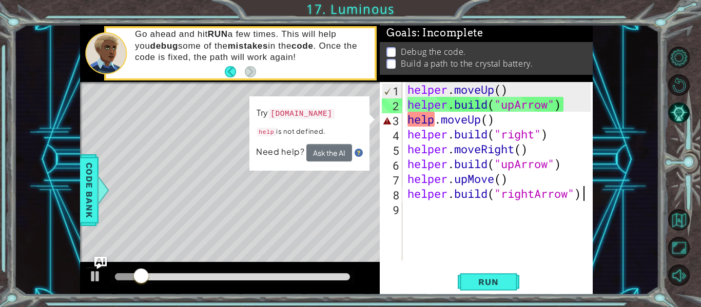
click at [433, 120] on div "helper . moveUp ( ) helper . build ( "upArrow" ) help . moveUp ( ) helper . bui…" at bounding box center [500, 186] width 190 height 208
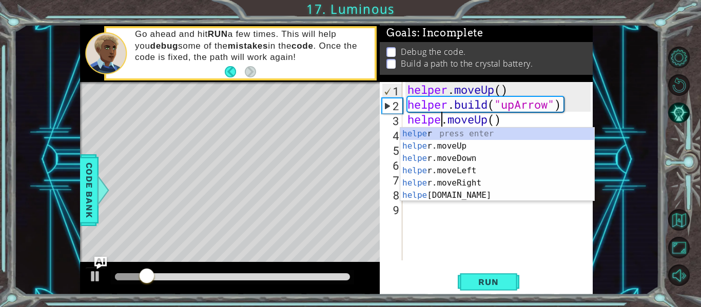
scroll to position [0, 2]
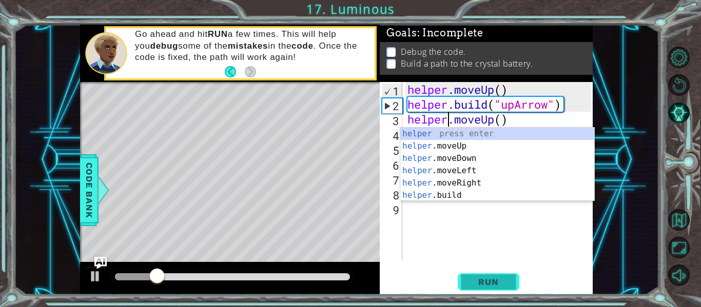
click at [491, 281] on span "Run" at bounding box center [488, 282] width 41 height 10
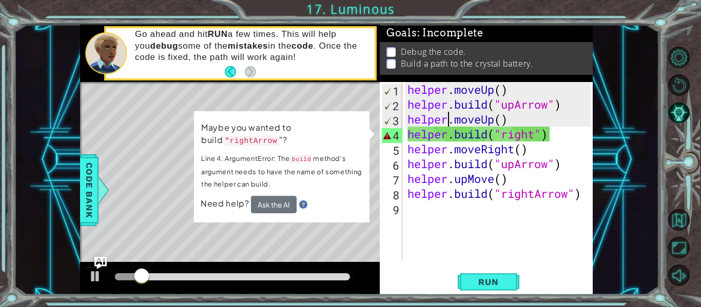
click at [536, 136] on div "helper . moveUp ( ) helper . build ( "upArrow" ) helper . moveUp ( ) helper . b…" at bounding box center [500, 186] width 190 height 208
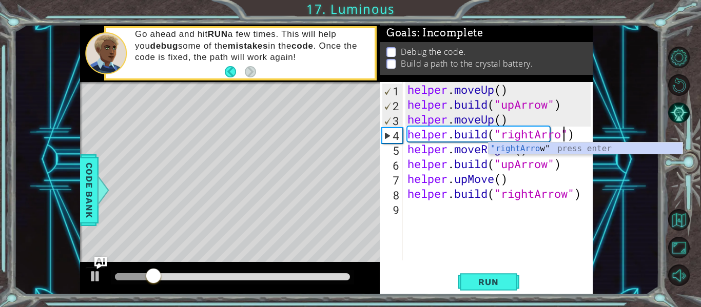
scroll to position [0, 8]
click at [484, 282] on span "Run" at bounding box center [488, 282] width 41 height 10
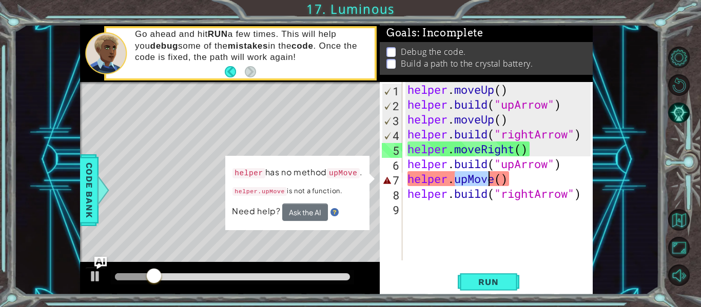
drag, startPoint x: 458, startPoint y: 180, endPoint x: 492, endPoint y: 181, distance: 33.9
click at [492, 181] on div "helper . moveUp ( ) helper . build ( "upArrow" ) helper . moveUp ( ) helper . b…" at bounding box center [500, 186] width 190 height 208
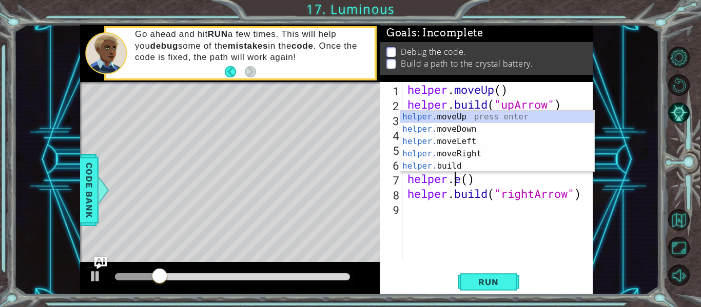
scroll to position [0, 3]
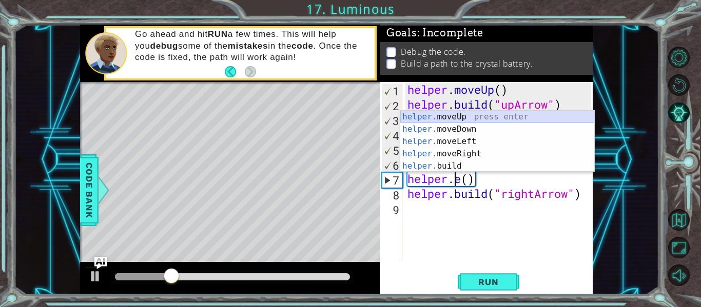
click at [496, 115] on div "helper. moveUp press enter helper. moveDown press enter helper. moveLeft press …" at bounding box center [497, 154] width 194 height 86
type textarea "helper.moveUp(1)"
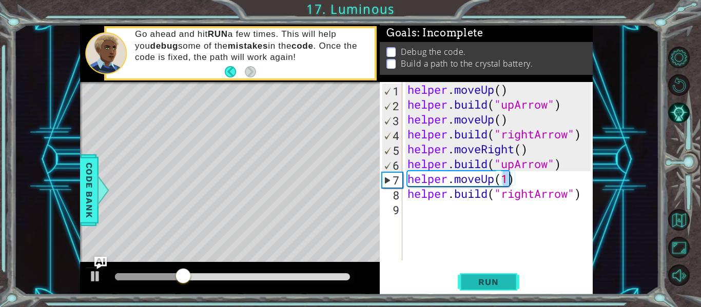
click at [491, 282] on span "Run" at bounding box center [488, 282] width 41 height 10
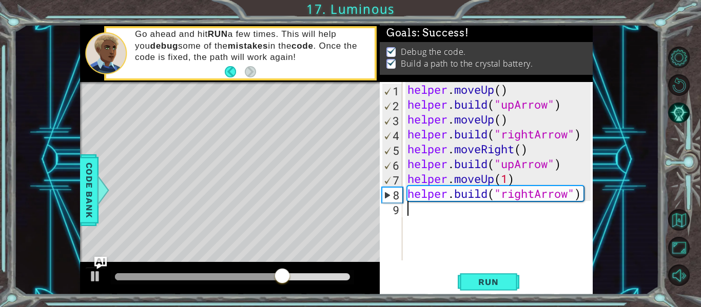
click at [417, 211] on div "helper . moveUp ( ) helper . build ( "upArrow" ) helper . moveUp ( ) helper . b…" at bounding box center [500, 186] width 190 height 208
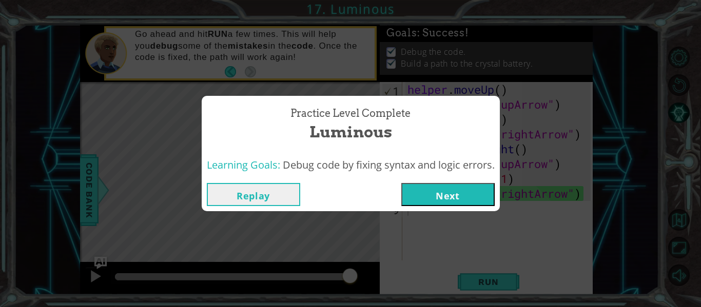
click at [446, 201] on button "Next" at bounding box center [447, 194] width 93 height 23
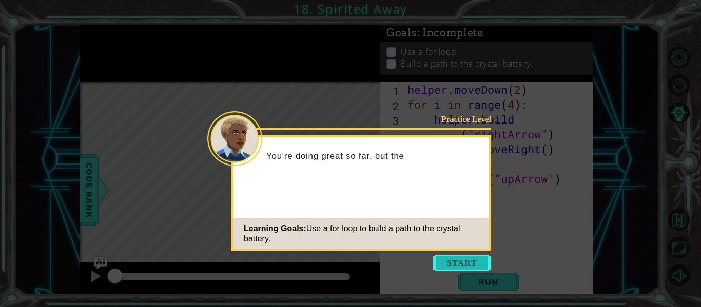
click at [457, 266] on button "Start" at bounding box center [462, 263] width 58 height 16
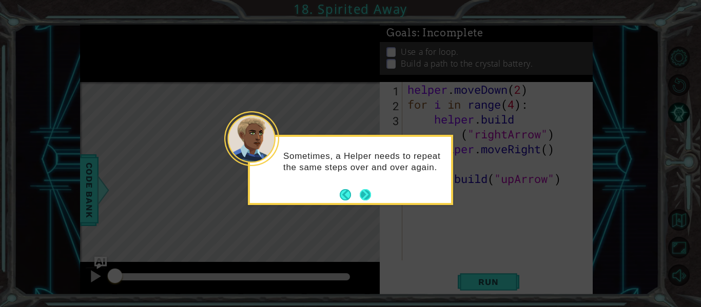
click at [369, 192] on button "Next" at bounding box center [365, 194] width 11 height 11
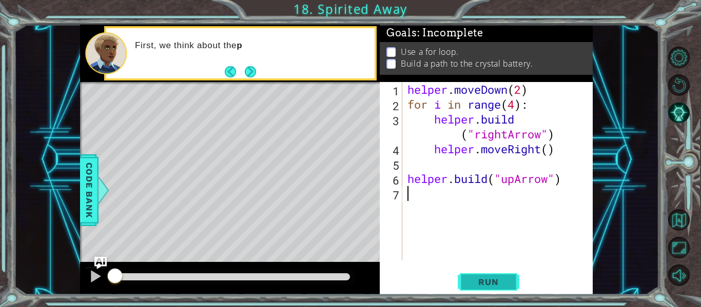
click at [493, 277] on button "Run" at bounding box center [489, 282] width 62 height 21
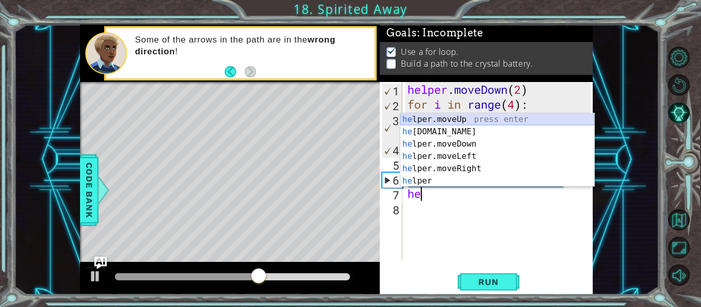
click at [448, 121] on div "he lper.moveUp press enter he [DOMAIN_NAME] press enter he lper.moveDown press …" at bounding box center [497, 162] width 194 height 99
type textarea "helper.moveUp(1)"
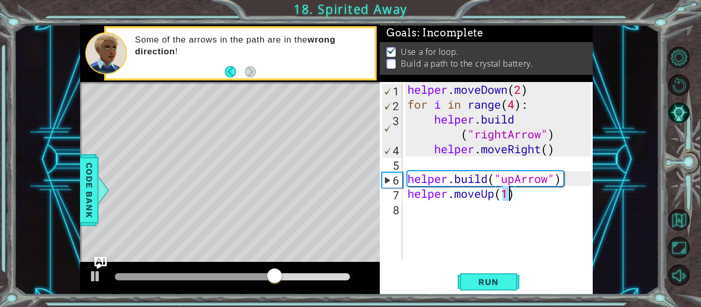
click at [451, 219] on div "helper . moveDown ( 2 ) for i in range ( 4 ) : helper . build ( "rightArrow" ) …" at bounding box center [500, 186] width 190 height 208
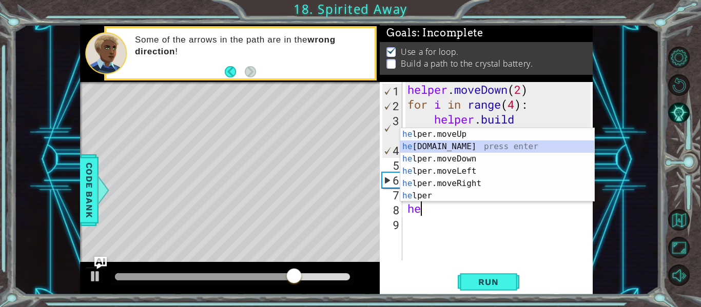
click at [451, 145] on div "he lper.moveUp press enter he [DOMAIN_NAME] press enter he lper.moveDown press …" at bounding box center [497, 177] width 194 height 99
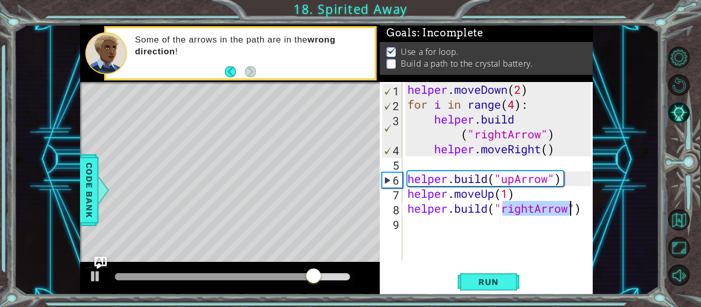
click at [517, 209] on div "helper . moveDown ( 2 ) for i in range ( 4 ) : helper . build ( "rightArrow" ) …" at bounding box center [500, 186] width 190 height 208
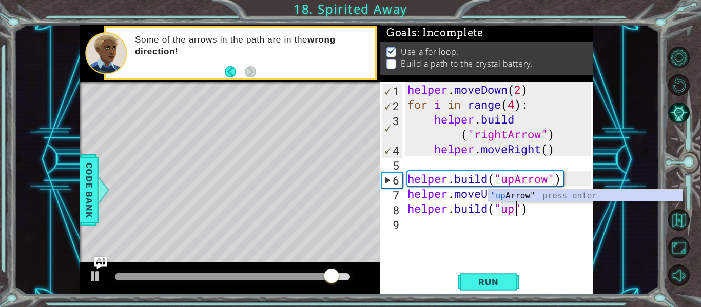
scroll to position [0, 5]
click at [523, 198] on div ""up Arrow" press enter" at bounding box center [585, 208] width 194 height 37
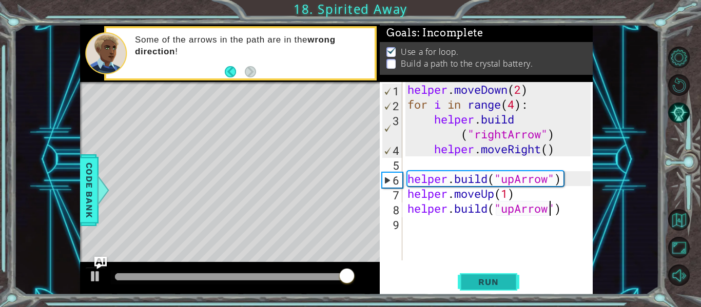
type textarea "[DOMAIN_NAME]("upArrow")"
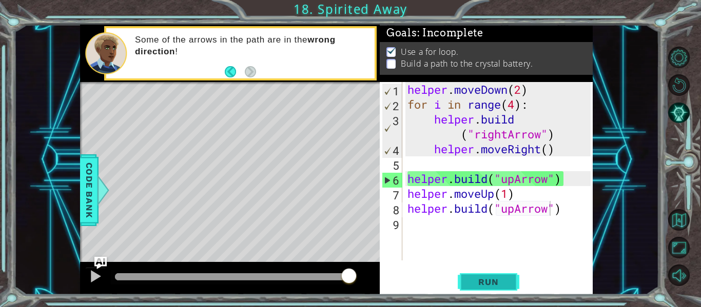
click at [501, 275] on button "Run" at bounding box center [489, 282] width 62 height 21
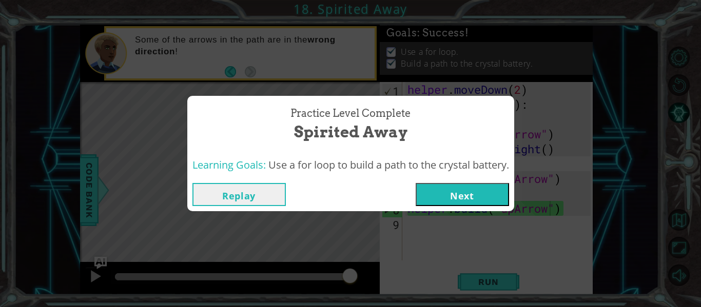
click at [471, 201] on button "Next" at bounding box center [462, 194] width 93 height 23
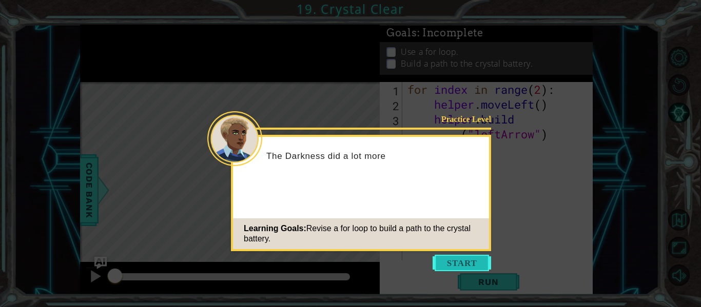
click at [467, 258] on button "Start" at bounding box center [462, 263] width 58 height 16
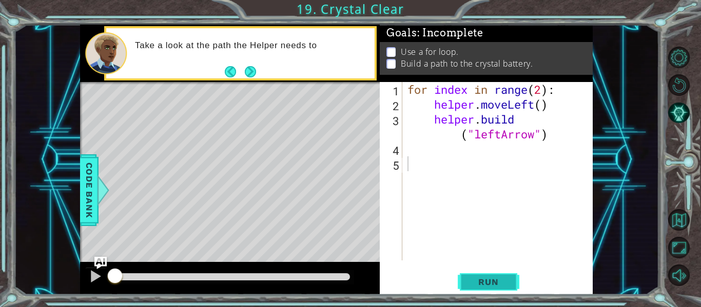
click at [494, 277] on span "Run" at bounding box center [488, 282] width 41 height 10
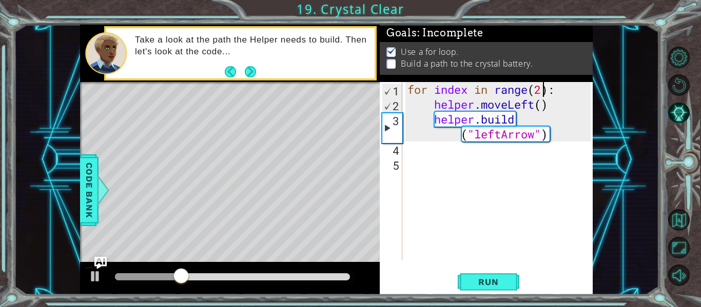
click at [540, 88] on div "for index in range ( 2 ) : helper . moveLeft ( ) helper . build ( "leftArrow" )" at bounding box center [500, 186] width 190 height 208
type textarea "for index in range(4):"
click at [485, 279] on span "Run" at bounding box center [488, 282] width 41 height 10
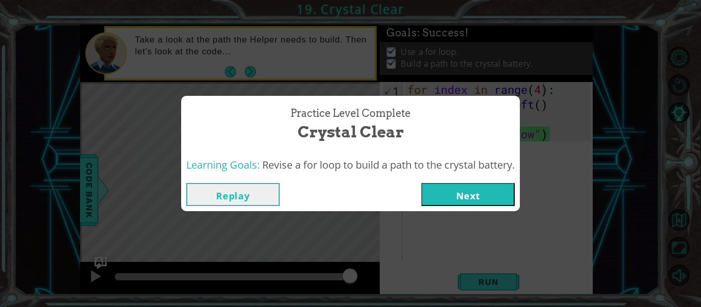
click at [477, 187] on button "Next" at bounding box center [467, 194] width 93 height 23
